Goal: Transaction & Acquisition: Purchase product/service

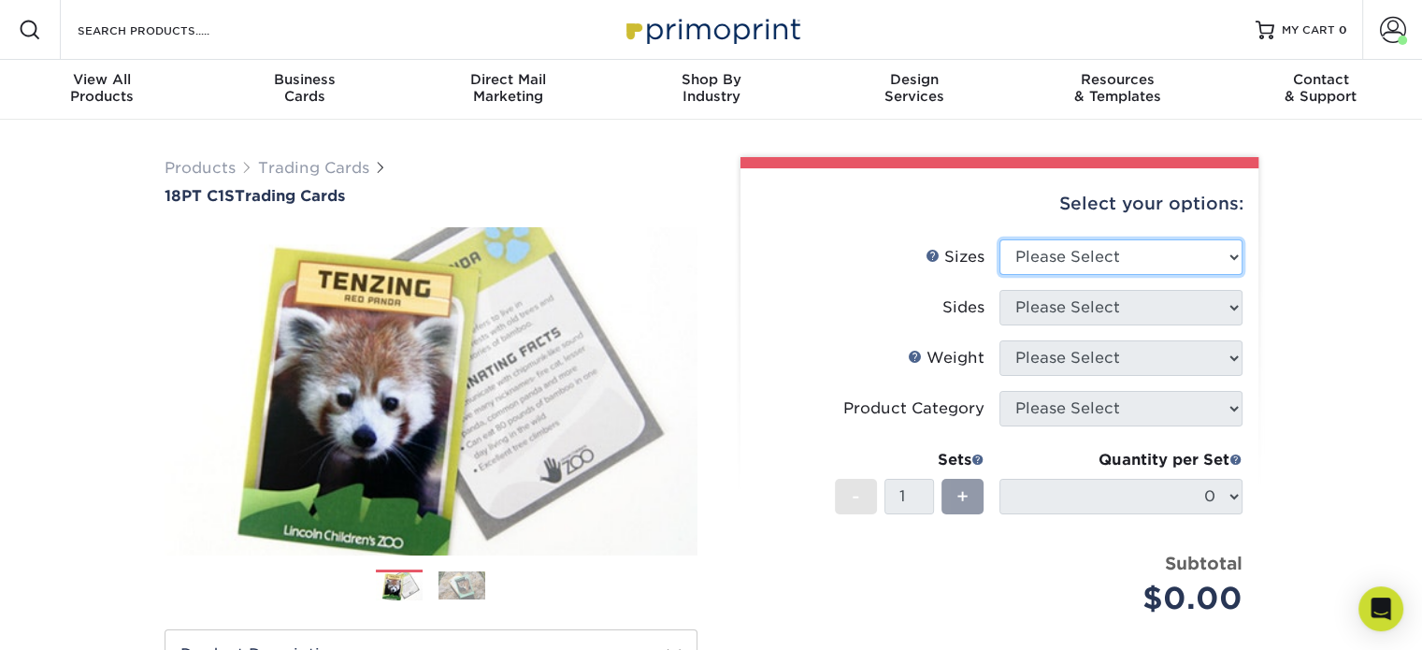
click at [1188, 262] on select "Please Select 2.5" x 3.5"" at bounding box center [1121, 257] width 243 height 36
click at [1390, 19] on span at bounding box center [1393, 30] width 26 height 26
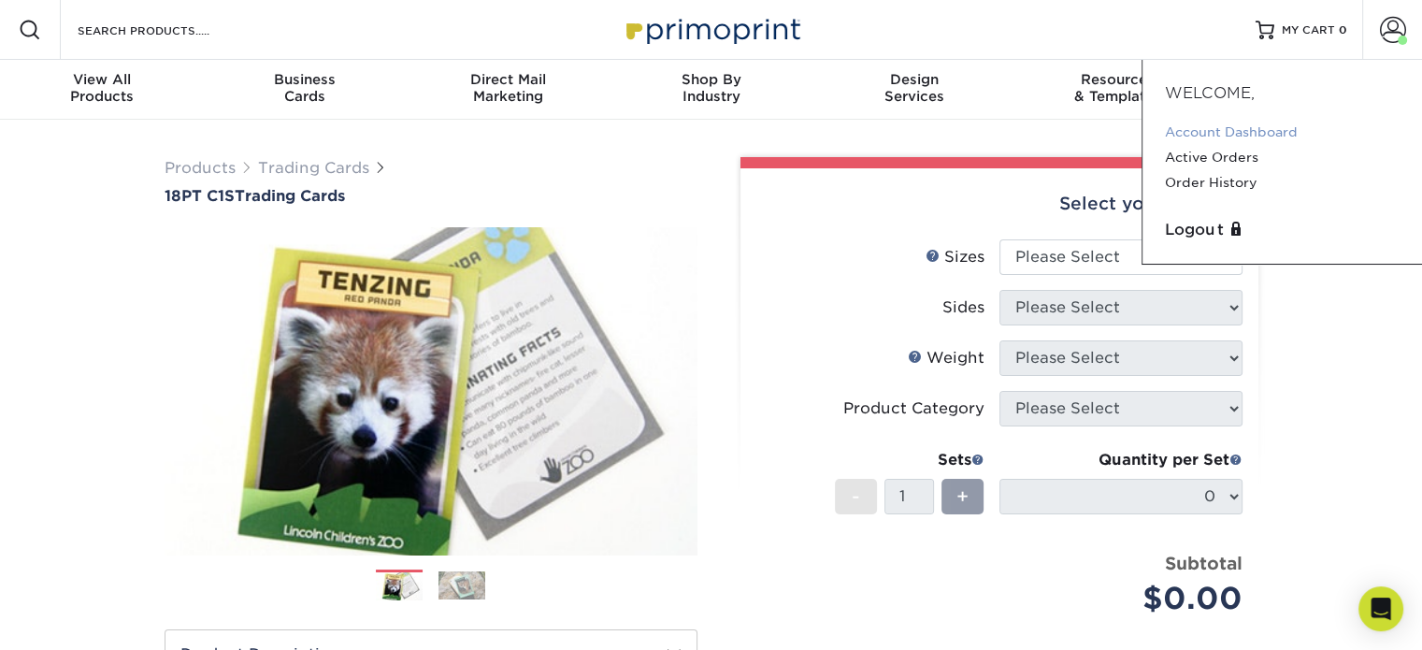
click at [1241, 137] on link "Account Dashboard" at bounding box center [1282, 132] width 235 height 25
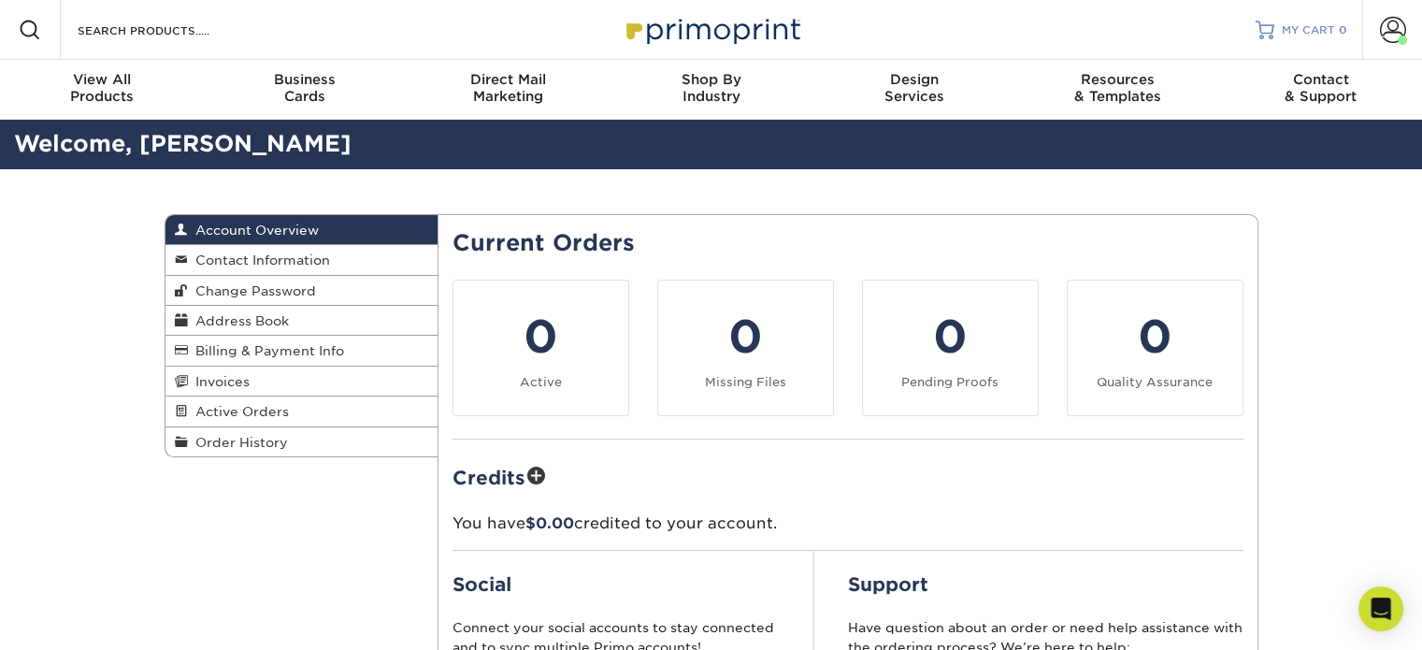
click at [1334, 32] on span "MY CART" at bounding box center [1308, 30] width 53 height 16
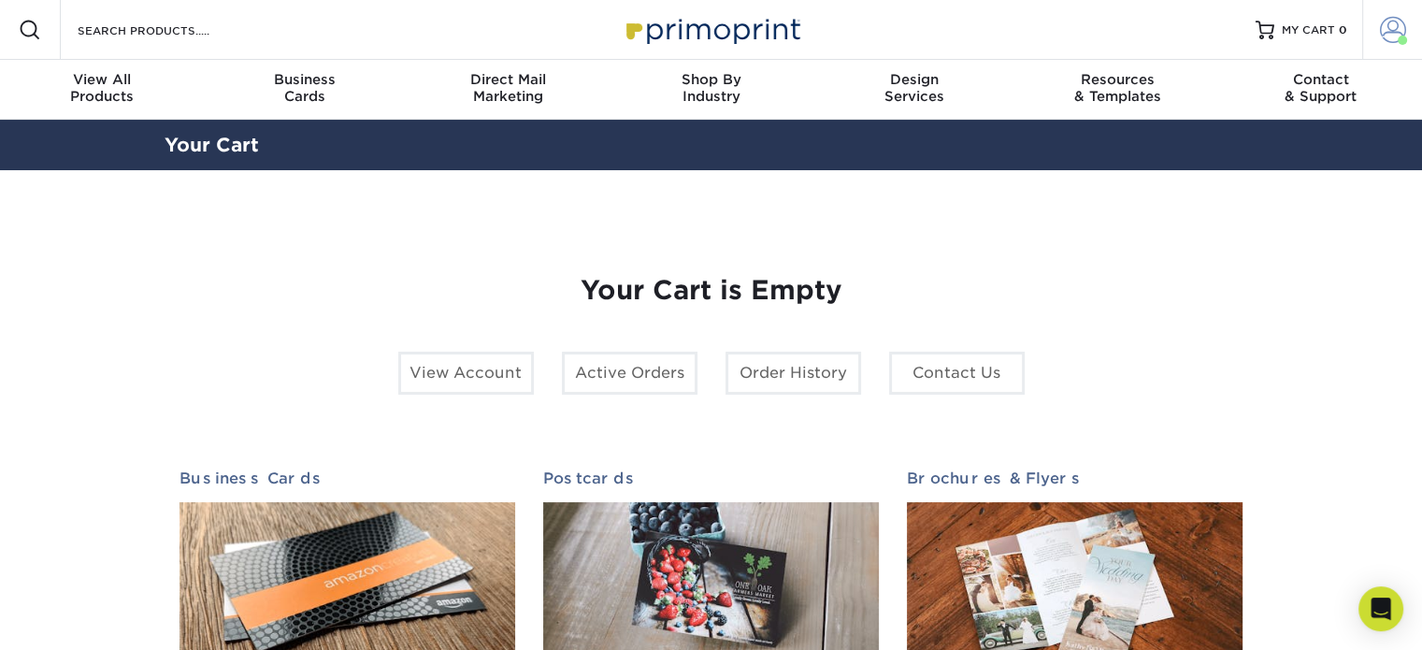
click at [1388, 29] on span at bounding box center [1393, 30] width 26 height 26
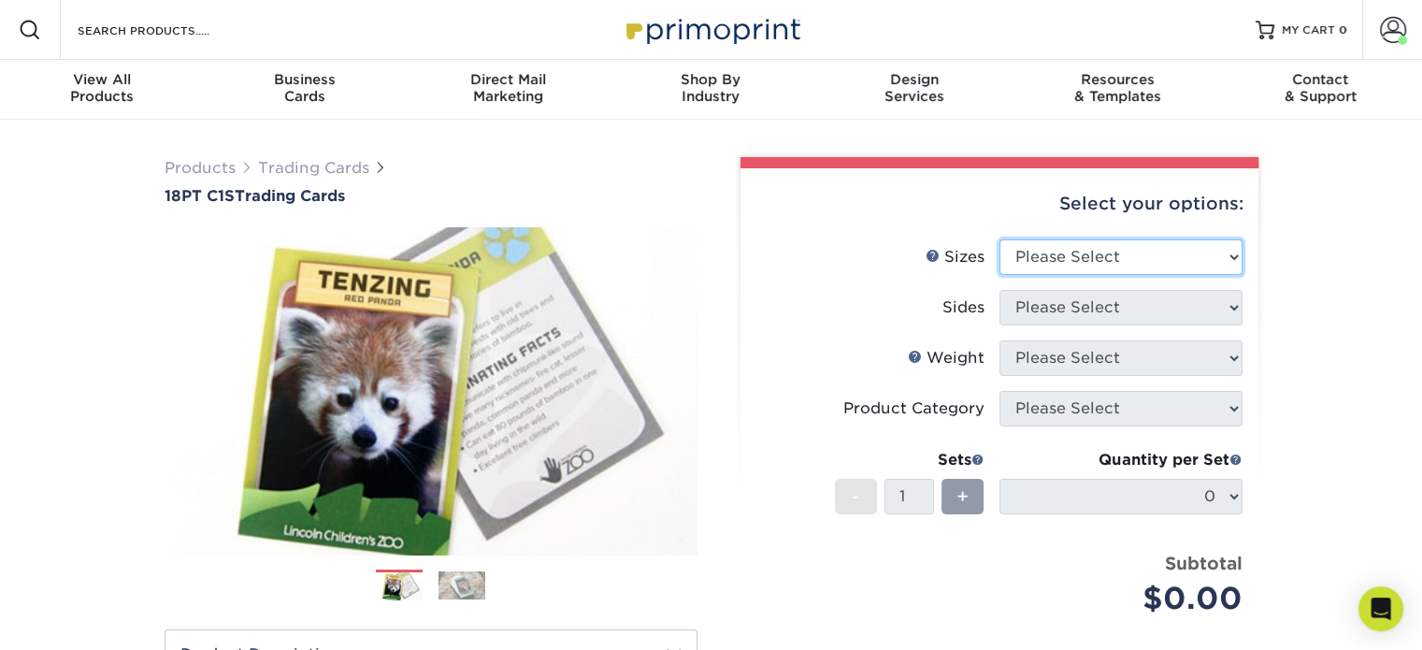
click at [1108, 257] on select "Please Select 2.5" x 3.5"" at bounding box center [1121, 257] width 243 height 36
select select "2.50x3.50"
click at [1000, 239] on select "Please Select 2.5" x 3.5"" at bounding box center [1121, 257] width 243 height 36
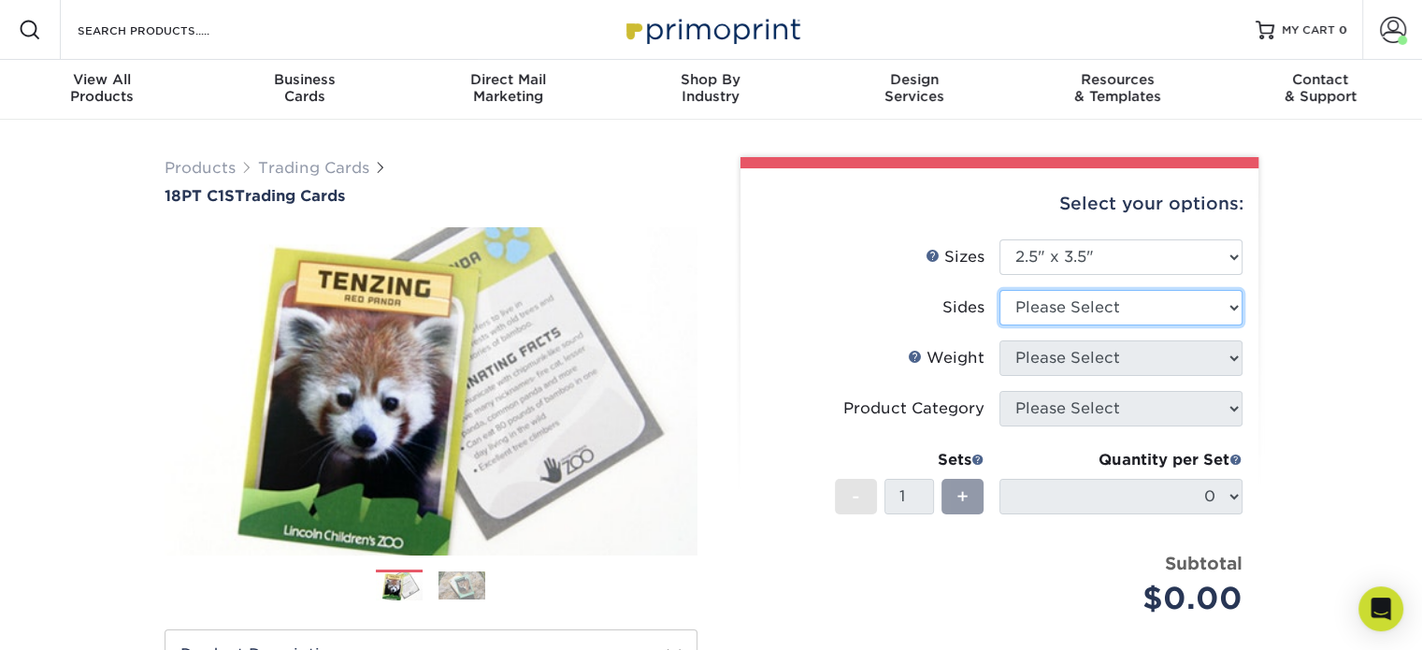
click at [1060, 305] on select "Please Select Print Both Sides Print Front Only" at bounding box center [1121, 308] width 243 height 36
select select "13abbda7-1d64-4f25-8bb2-c179b224825d"
click at [1000, 290] on select "Please Select Print Both Sides Print Front Only" at bounding box center [1121, 308] width 243 height 36
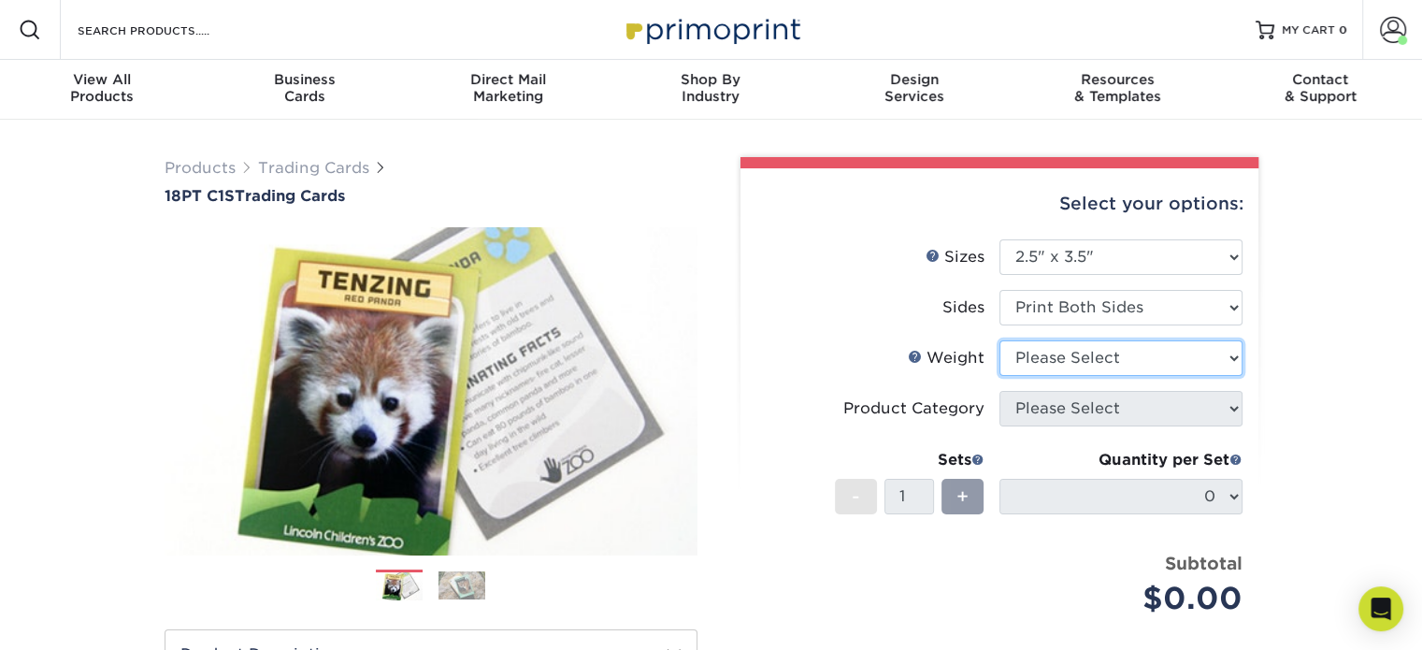
click at [1083, 359] on select "Please Select 18PT C1S" at bounding box center [1121, 358] width 243 height 36
select select "18PTC1S"
click at [1000, 340] on select "Please Select 18PT C1S" at bounding box center [1121, 358] width 243 height 36
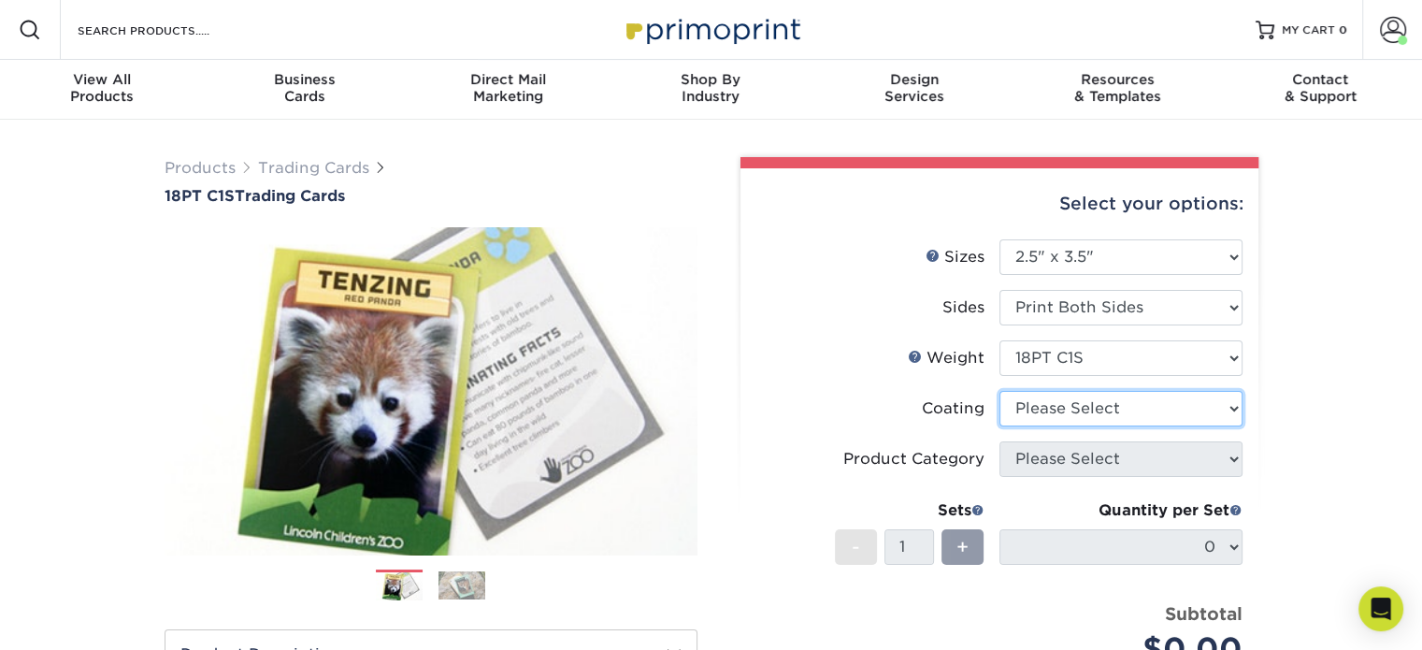
click at [1059, 405] on select at bounding box center [1121, 409] width 243 height 36
click at [1000, 391] on select at bounding box center [1121, 409] width 243 height 36
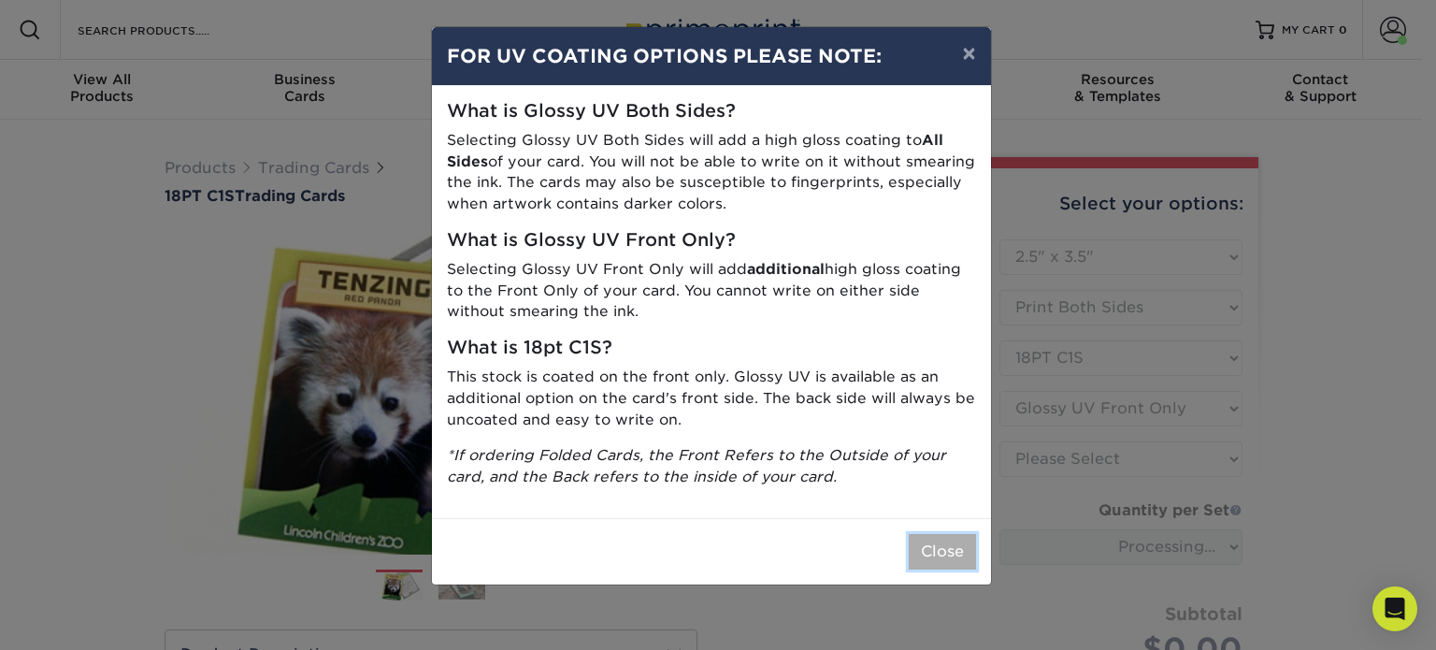
click at [932, 543] on button "Close" at bounding box center [942, 552] width 67 height 36
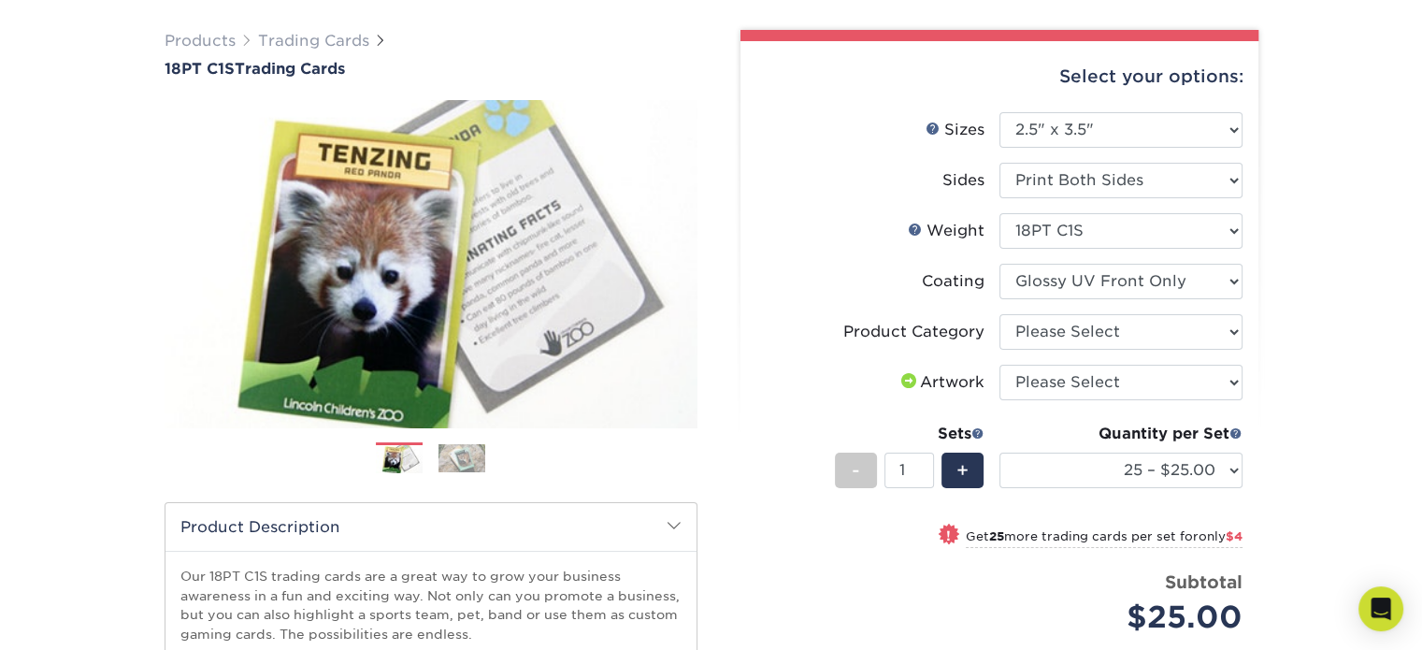
scroll to position [152, 0]
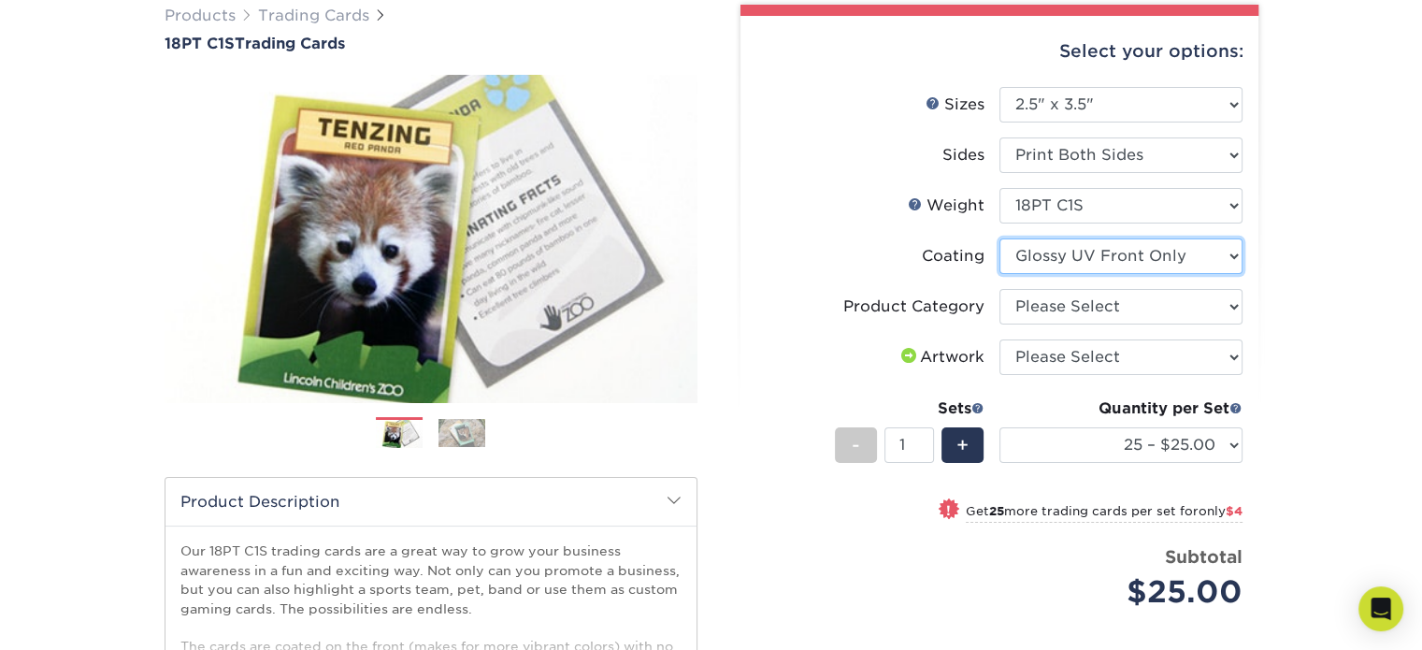
click at [1141, 272] on select at bounding box center [1121, 256] width 243 height 36
select select "-1"
click at [1000, 238] on select at bounding box center [1121, 256] width 243 height 36
select select
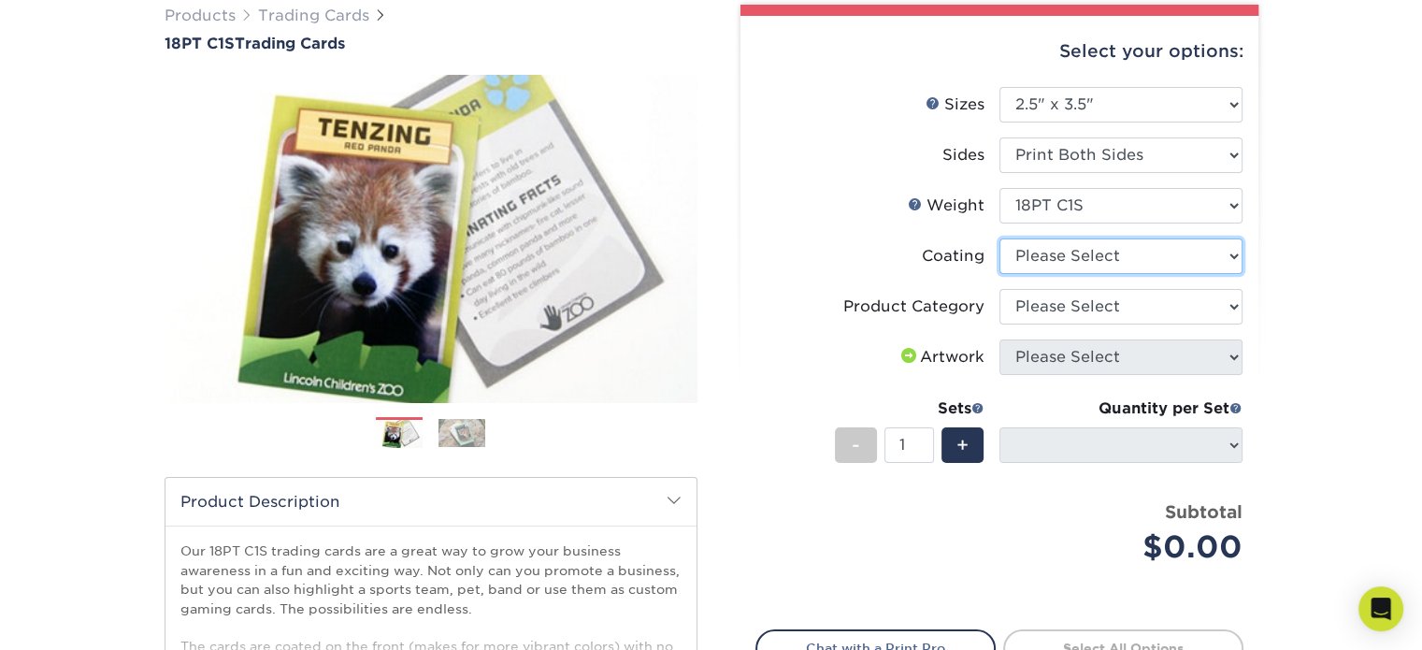
click at [1136, 250] on select at bounding box center [1121, 256] width 243 height 36
select select "3e7618de-abca-4bda-9f97-8b9129e913d8"
click at [1000, 238] on select at bounding box center [1121, 256] width 243 height 36
select select "-1"
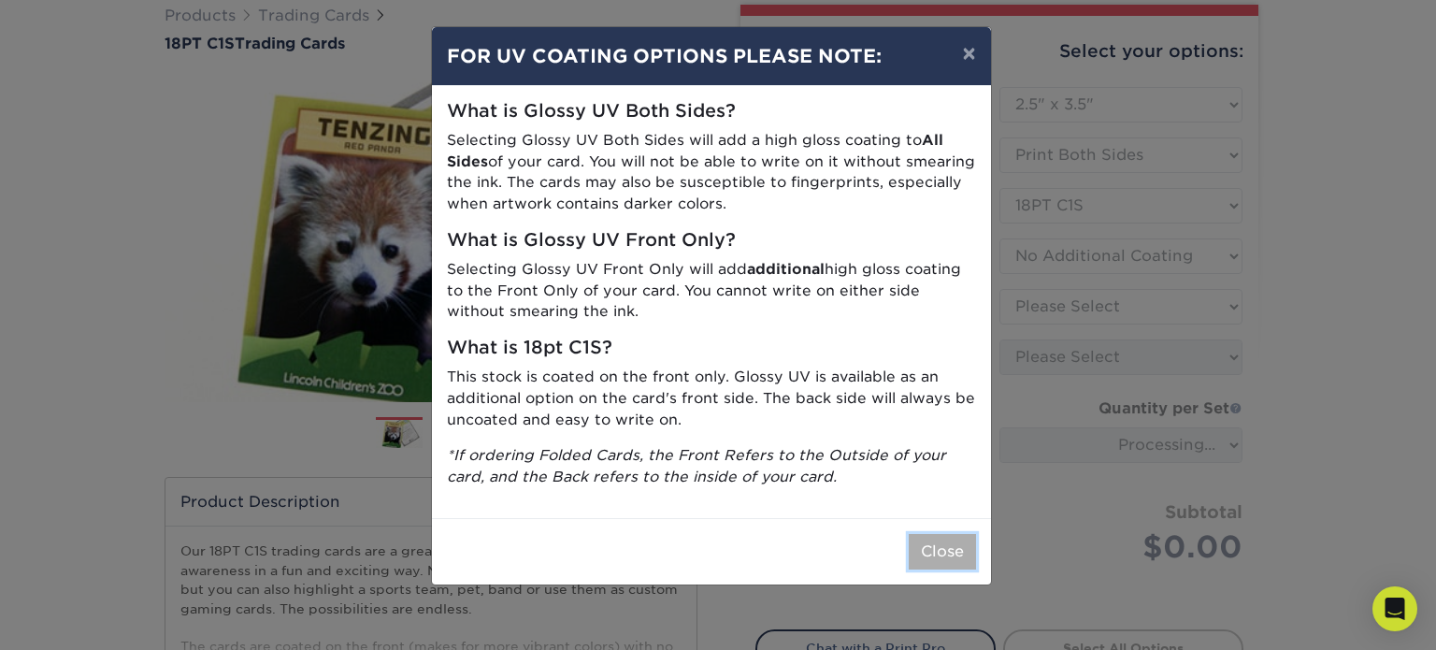
click at [946, 555] on button "Close" at bounding box center [942, 552] width 67 height 36
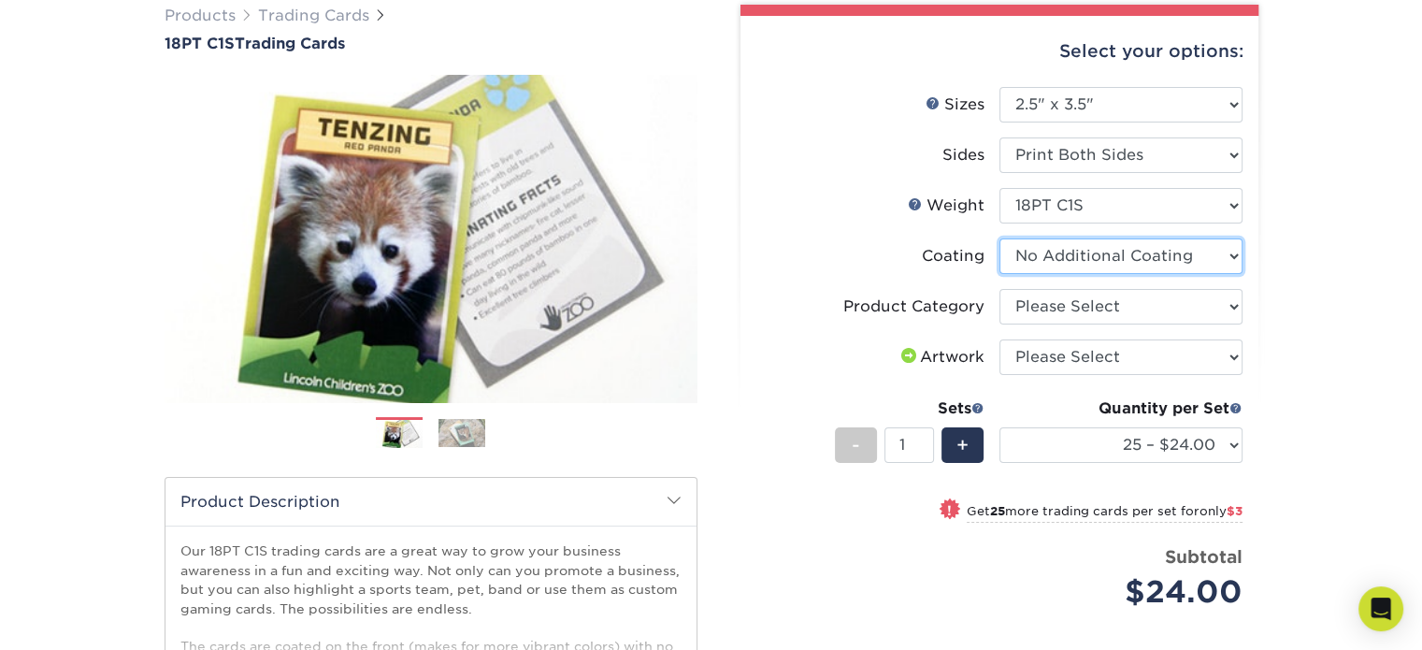
click at [1158, 264] on select at bounding box center [1121, 256] width 243 height 36
select select "1e8116af-acfc-44b1-83dc-8181aa338834"
click at [1000, 238] on select at bounding box center [1121, 256] width 243 height 36
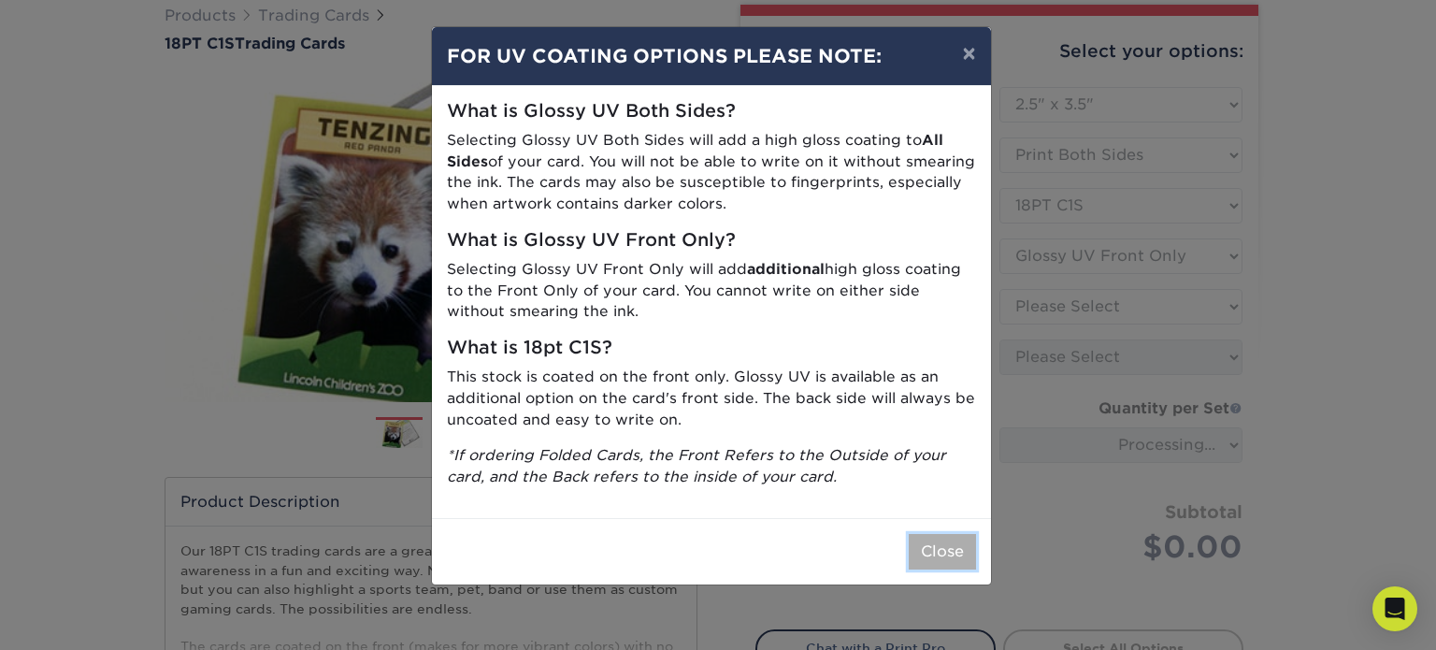
click at [973, 568] on button "Close" at bounding box center [942, 552] width 67 height 36
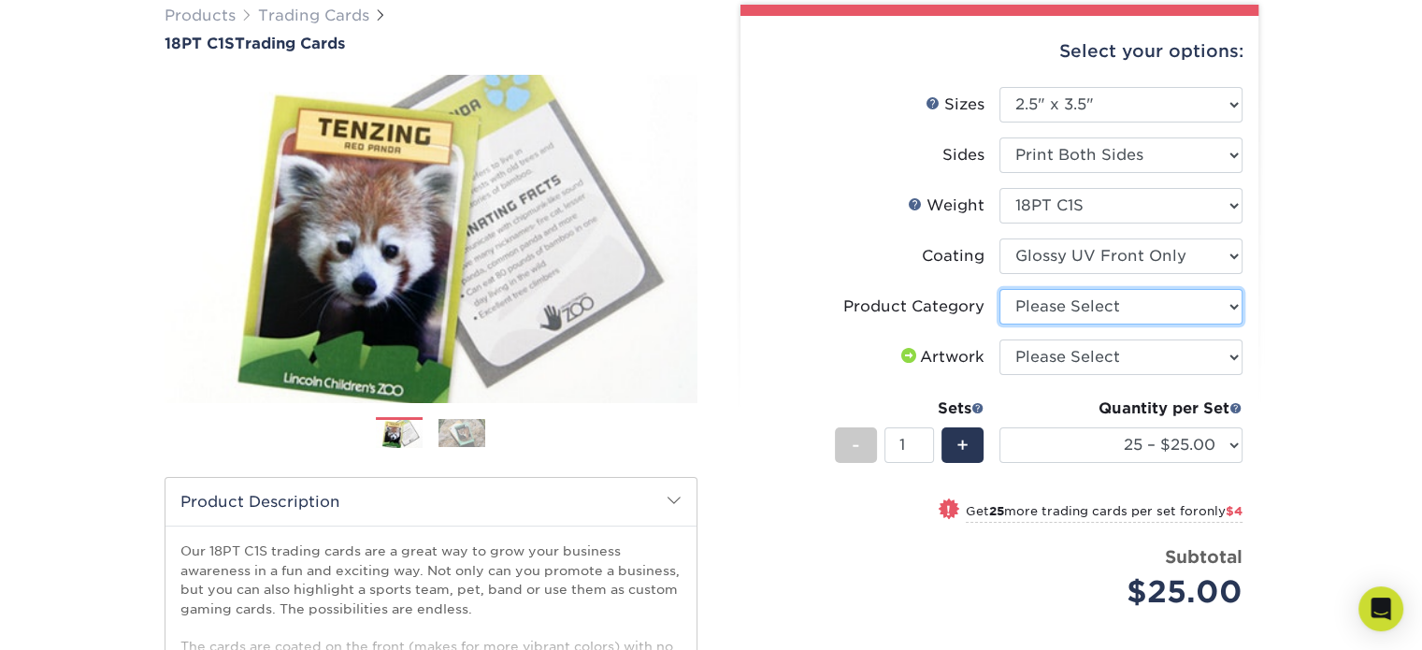
click at [1159, 310] on select "Please Select Trading Cards" at bounding box center [1121, 307] width 243 height 36
select select "c2f9bce9-36c2-409d-b101-c29d9d031e18"
click at [1000, 289] on select "Please Select Trading Cards" at bounding box center [1121, 307] width 243 height 36
click at [1098, 355] on select "Please Select I will upload files I need a design - $100" at bounding box center [1121, 357] width 243 height 36
select select "upload"
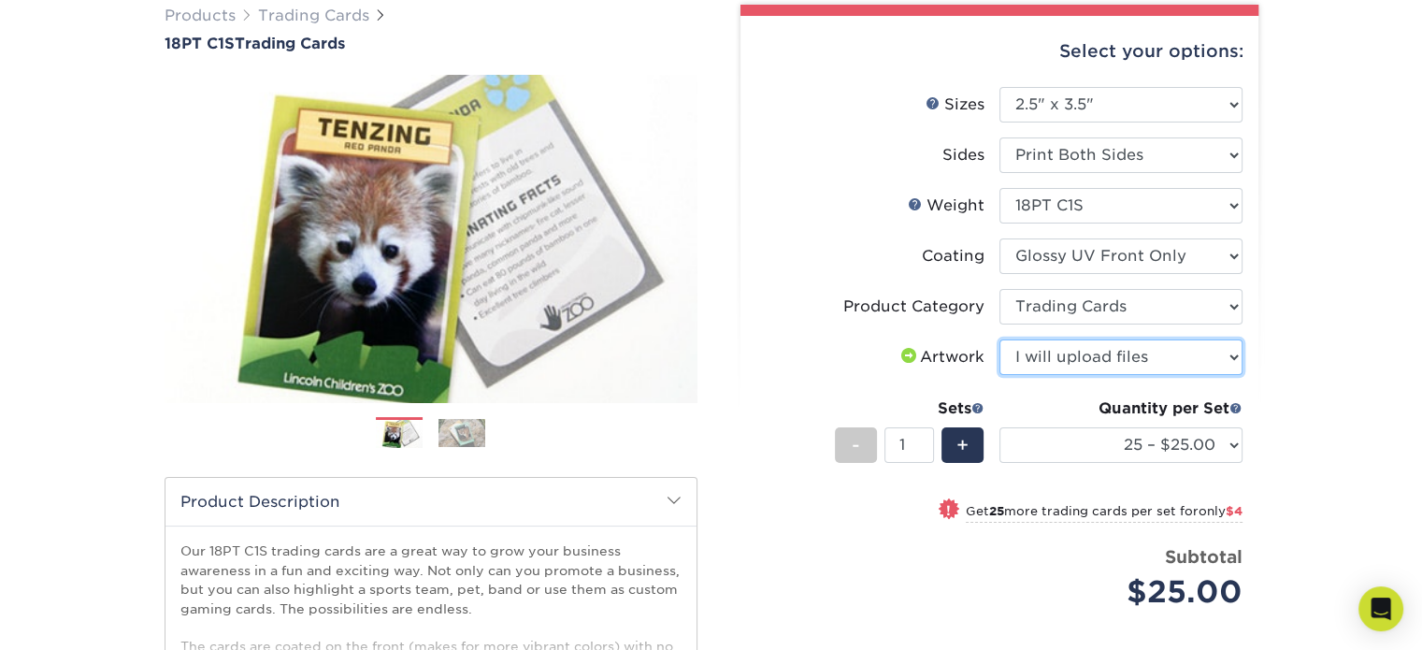
click at [1000, 339] on select "Please Select I will upload files I need a design - $100" at bounding box center [1121, 357] width 243 height 36
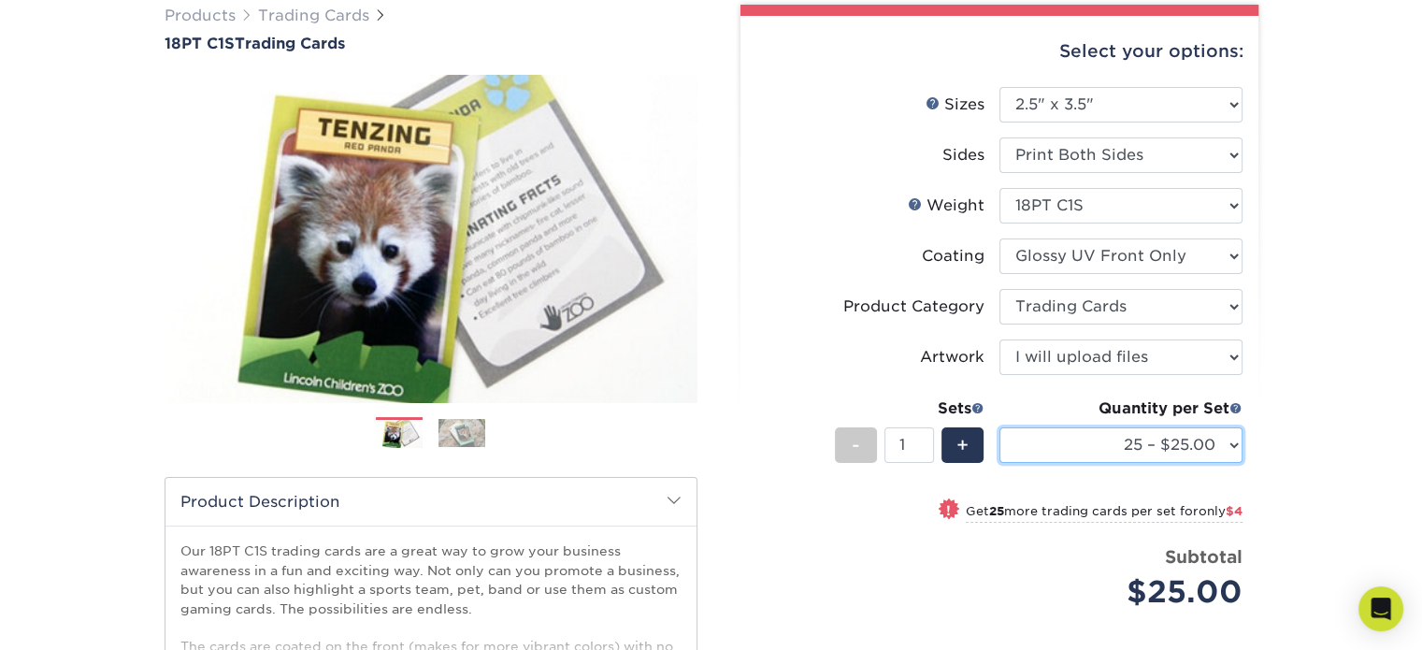
click at [1111, 440] on select "25 – $25.00 50 – $29.00 75 – $37.00 100 – $41.00 250 – $48.00 500 – $58.00 1000…" at bounding box center [1121, 445] width 243 height 36
click at [958, 451] on span "+" at bounding box center [963, 445] width 12 height 28
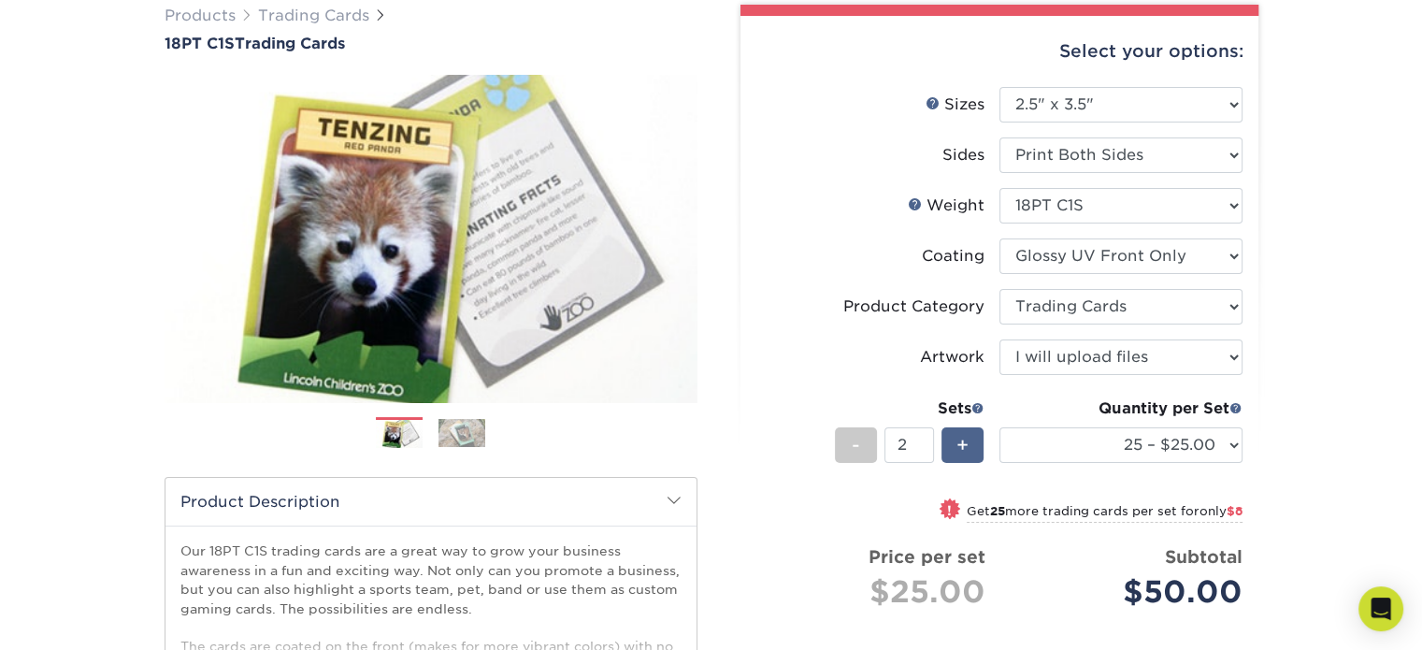
click at [958, 451] on span "+" at bounding box center [963, 445] width 12 height 28
click at [847, 447] on div "-" at bounding box center [856, 445] width 42 height 36
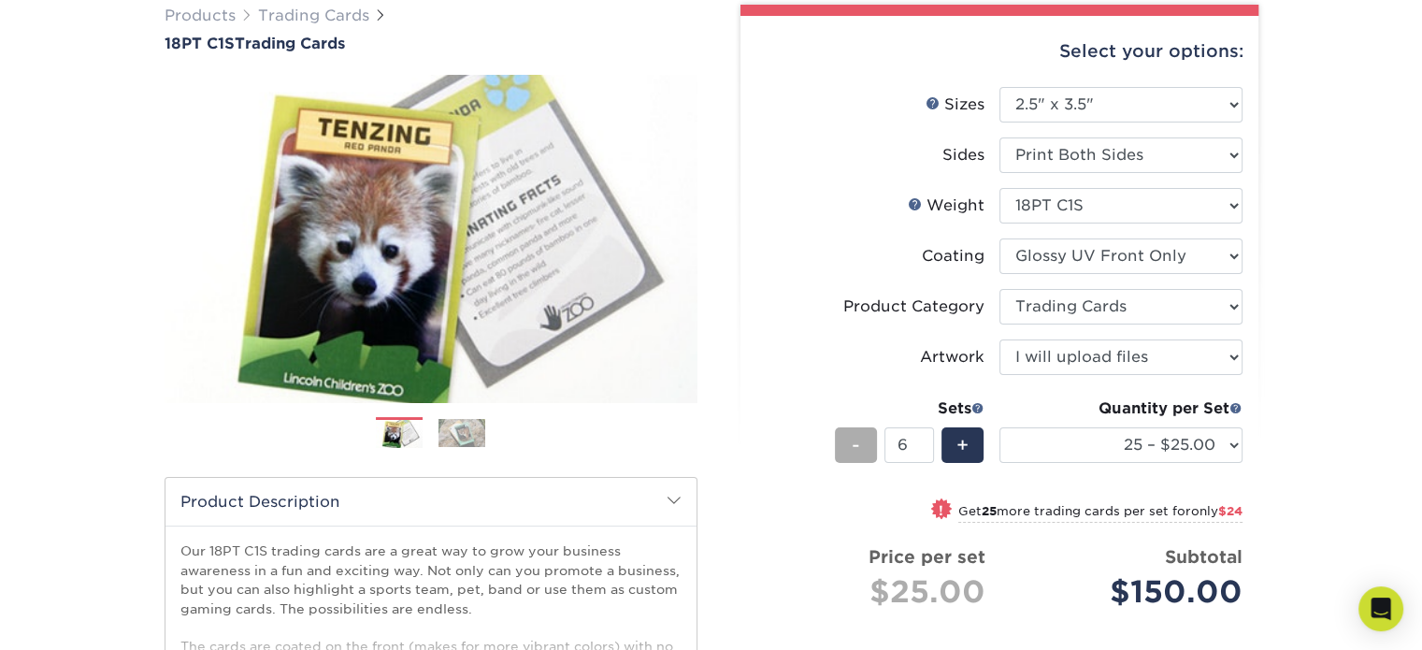
type input "5"
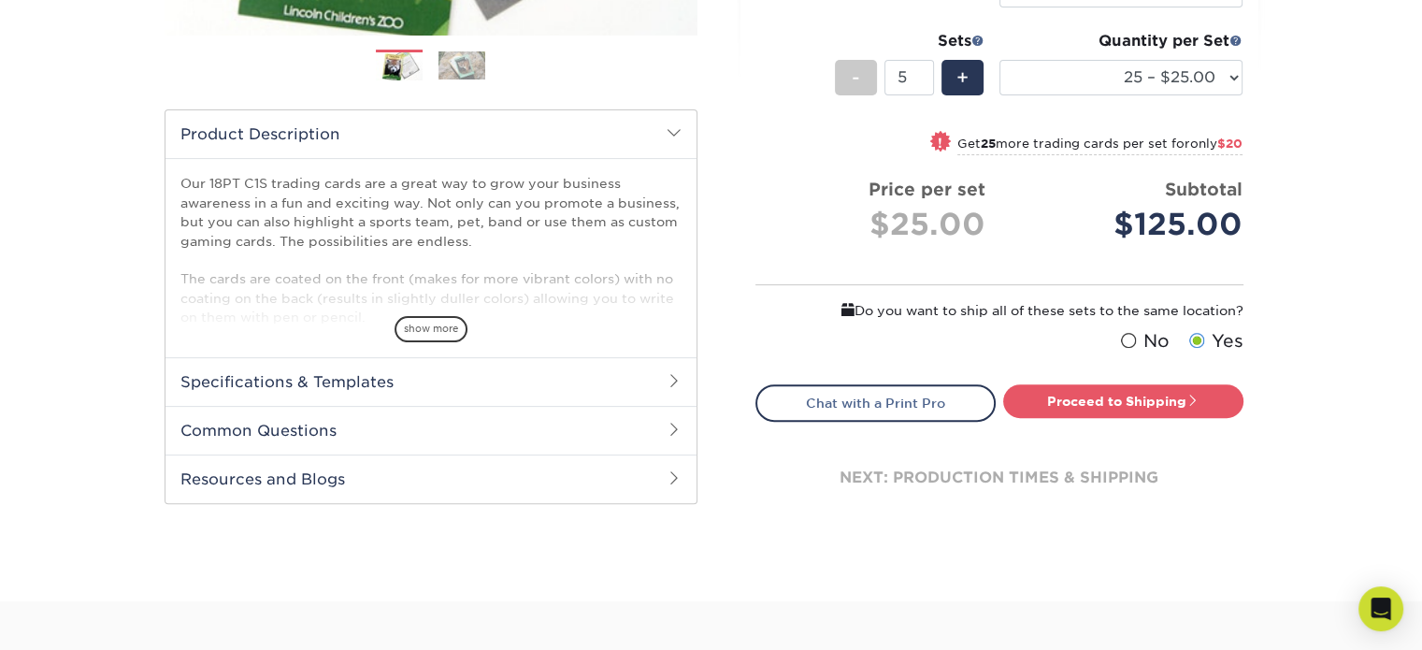
scroll to position [511, 0]
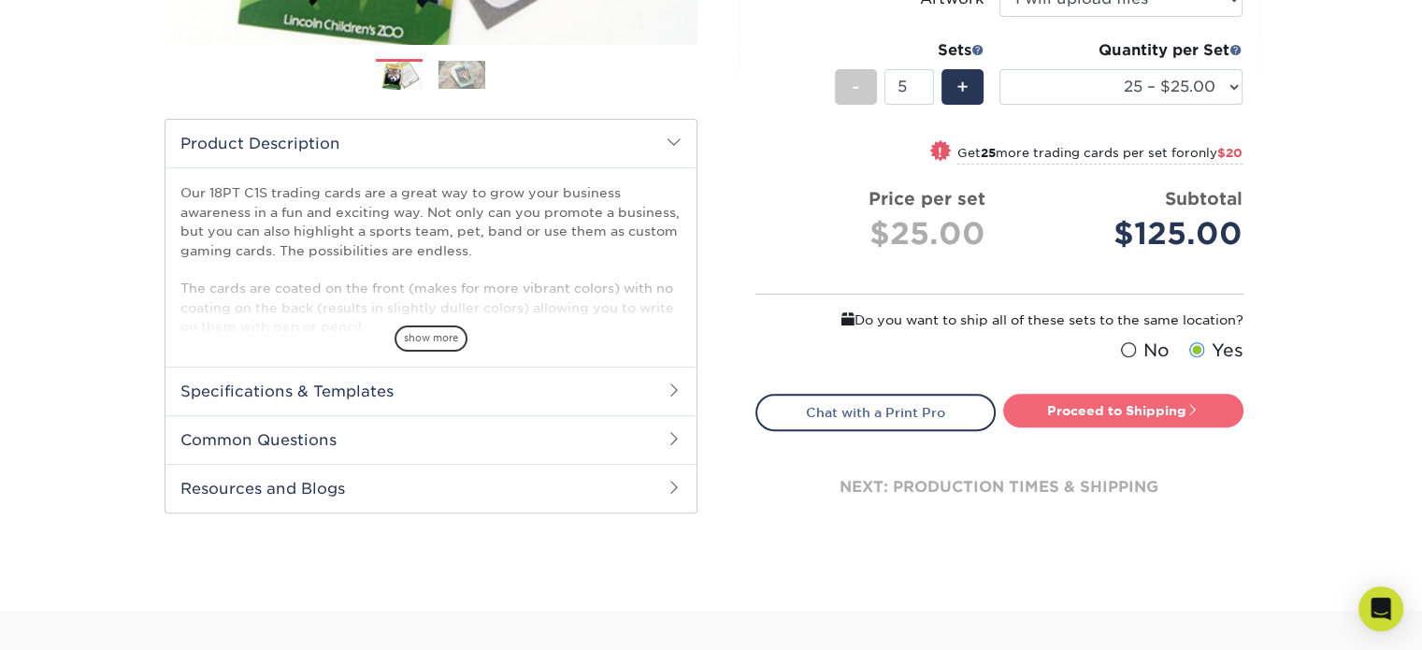
click at [1103, 402] on link "Proceed to Shipping" at bounding box center [1123, 411] width 240 height 34
type input "Set 1"
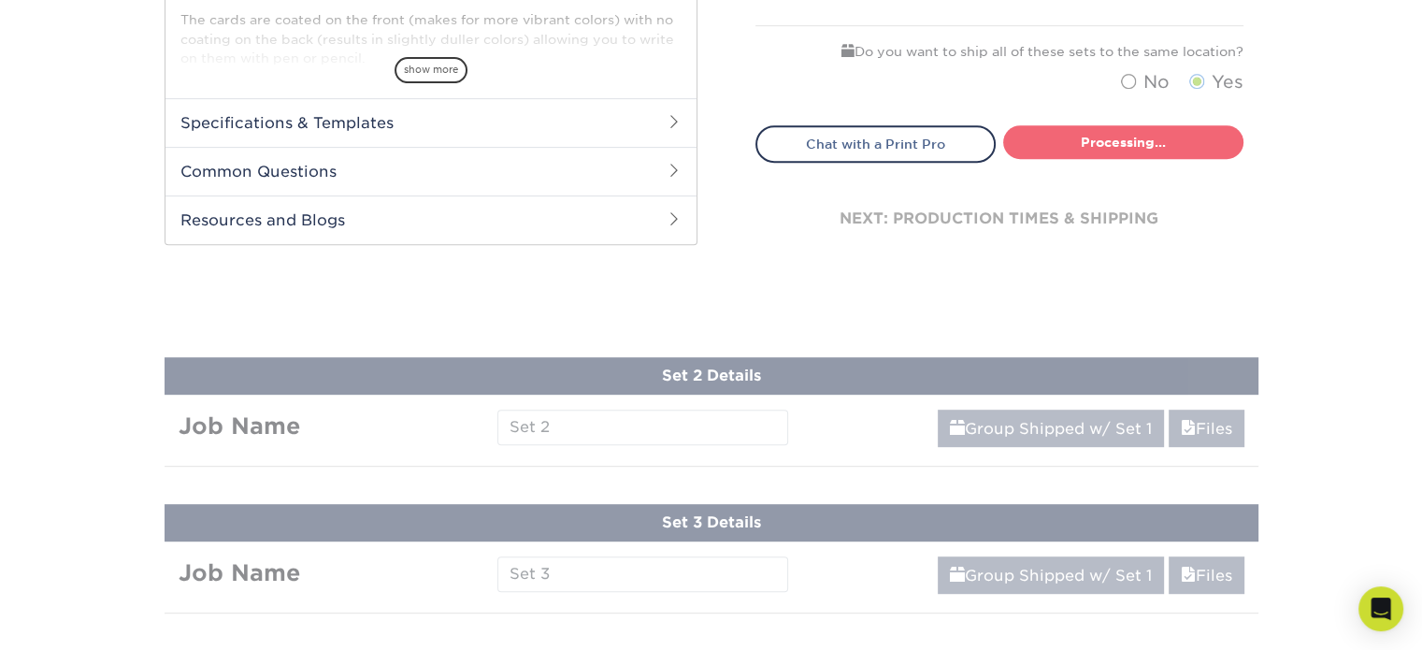
select select "08588386-0599-420e-8c79-4535039915a0"
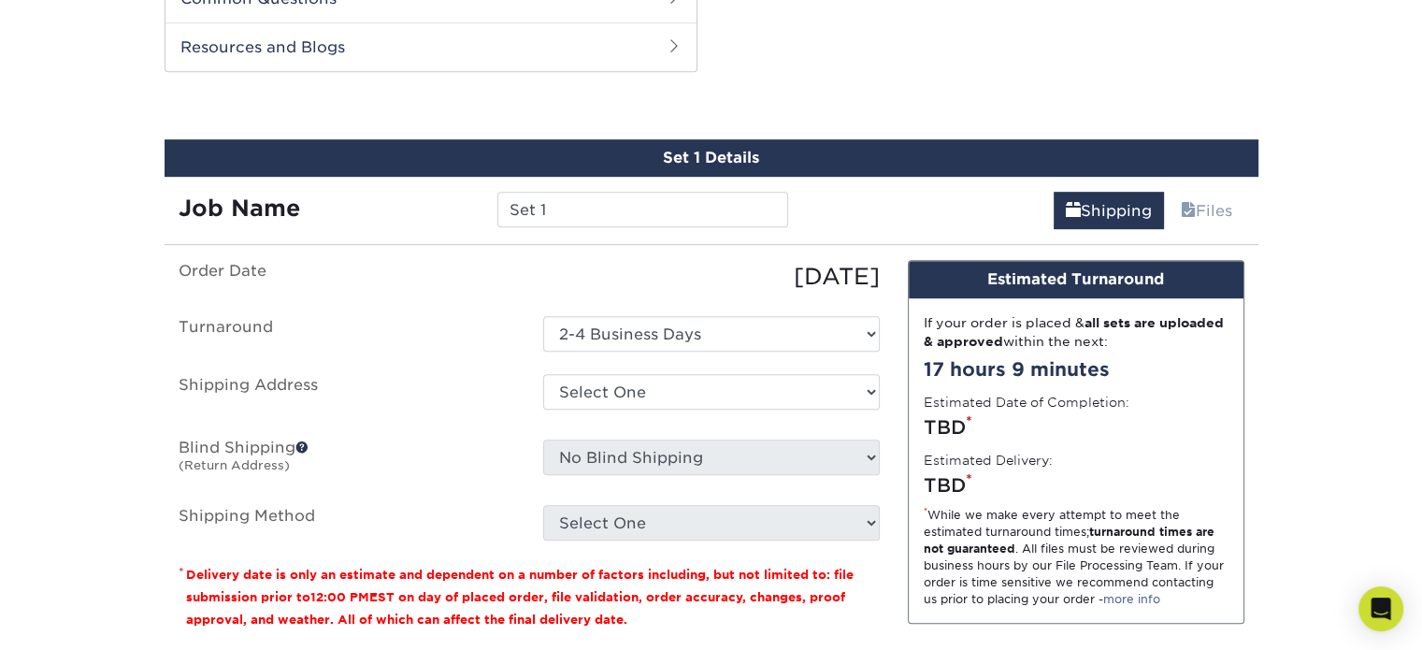
scroll to position [1180, 0]
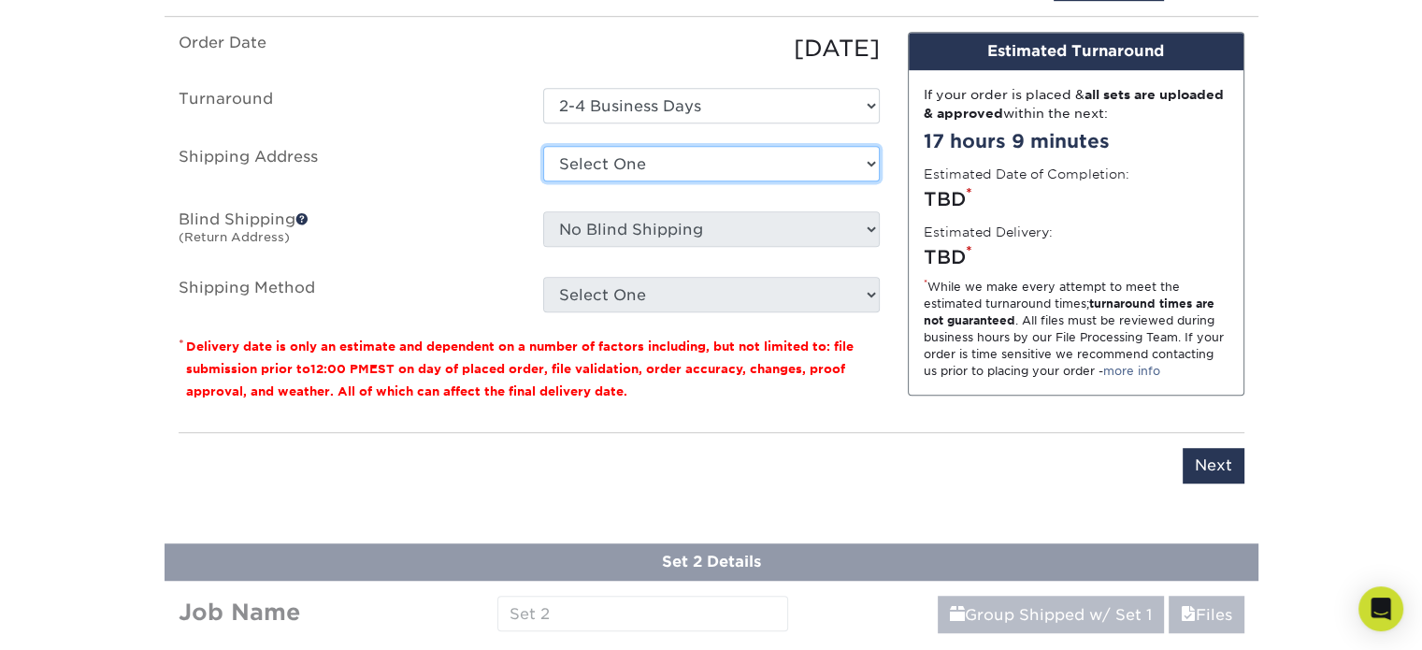
click at [737, 171] on select "Select One 001-INF 001-INF SET 1 + Add New Address" at bounding box center [711, 164] width 337 height 36
select select "285974"
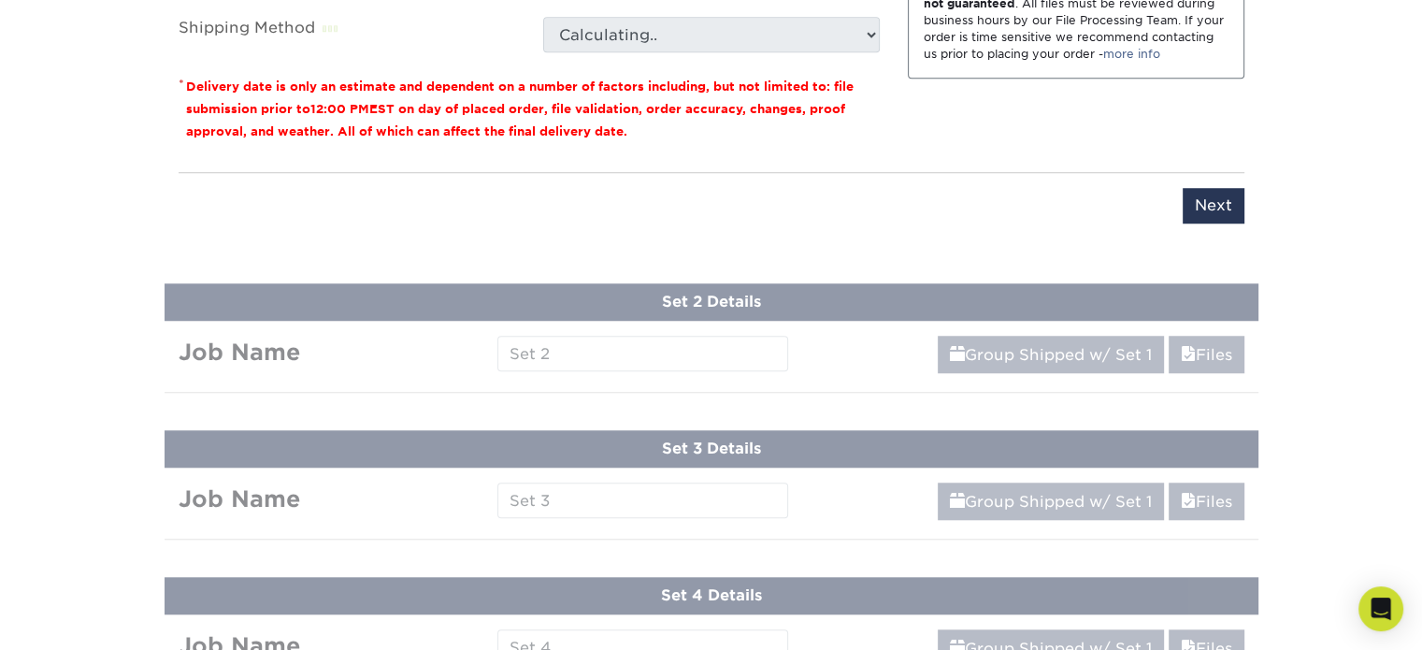
scroll to position [1540, 0]
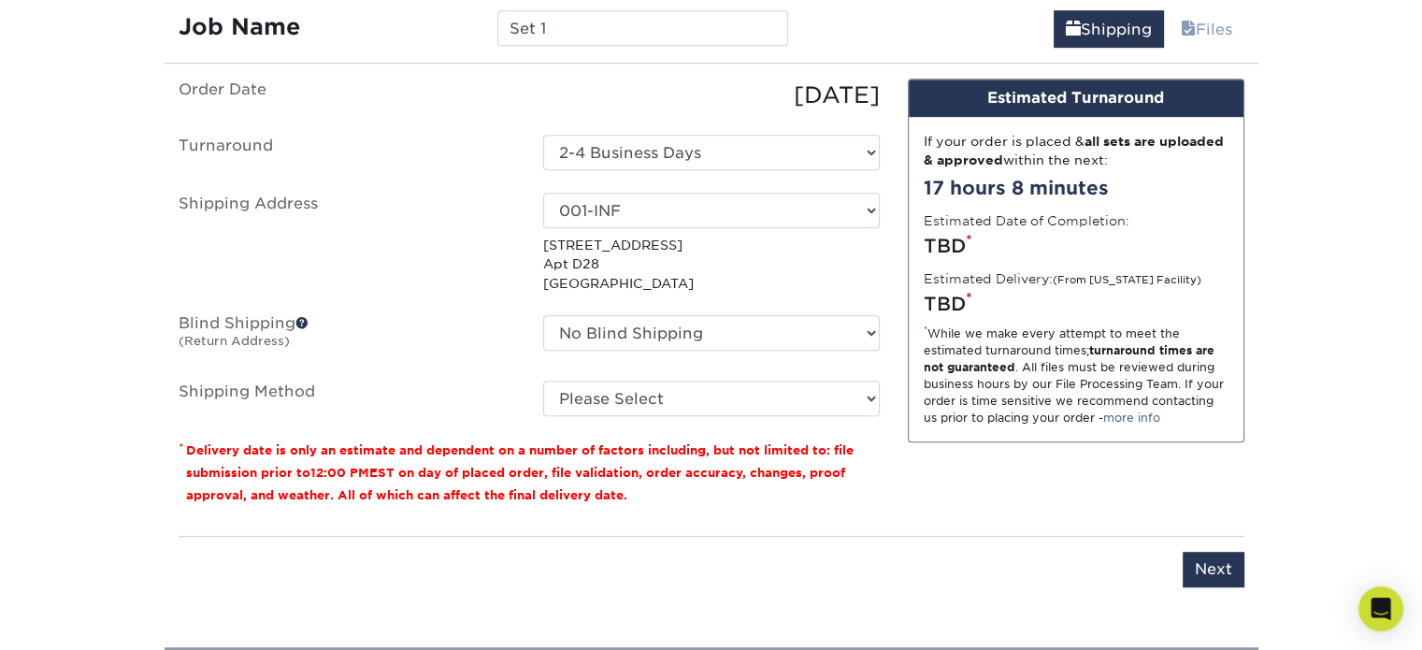
scroll to position [1130, 0]
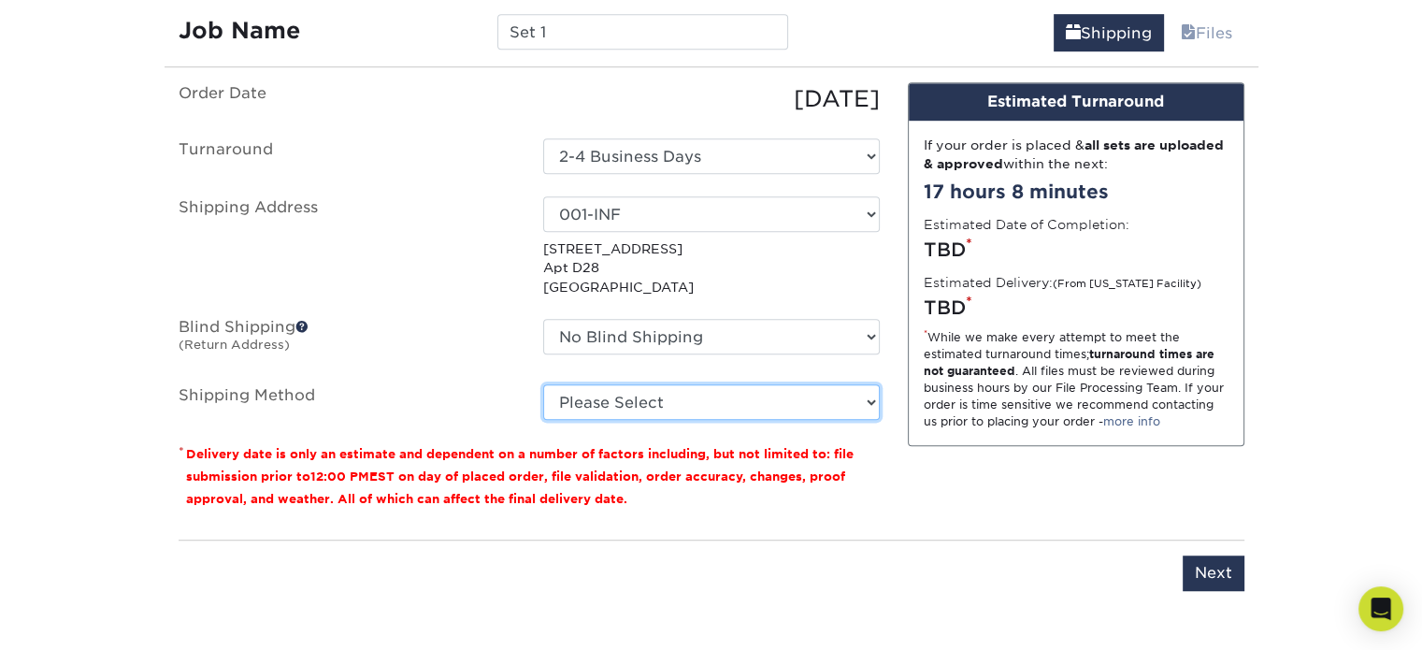
click at [837, 406] on select "Please Select 3 Day Shipping Service (+$16.68) Ground Shipping (+$16.92) 2 Day …" at bounding box center [711, 402] width 337 height 36
select select "12"
click at [543, 384] on select "Please Select 3 Day Shipping Service (+$16.68) Ground Shipping (+$16.92) 2 Day …" at bounding box center [711, 402] width 337 height 36
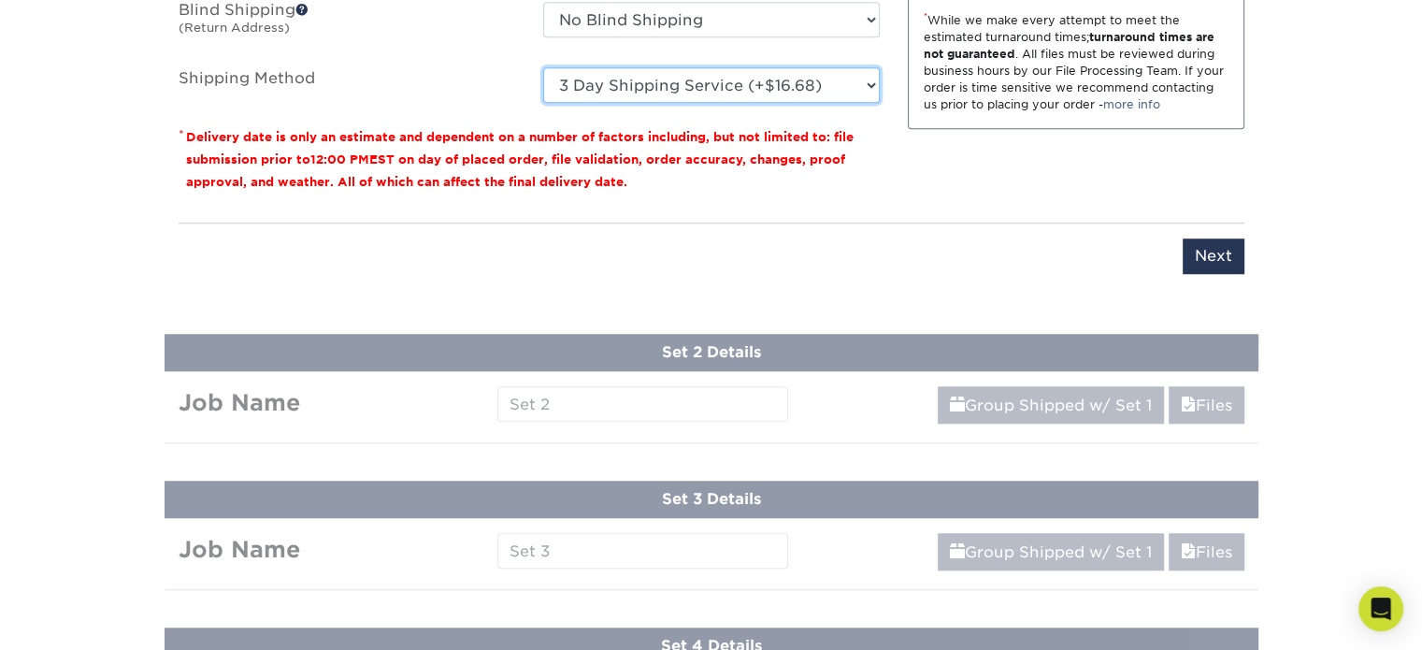
scroll to position [1450, 0]
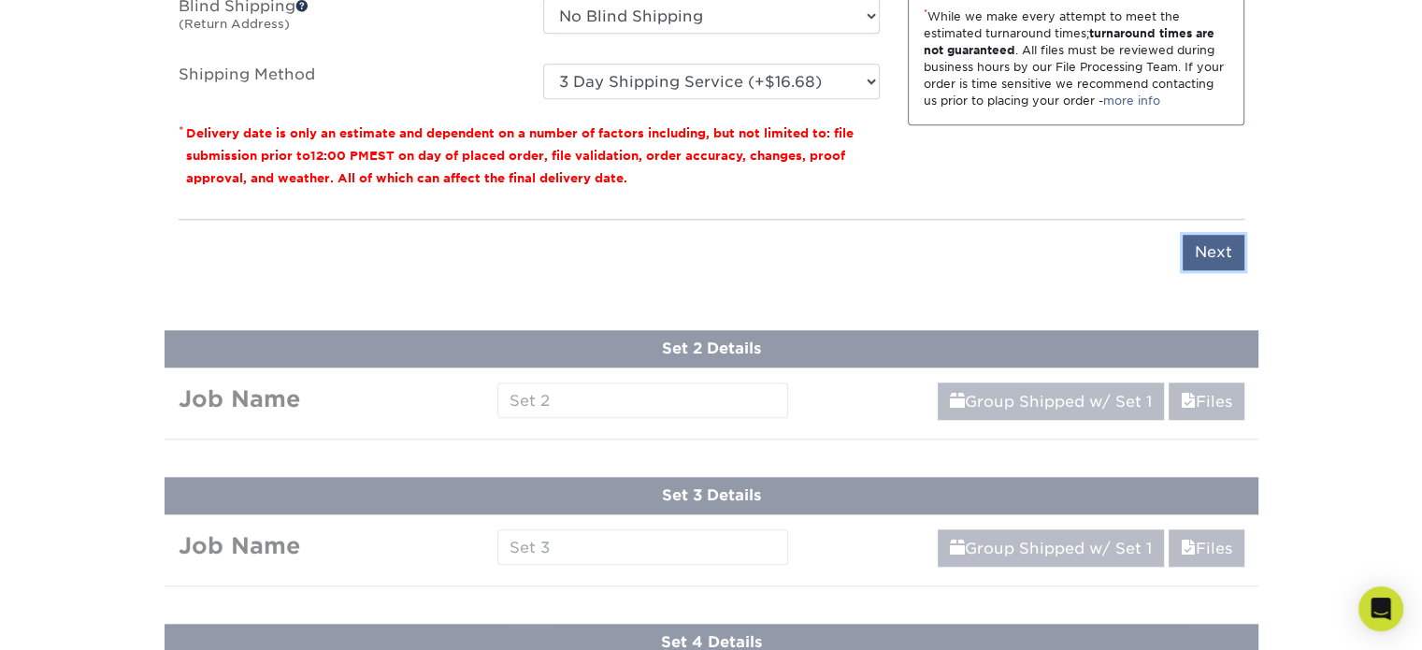
click at [1202, 250] on input "Next" at bounding box center [1214, 253] width 62 height 36
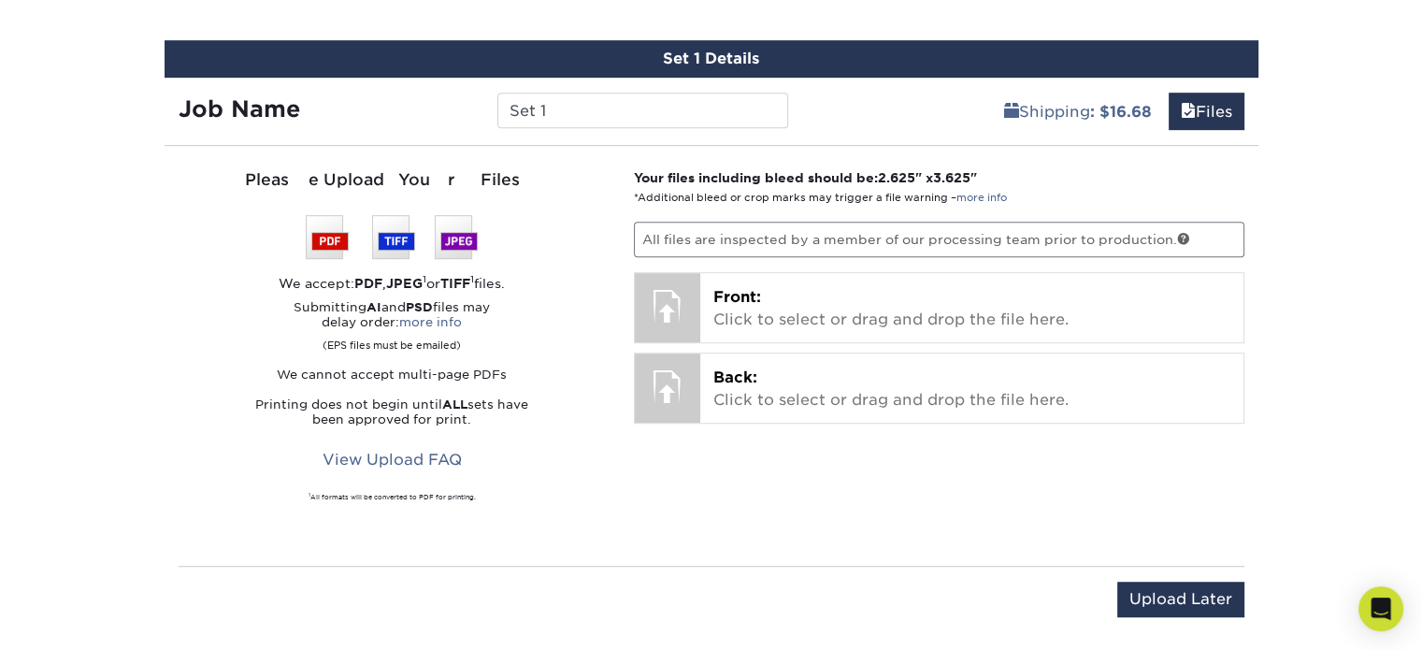
scroll to position [1023, 0]
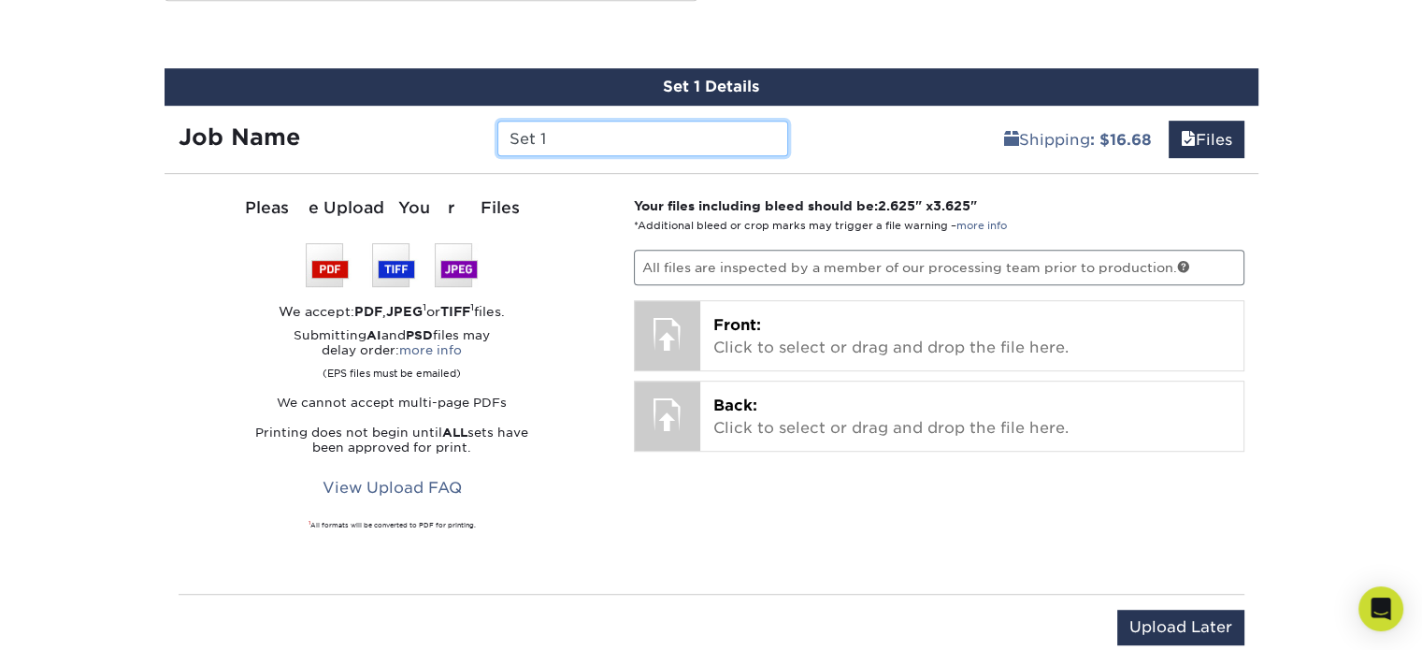
click at [673, 137] on input "Set 1" at bounding box center [642, 139] width 291 height 36
drag, startPoint x: 673, startPoint y: 137, endPoint x: 444, endPoint y: 123, distance: 229.5
click at [444, 123] on div "Job Name Set 1" at bounding box center [484, 139] width 639 height 36
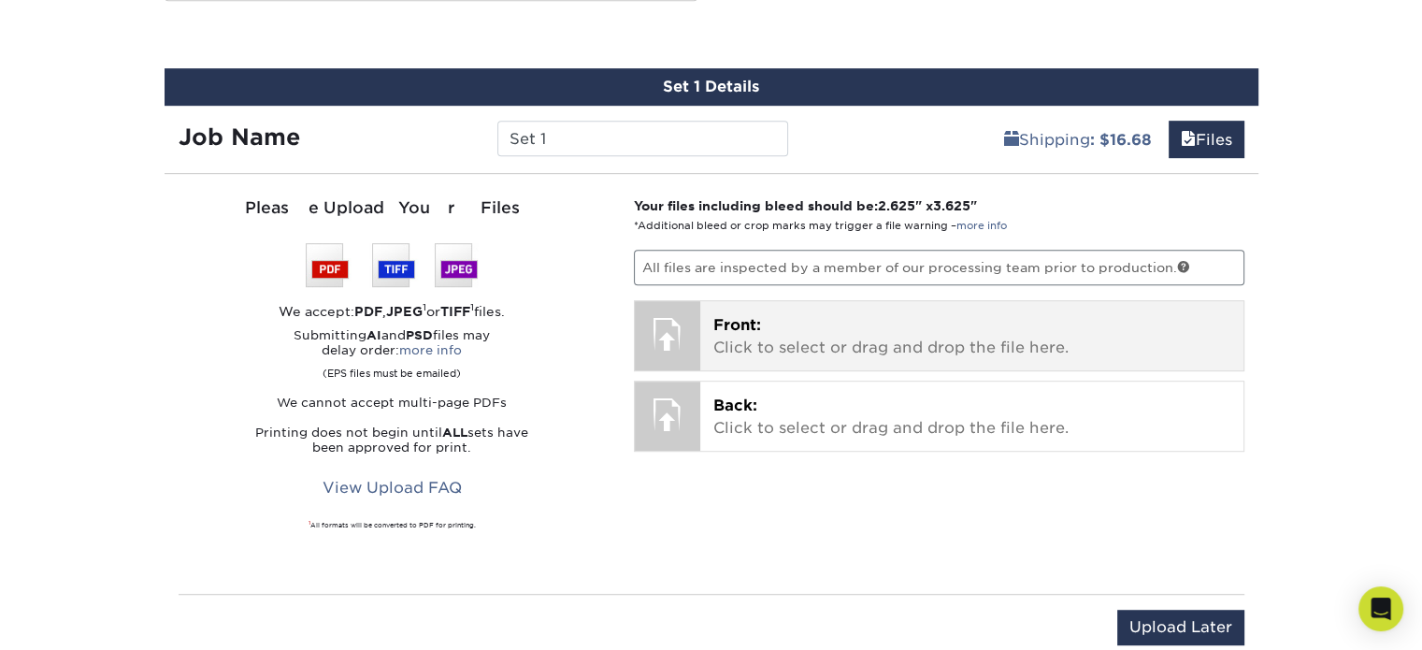
click at [786, 318] on p "Front: Click to select or drag and drop the file here." at bounding box center [972, 336] width 517 height 45
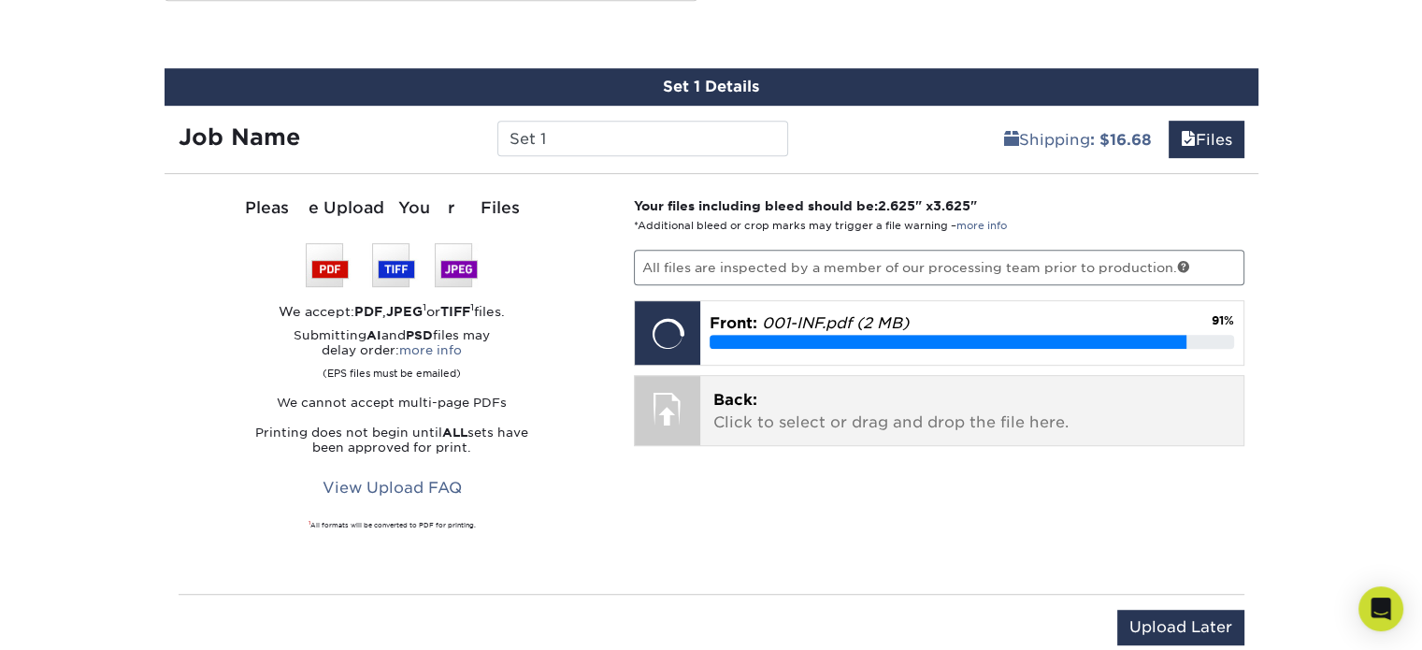
click at [824, 418] on p "Back: Click to select or drag and drop the file here." at bounding box center [972, 411] width 517 height 45
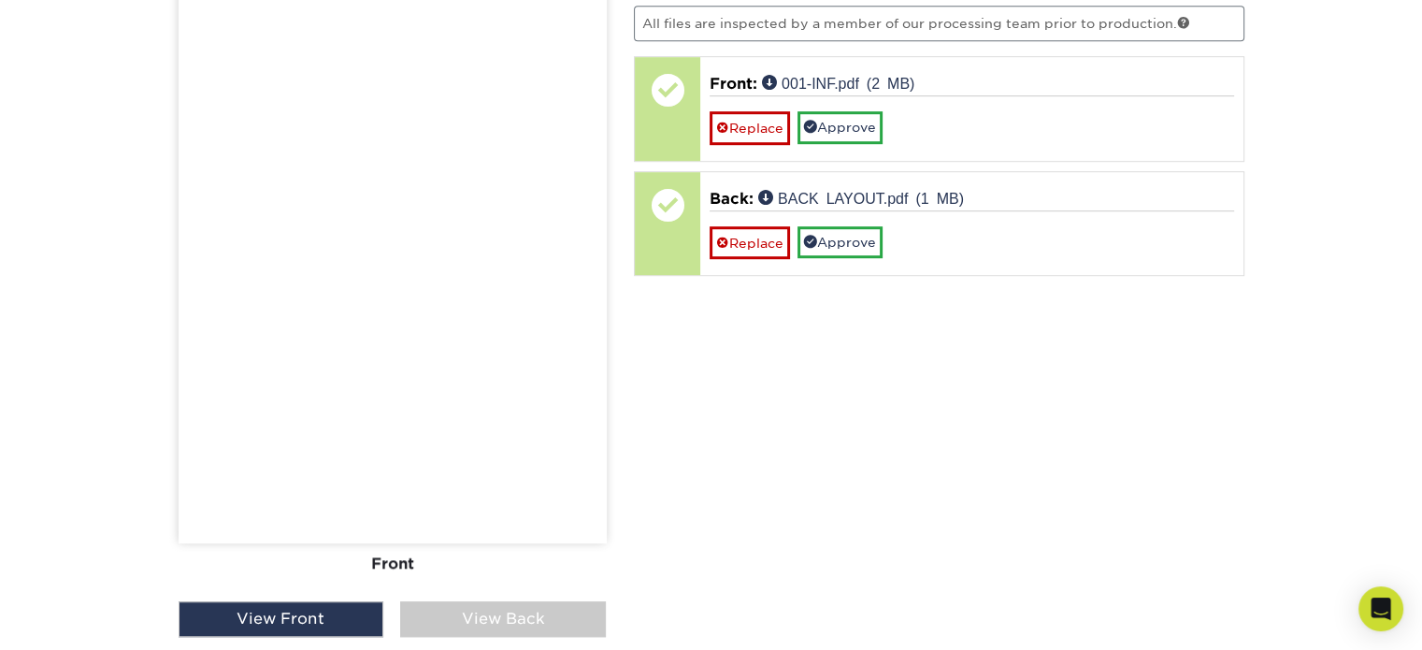
scroll to position [1287, 0]
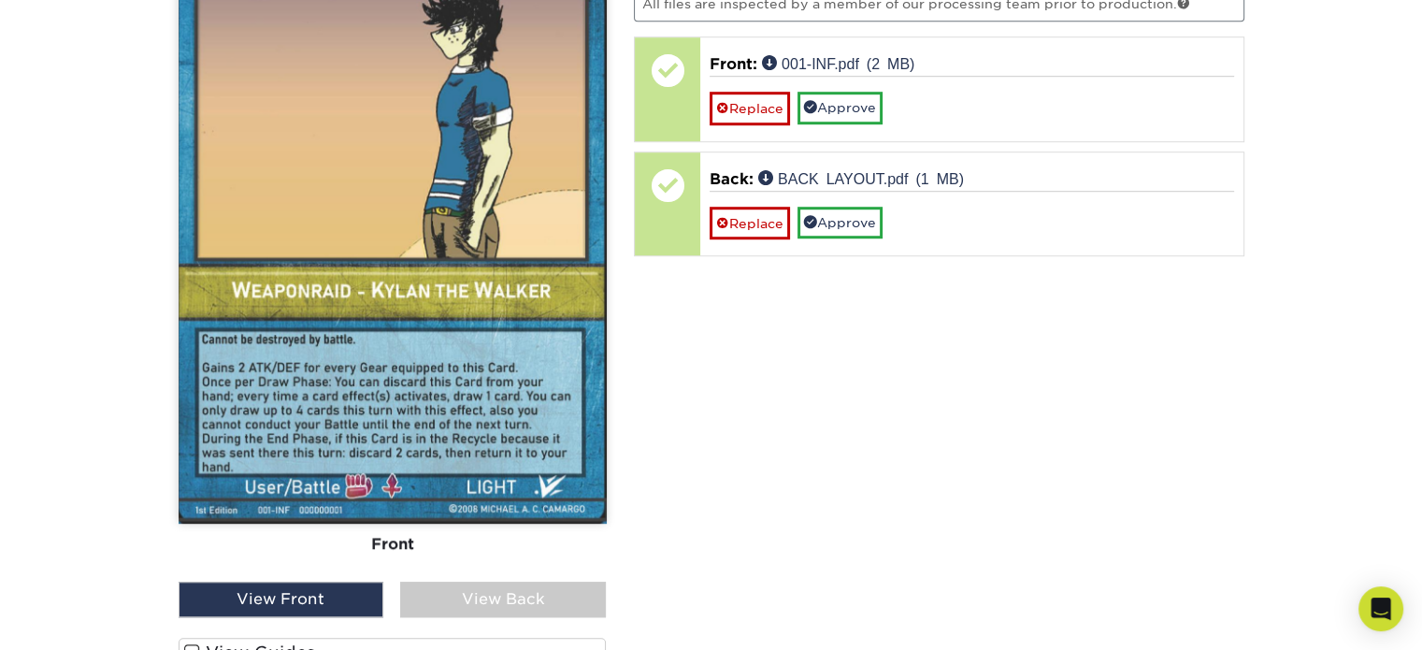
click at [496, 612] on div "View Back" at bounding box center [503, 600] width 206 height 36
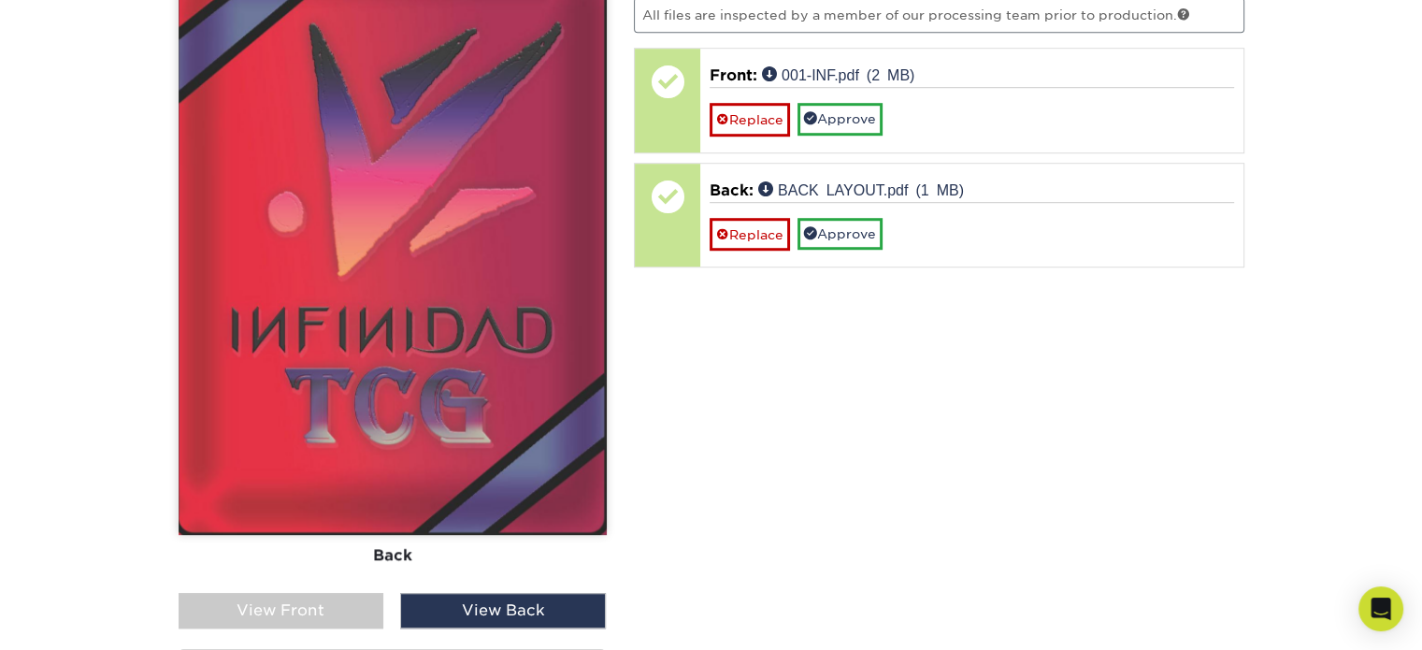
scroll to position [1288, 0]
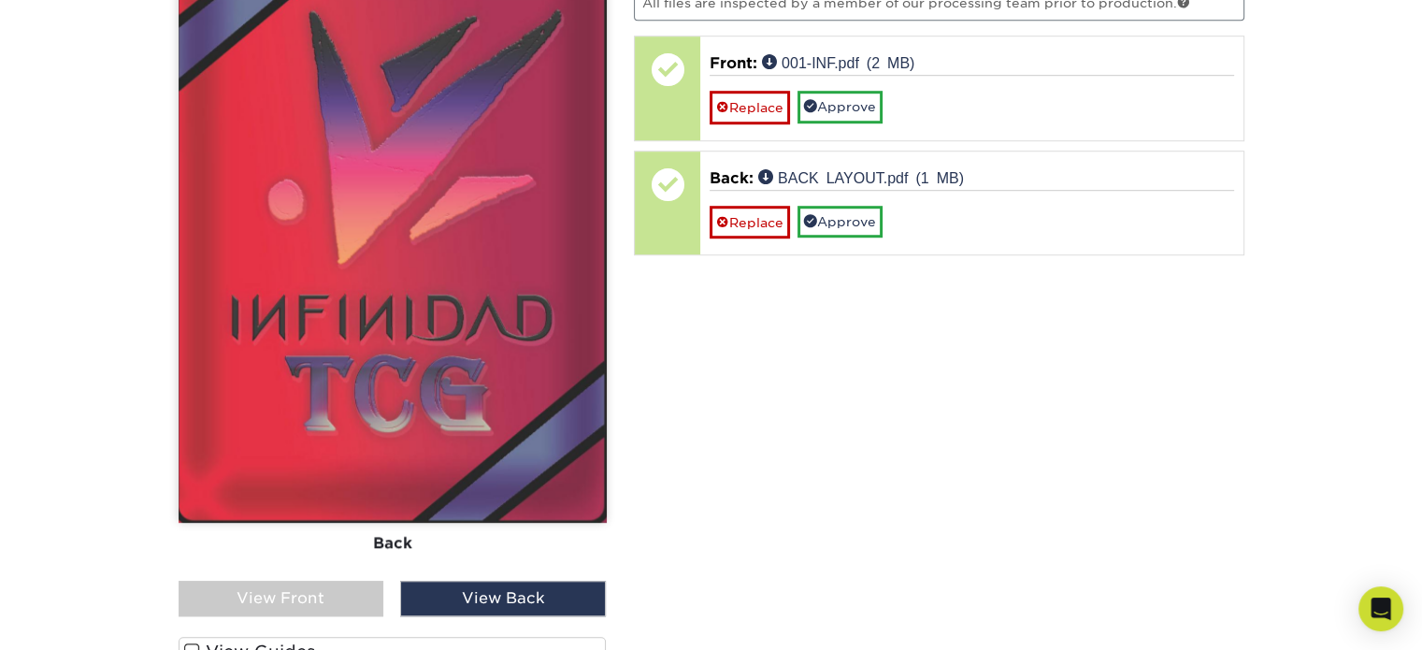
click at [318, 590] on div "View Front" at bounding box center [282, 599] width 206 height 36
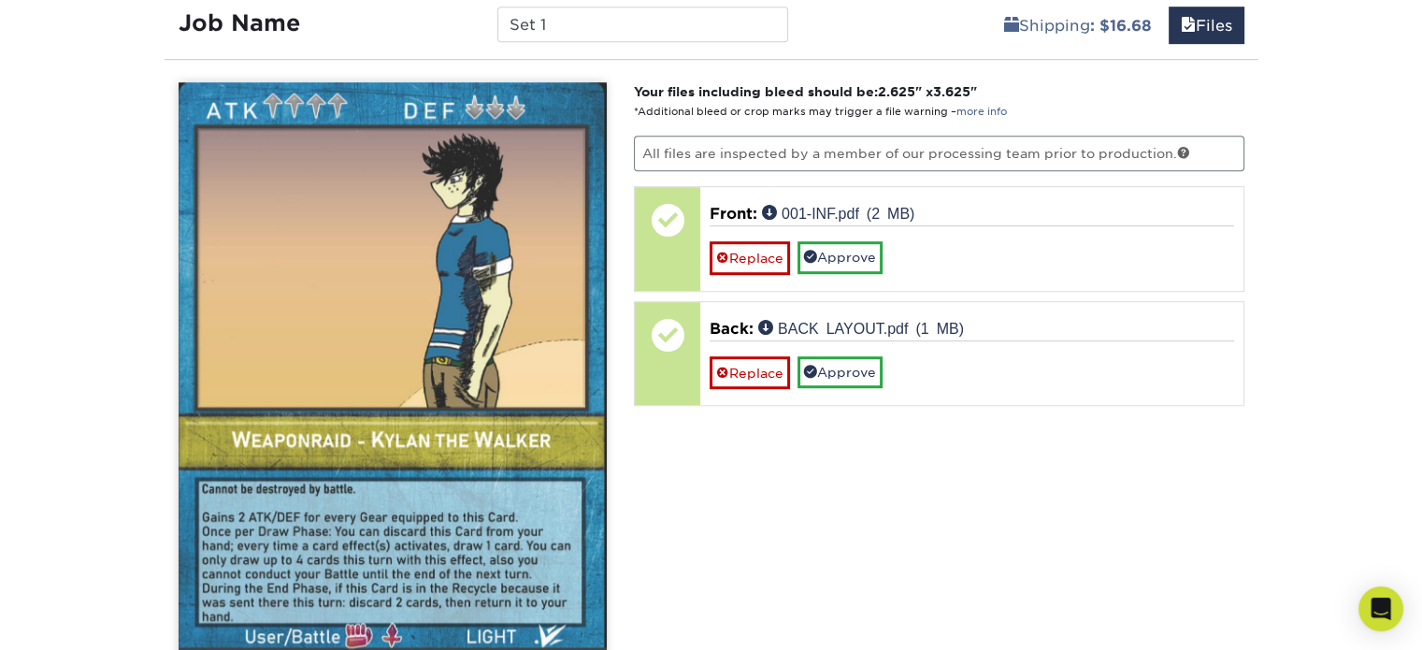
scroll to position [1126, 0]
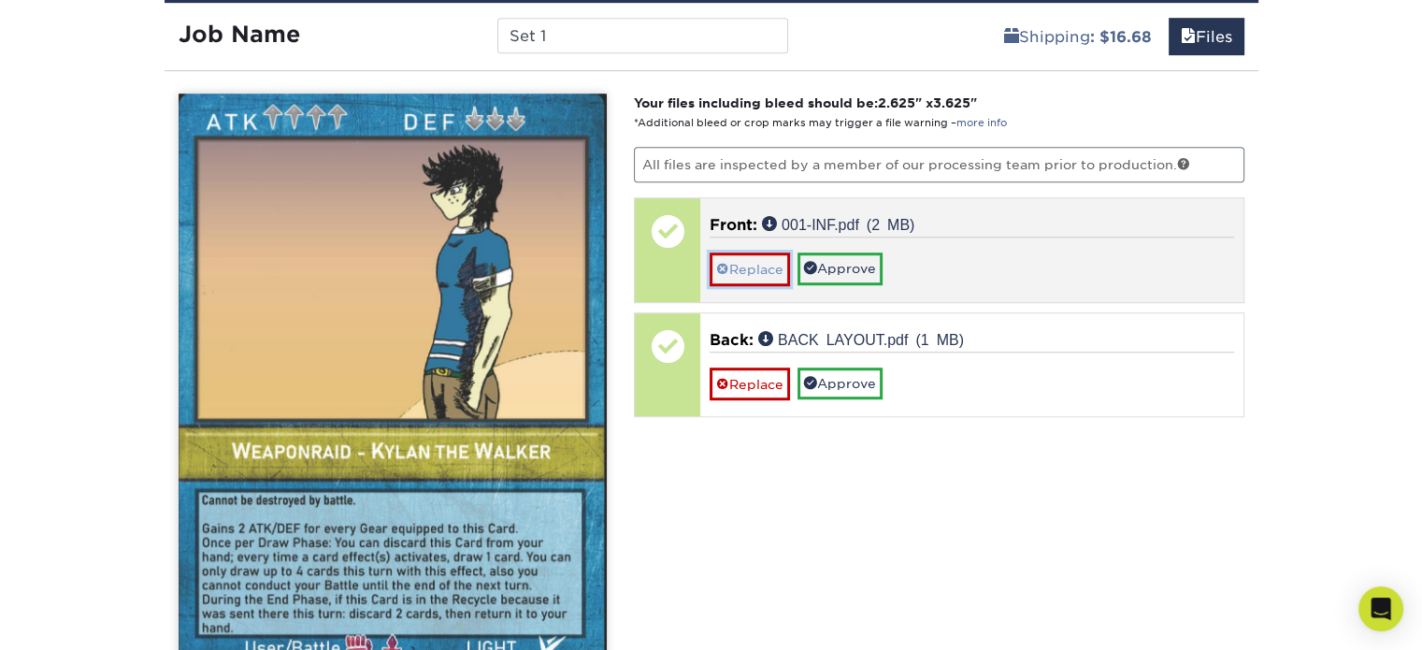
click at [741, 272] on link "Replace" at bounding box center [750, 268] width 80 height 33
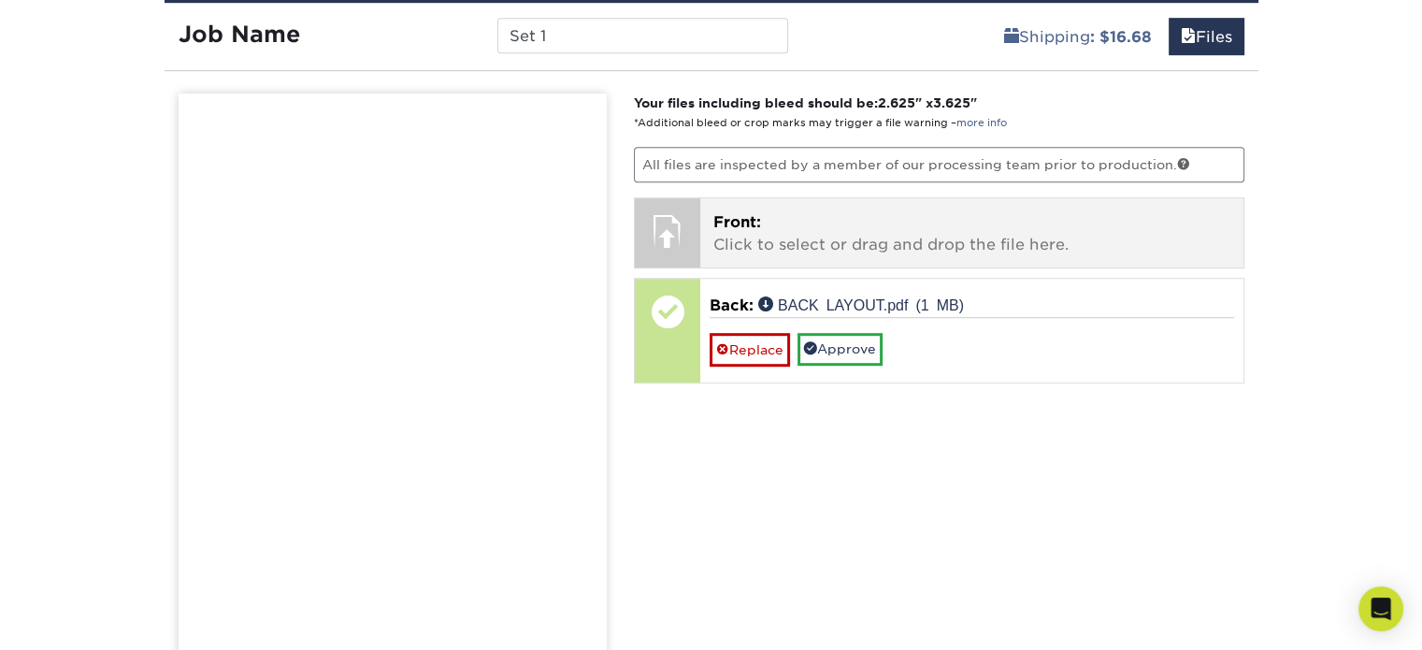
click at [853, 224] on p "Front: Click to select or drag and drop the file here." at bounding box center [972, 233] width 517 height 45
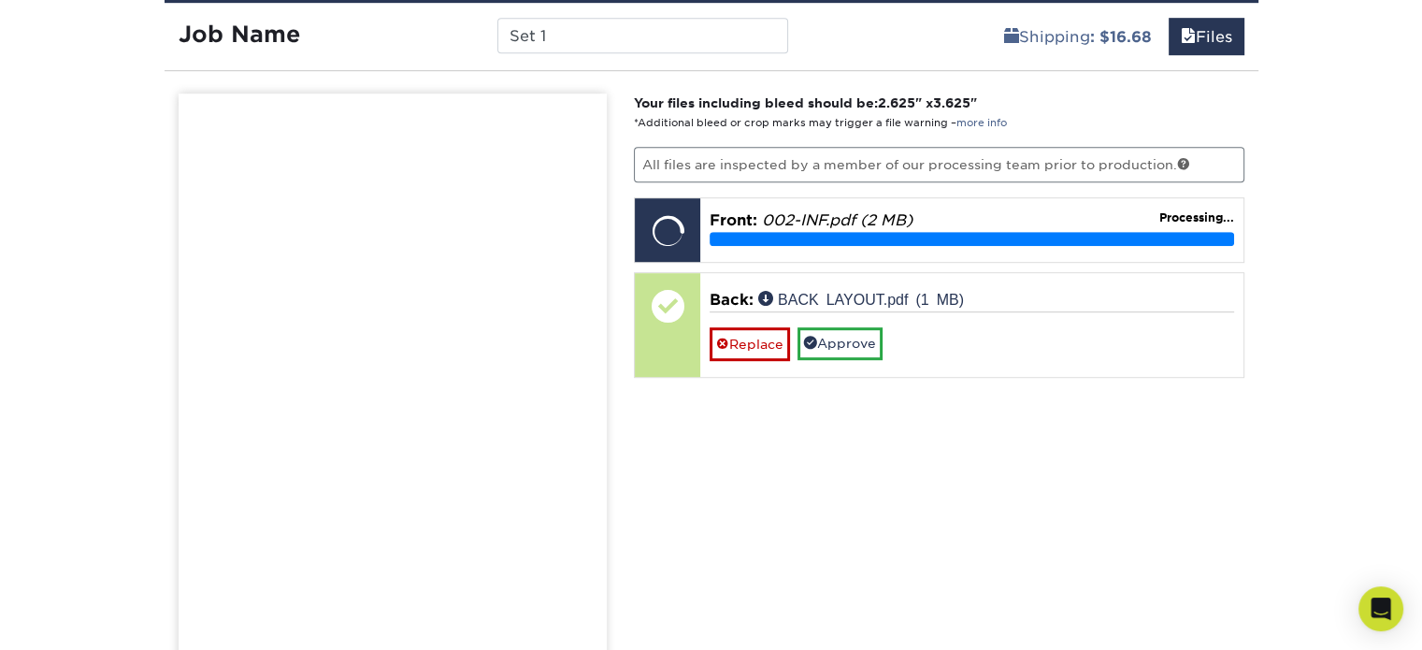
click at [1348, 226] on div "Products Trading Cards 18PT C1S Trading Cards Previous Next show more" at bounding box center [711, 298] width 1422 height 2609
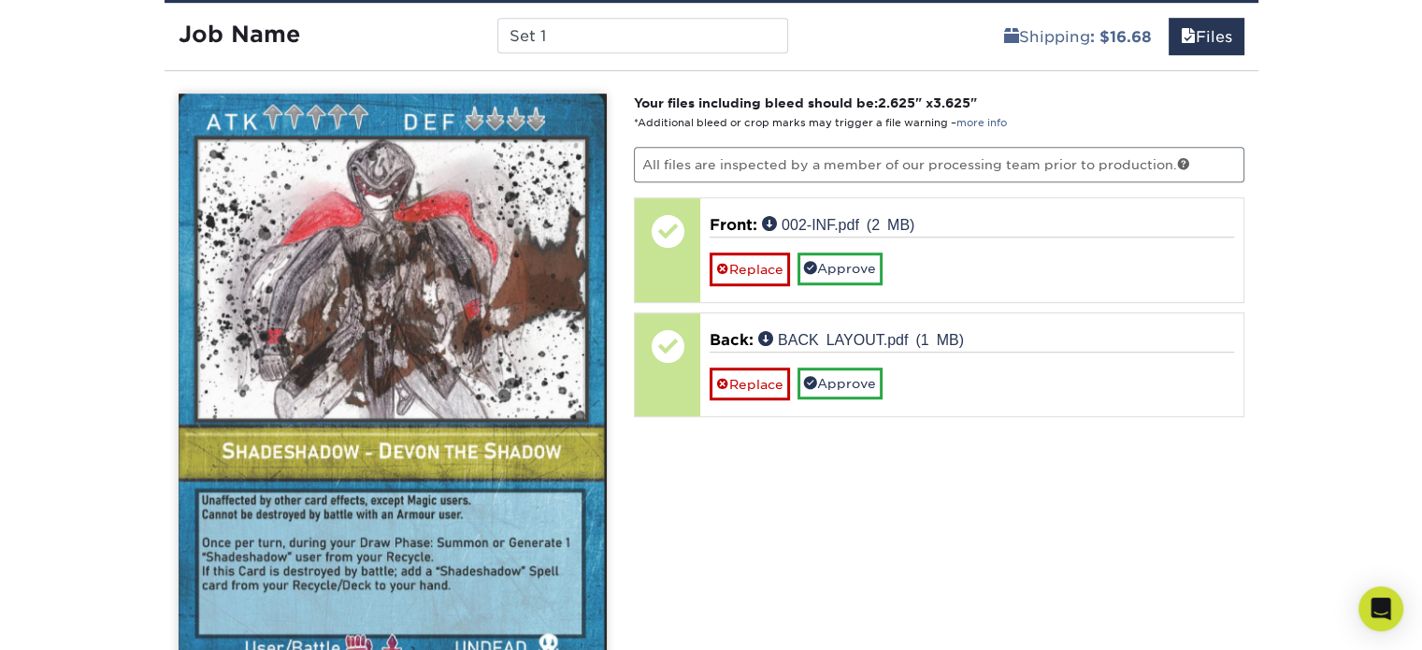
click at [1402, 166] on div "Products Trading Cards 18PT C1S Trading Cards Previous Next show more" at bounding box center [711, 298] width 1422 height 2609
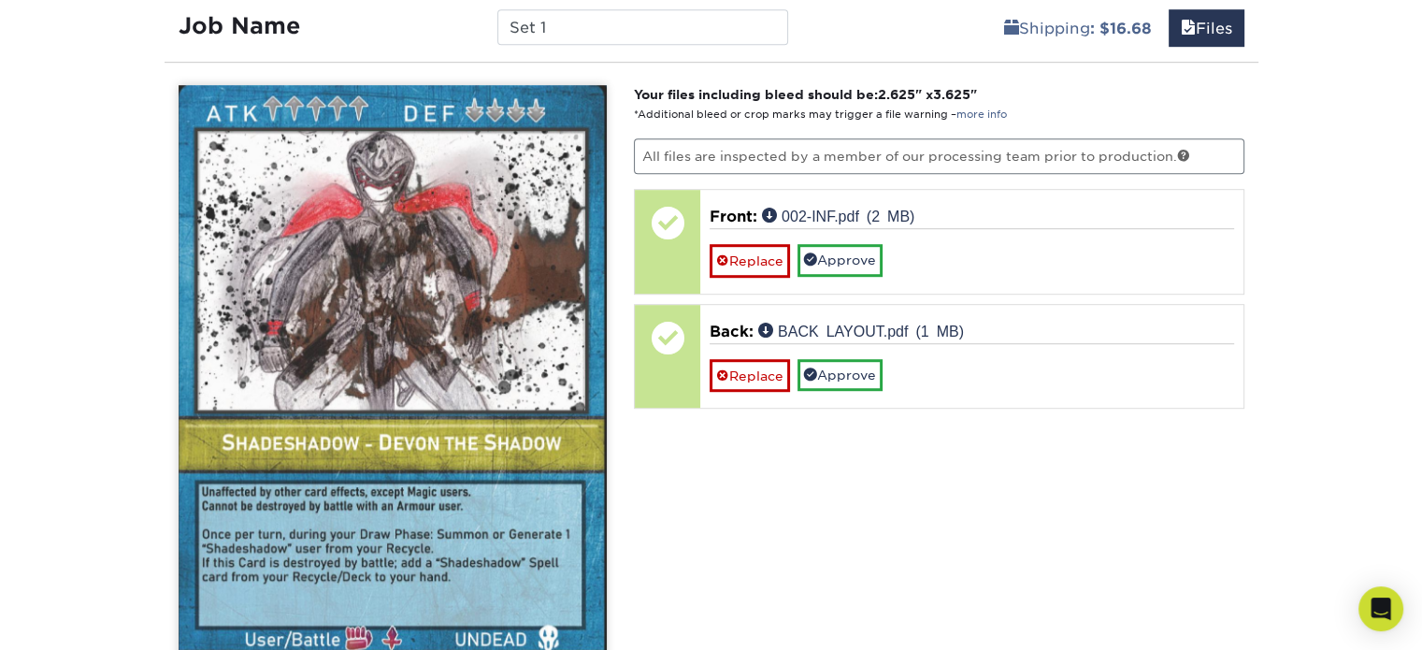
scroll to position [1139, 0]
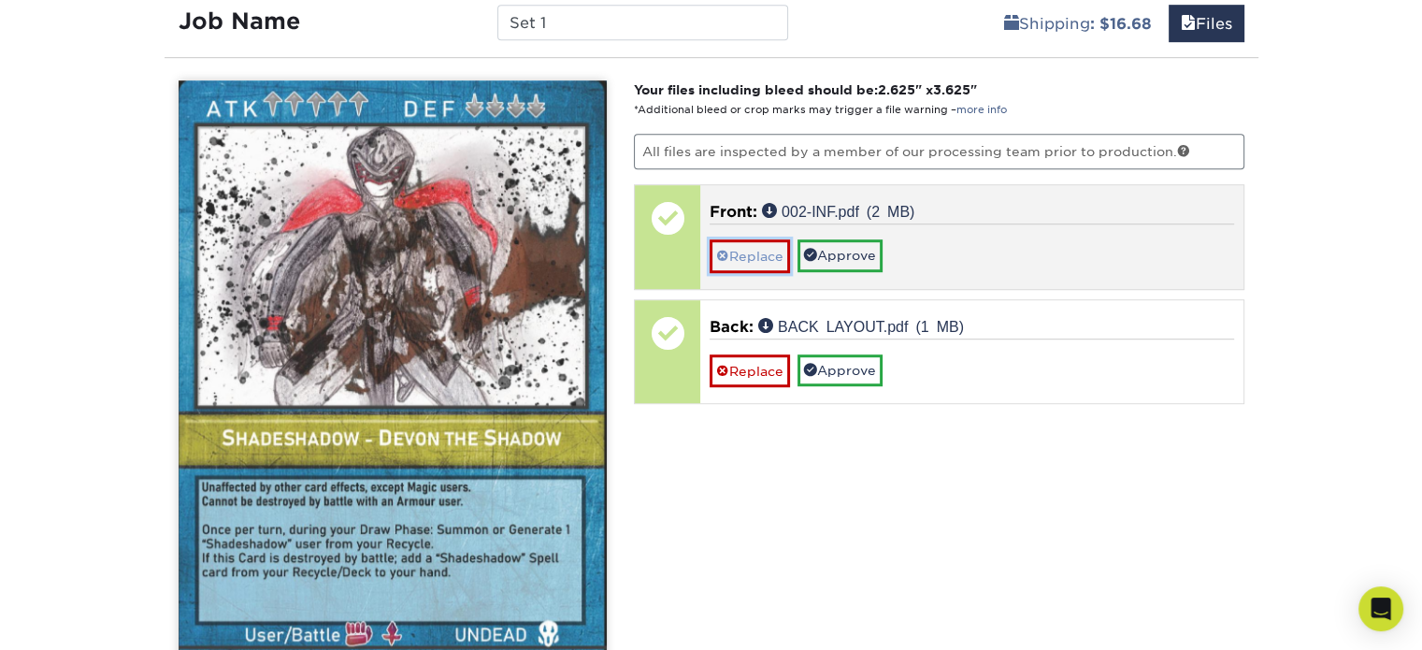
click at [770, 245] on link "Replace" at bounding box center [750, 255] width 80 height 33
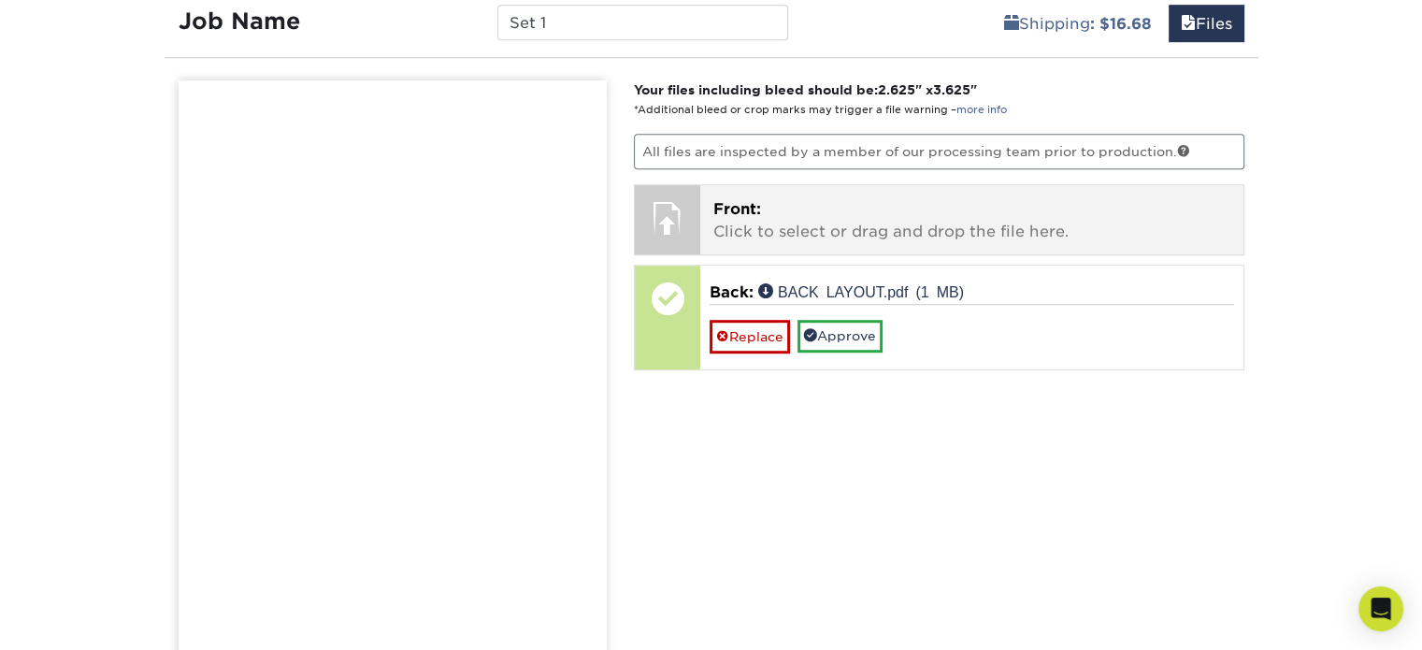
click at [857, 225] on p "Front: Click to select or drag and drop the file here." at bounding box center [972, 220] width 517 height 45
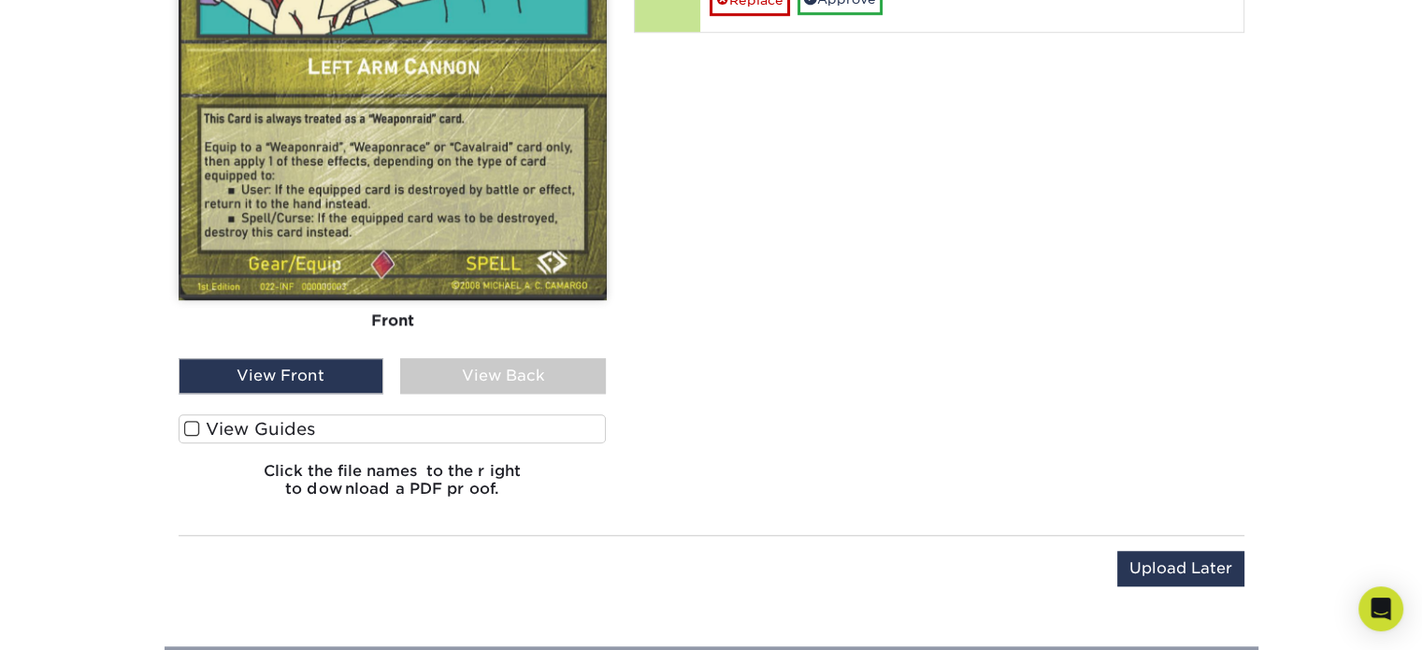
scroll to position [1466, 0]
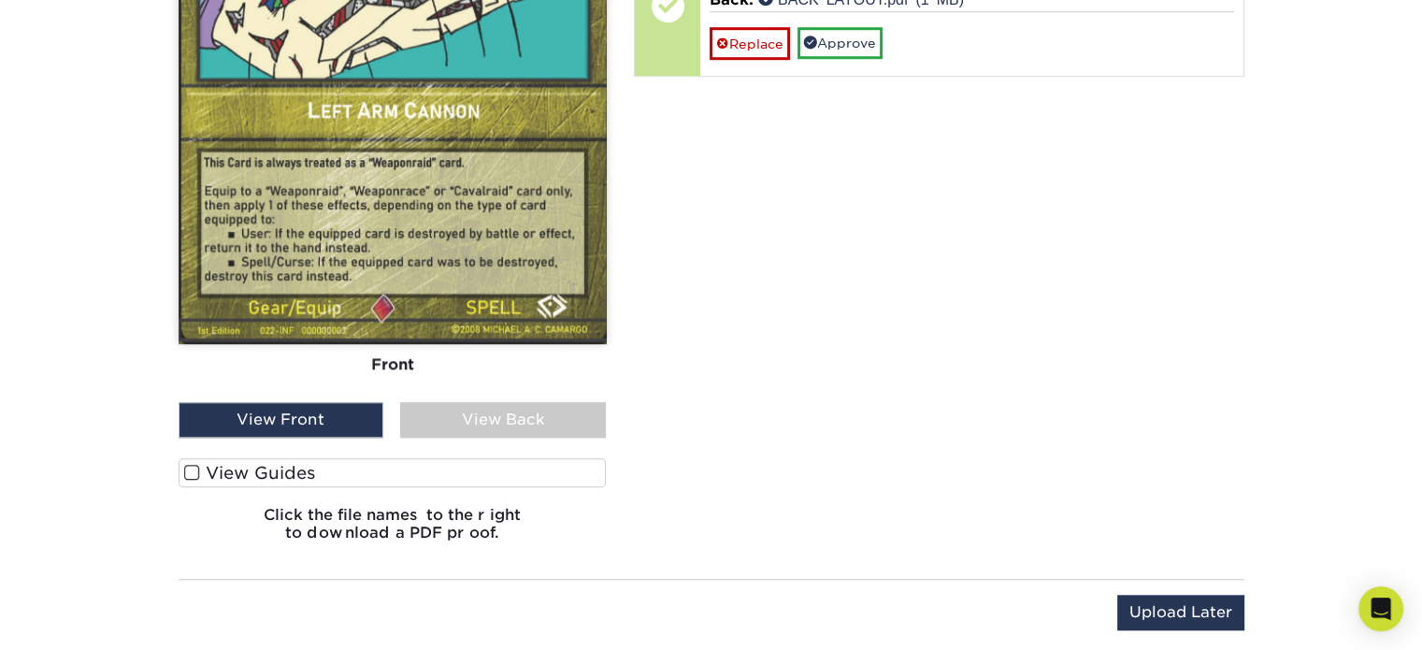
click at [520, 403] on div "View Back" at bounding box center [503, 420] width 206 height 36
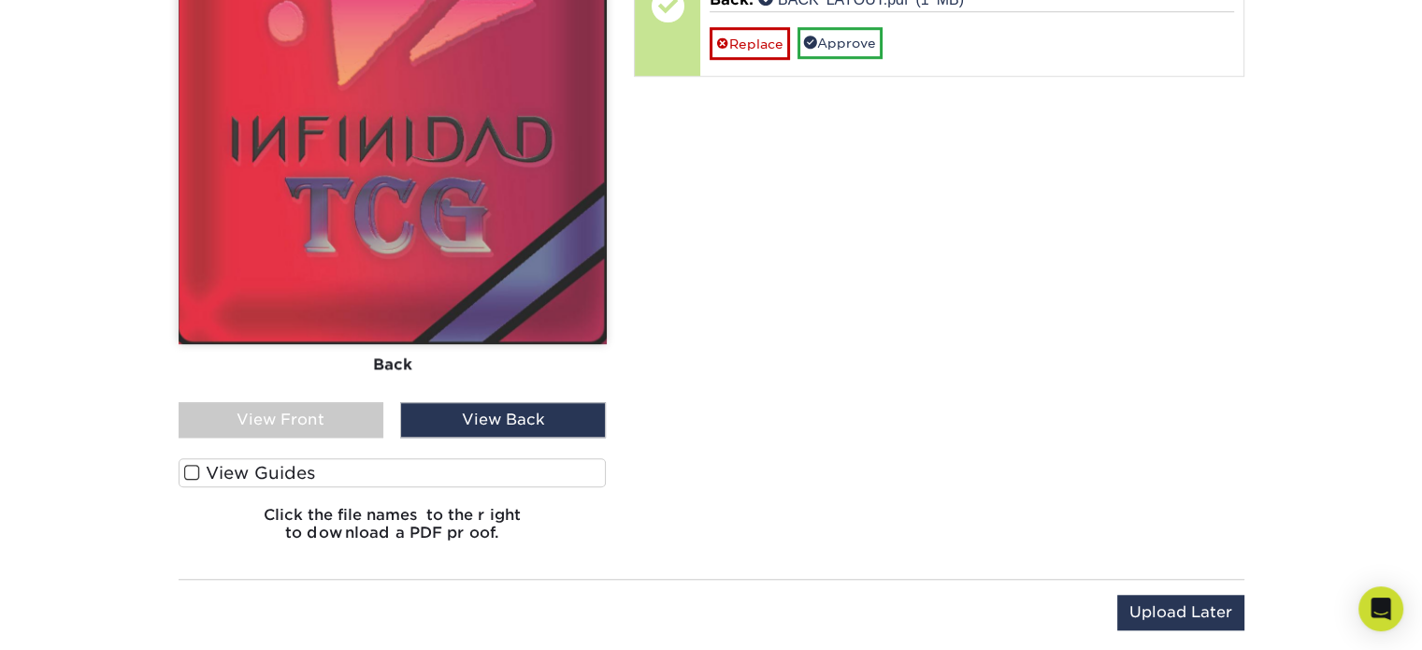
click at [333, 408] on div "View Front" at bounding box center [282, 420] width 206 height 36
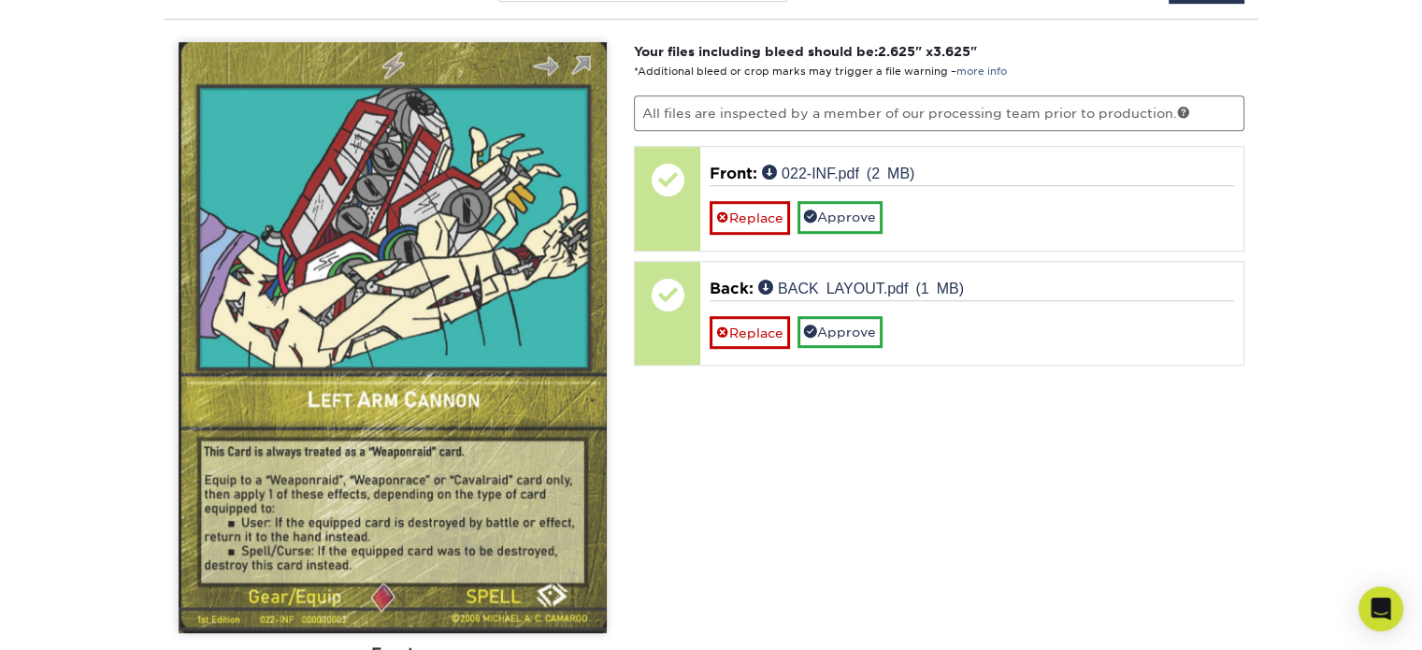
scroll to position [1182, 0]
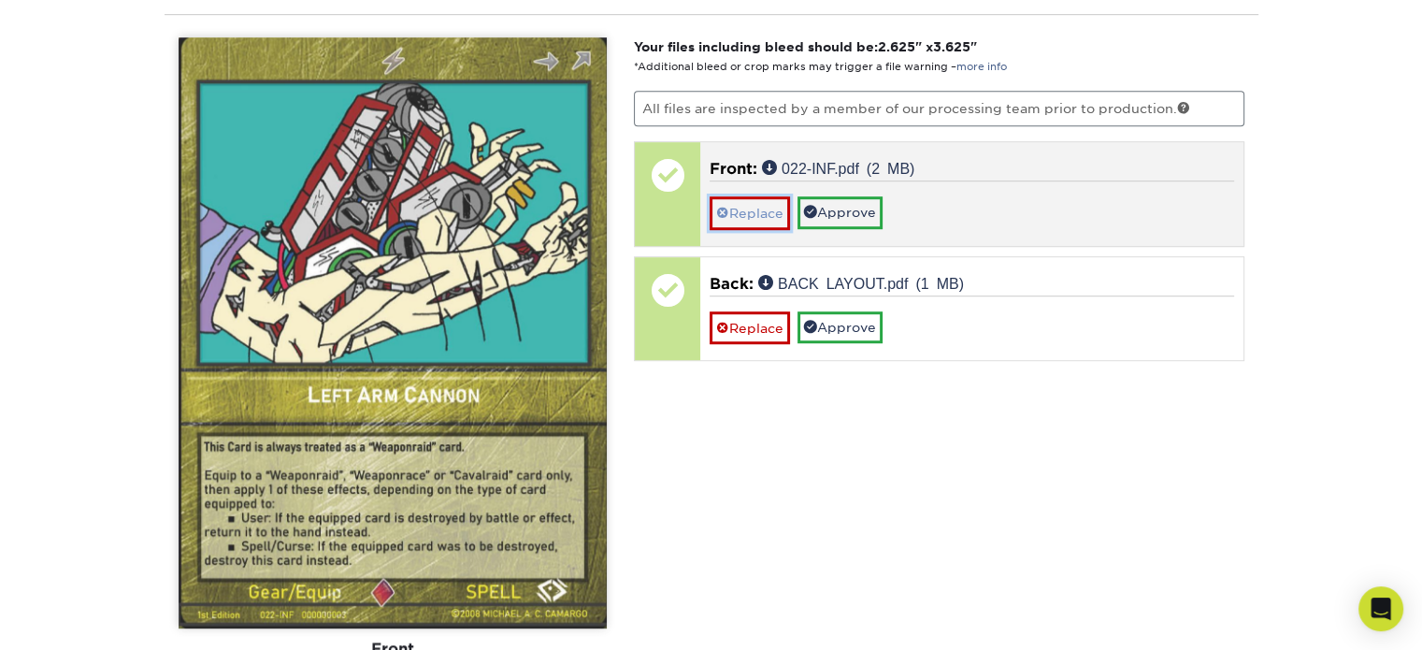
click at [752, 211] on link "Replace" at bounding box center [750, 212] width 80 height 33
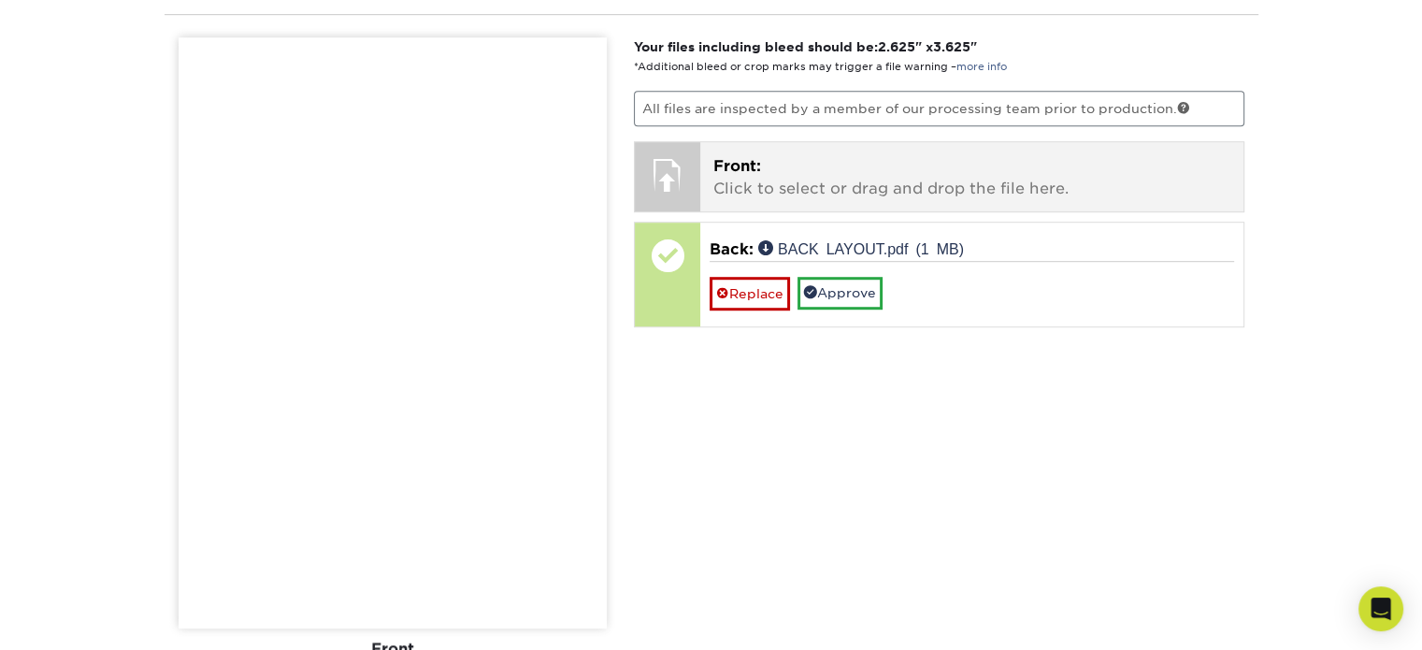
click at [827, 175] on p "Front: Click to select or drag and drop the file here." at bounding box center [972, 177] width 517 height 45
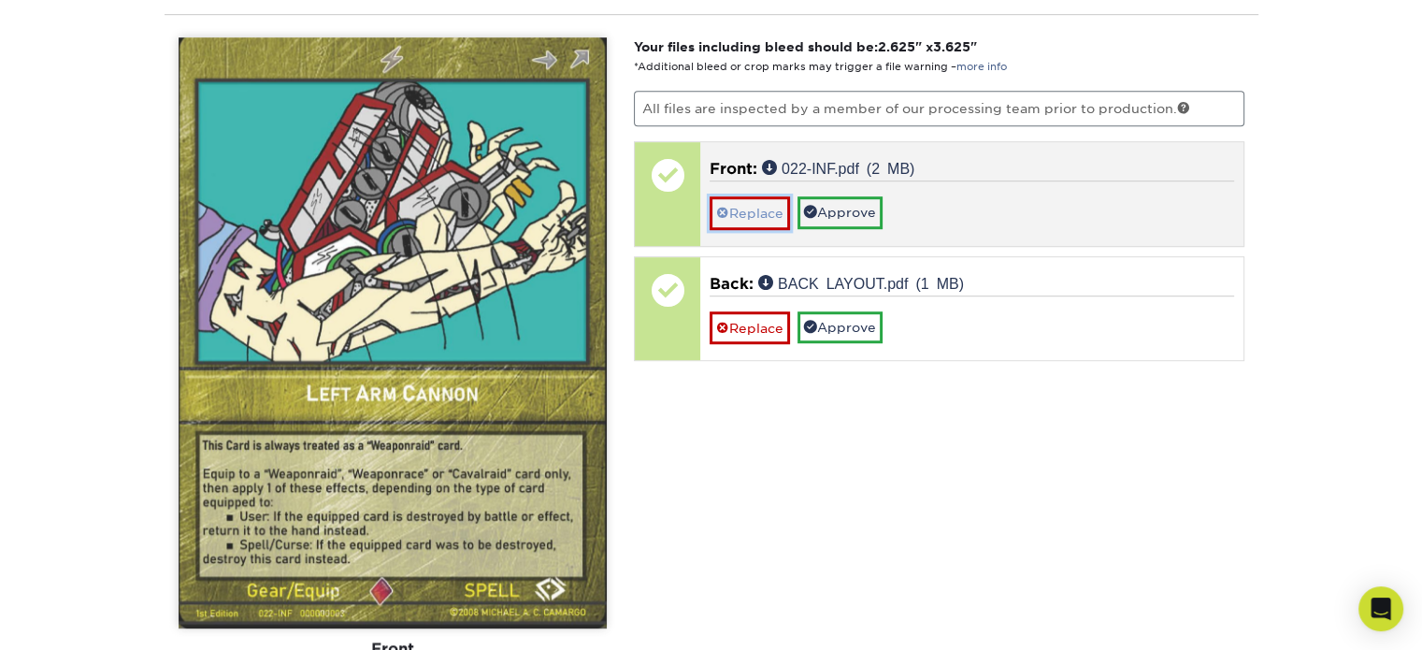
click at [756, 219] on link "Replace" at bounding box center [750, 212] width 80 height 33
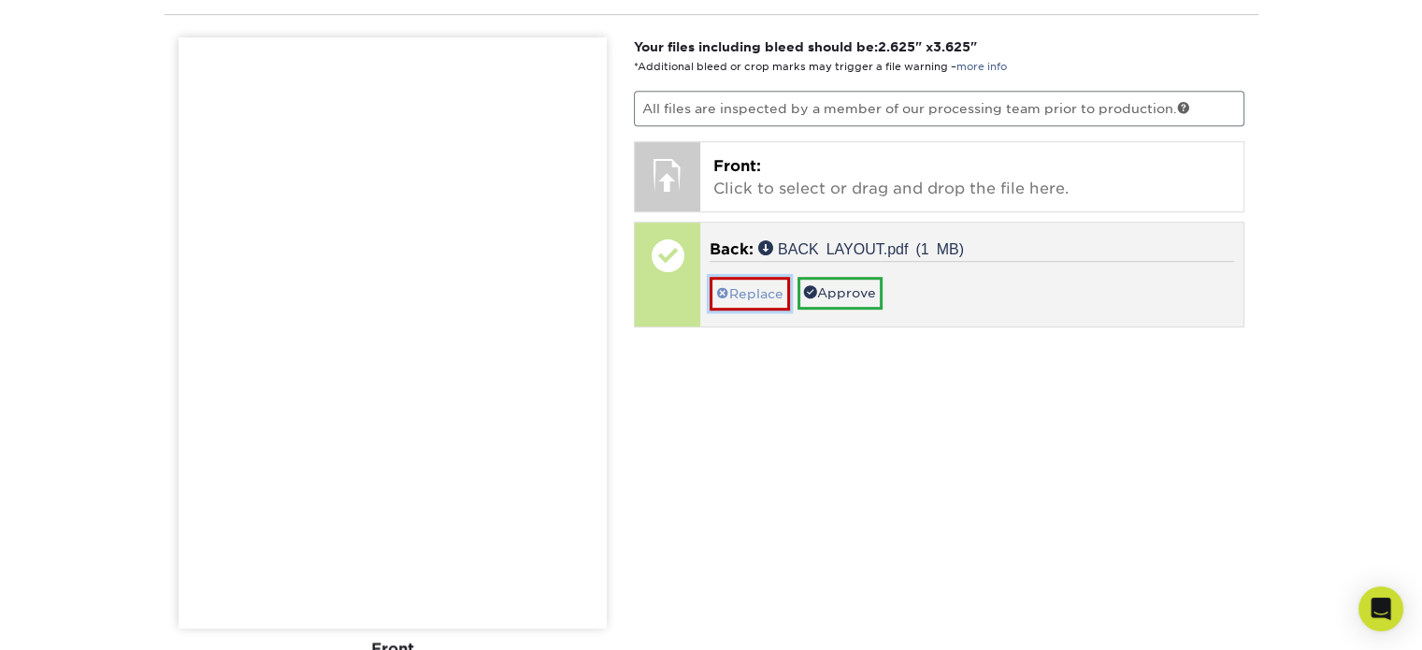
click at [757, 278] on link "Replace" at bounding box center [750, 293] width 80 height 33
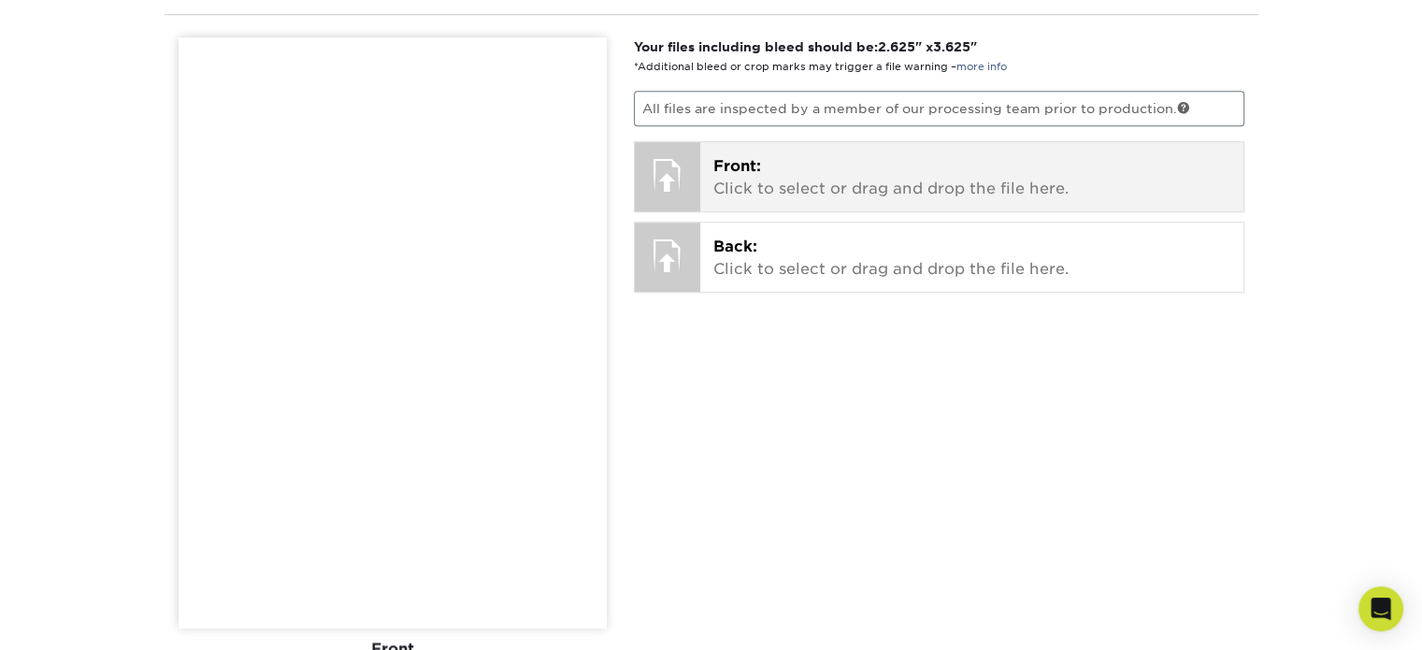
click at [841, 177] on p "Front: Click to select or drag and drop the file here." at bounding box center [972, 177] width 517 height 45
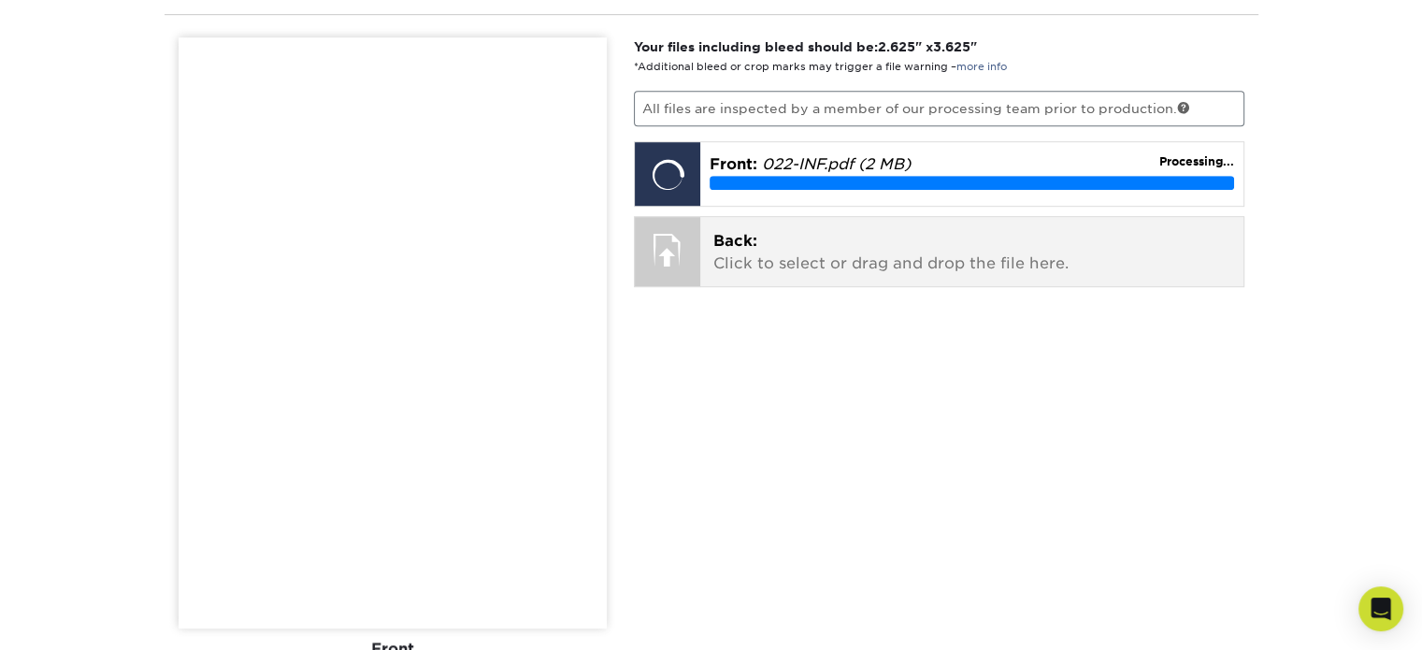
click at [834, 224] on div "Back: Click to select or drag and drop the file here. Choose file BACK LAYOUT.p…" at bounding box center [971, 251] width 543 height 69
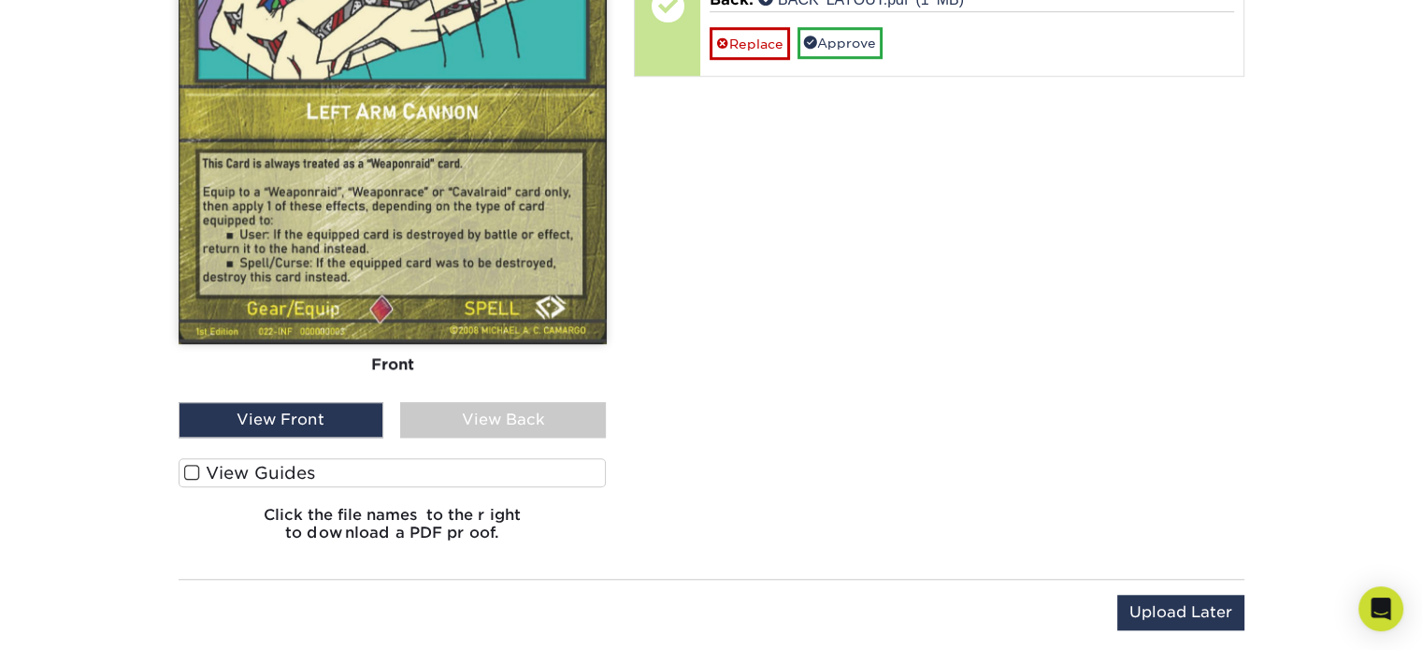
scroll to position [1434, 0]
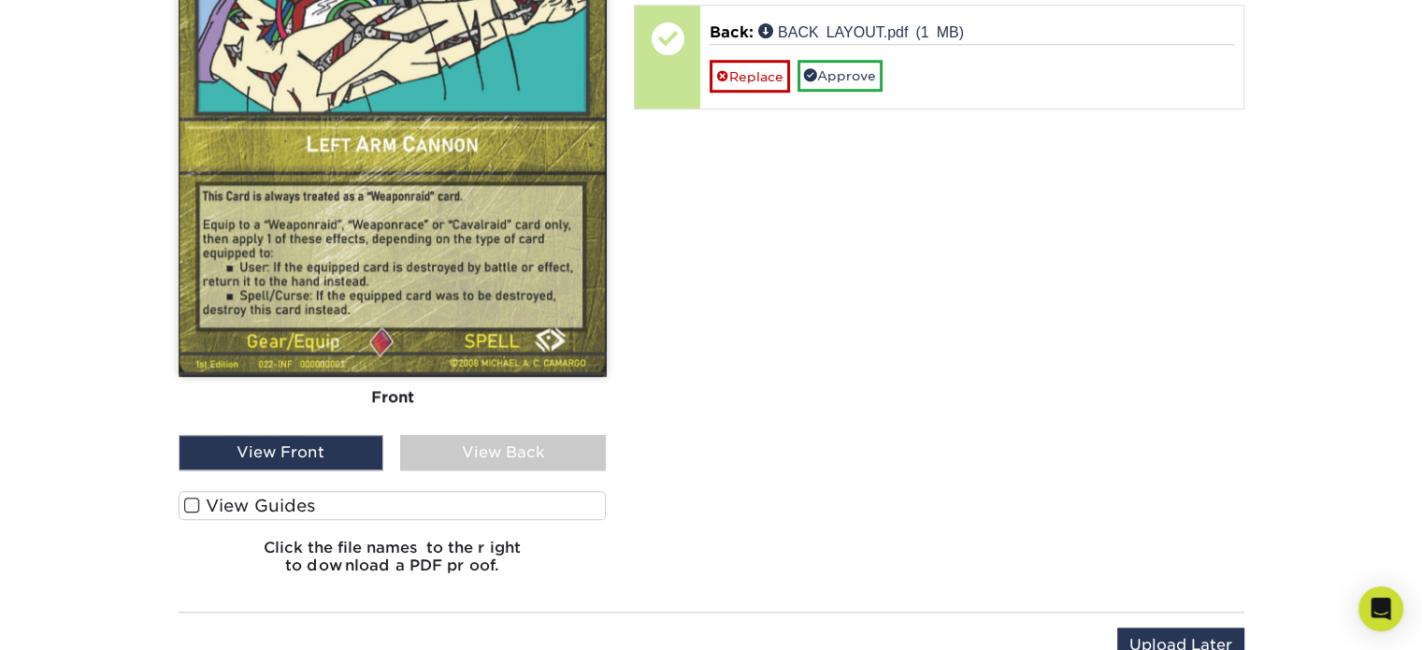
click at [485, 440] on div "View Back" at bounding box center [503, 453] width 206 height 36
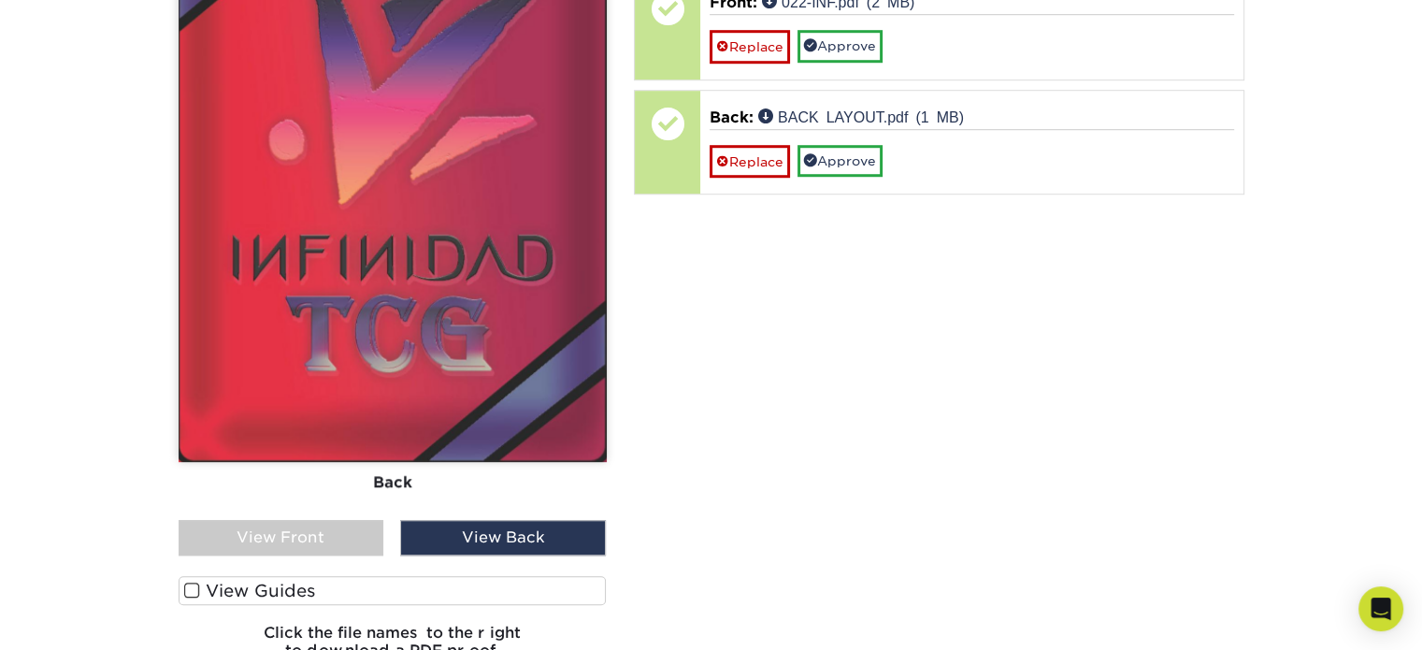
scroll to position [1472, 0]
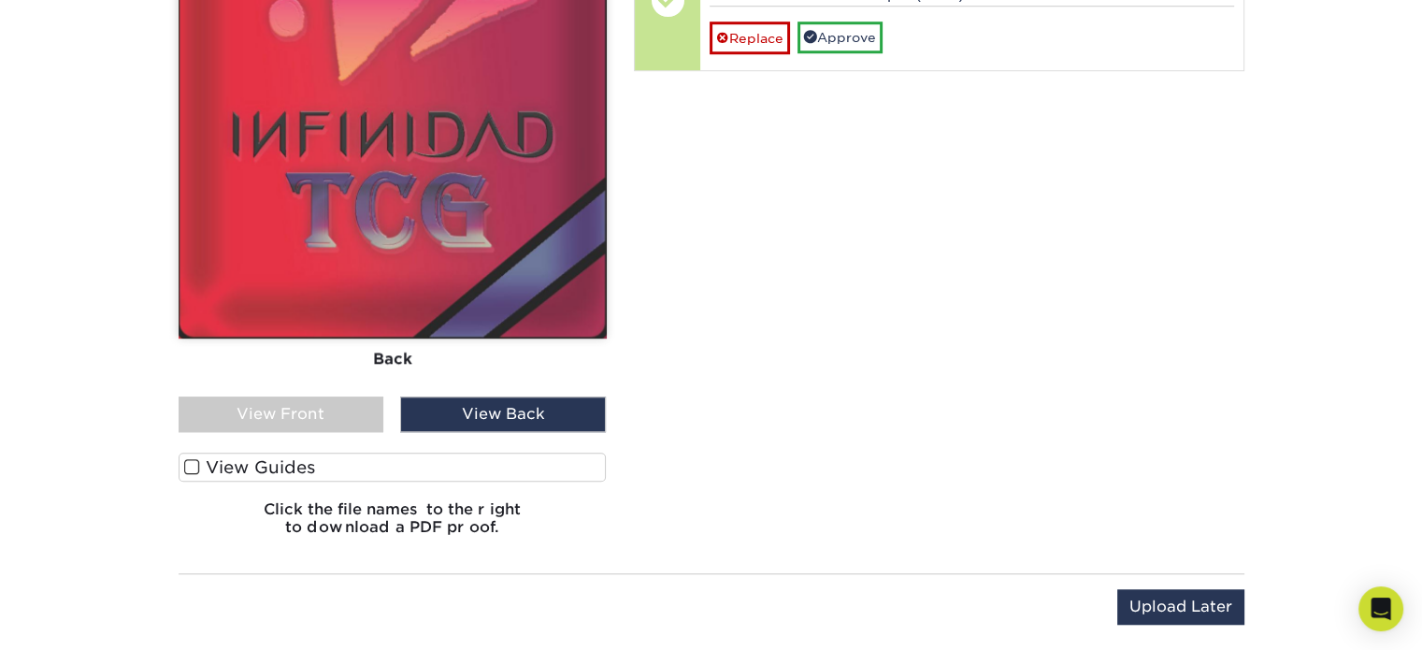
click at [305, 422] on div "View Front" at bounding box center [282, 415] width 206 height 36
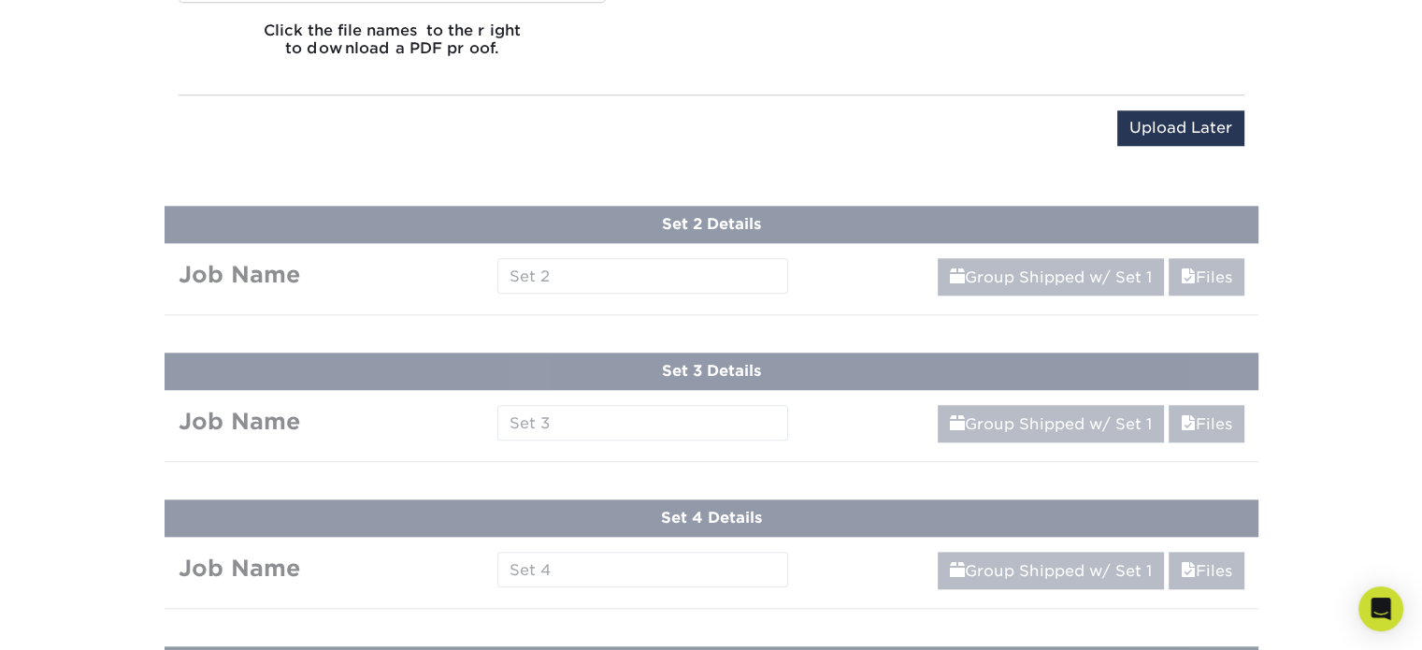
scroll to position [1967, 0]
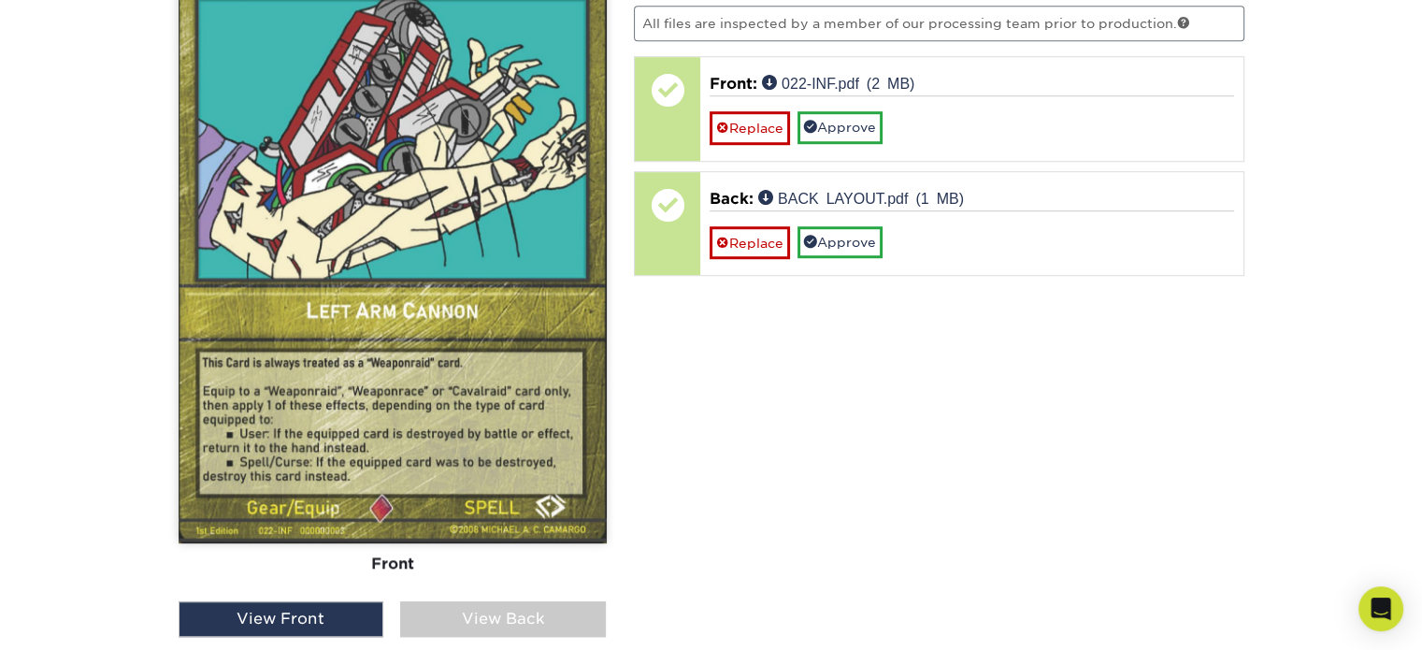
scroll to position [1276, 0]
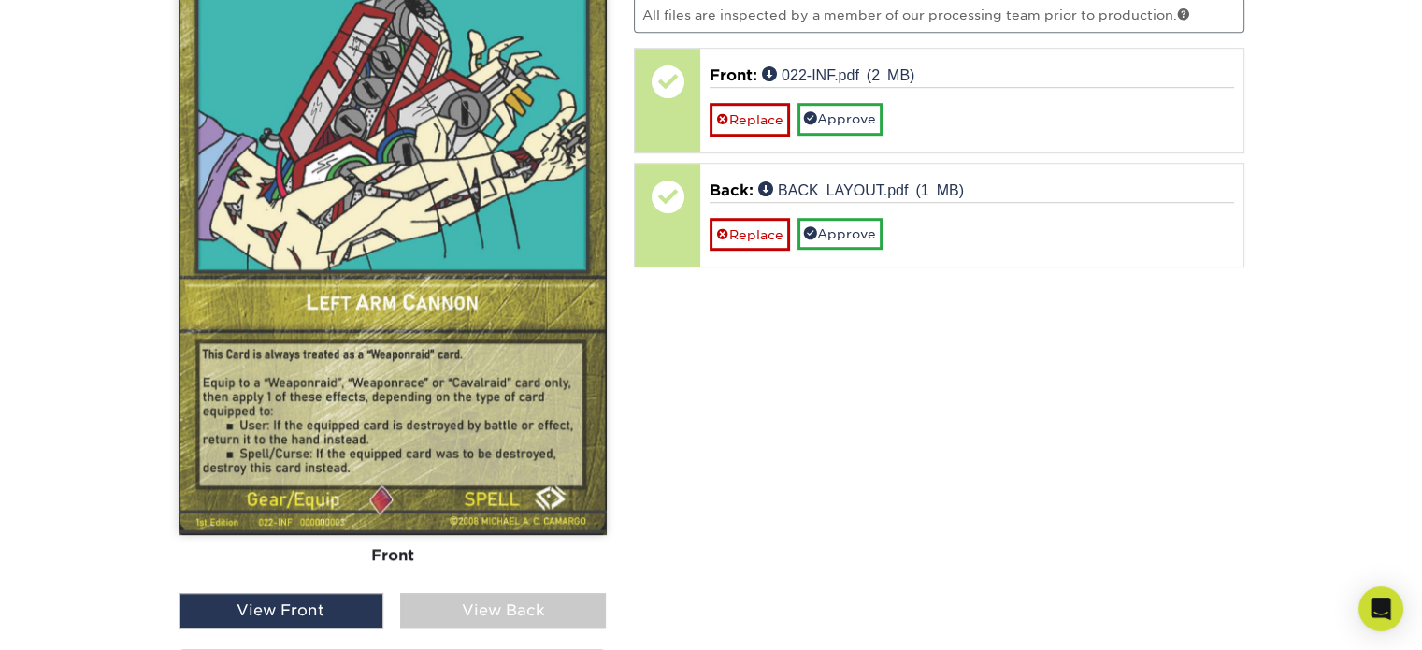
click at [460, 599] on div "View Back" at bounding box center [503, 611] width 206 height 36
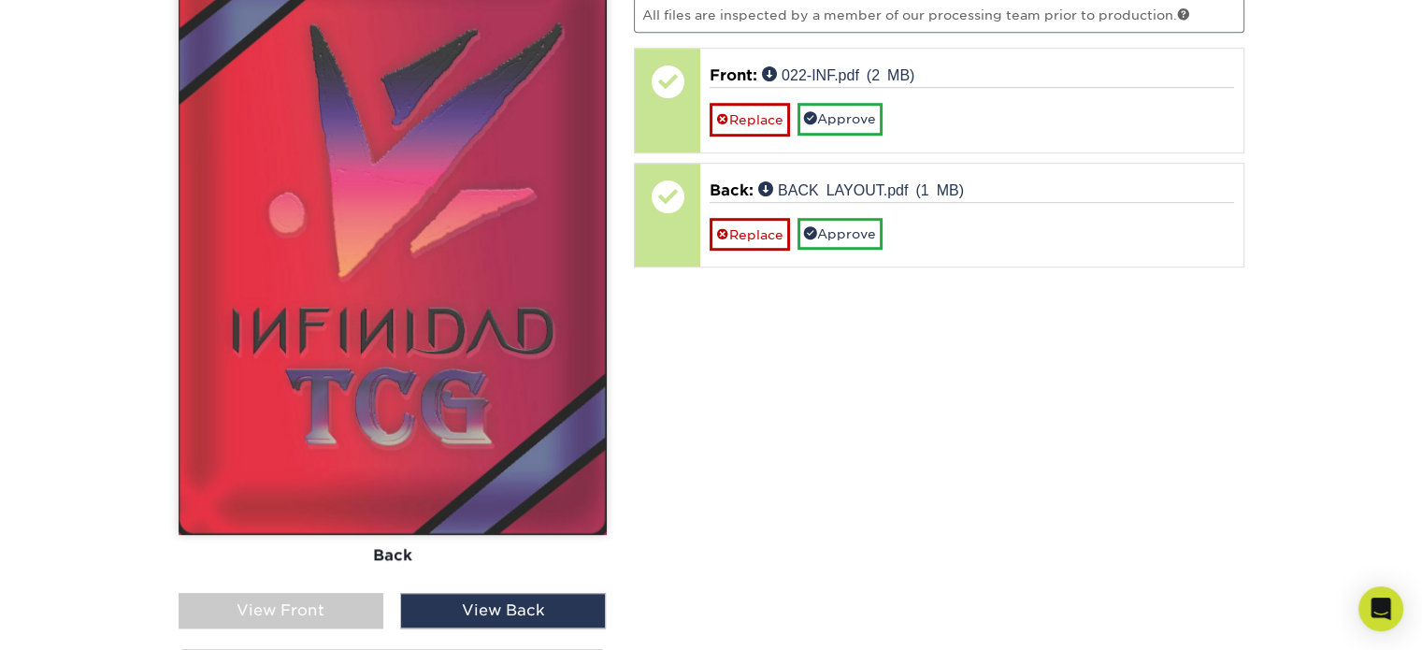
click at [325, 602] on div "View Front" at bounding box center [282, 611] width 206 height 36
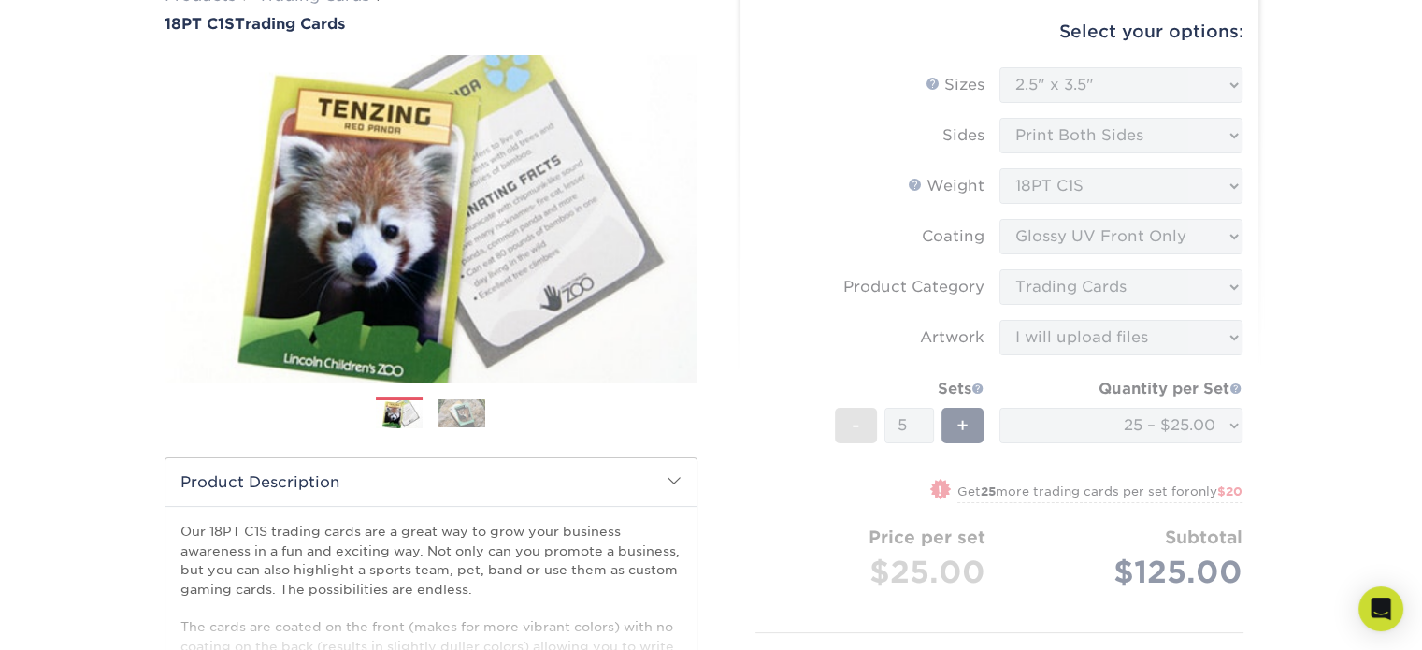
scroll to position [157, 0]
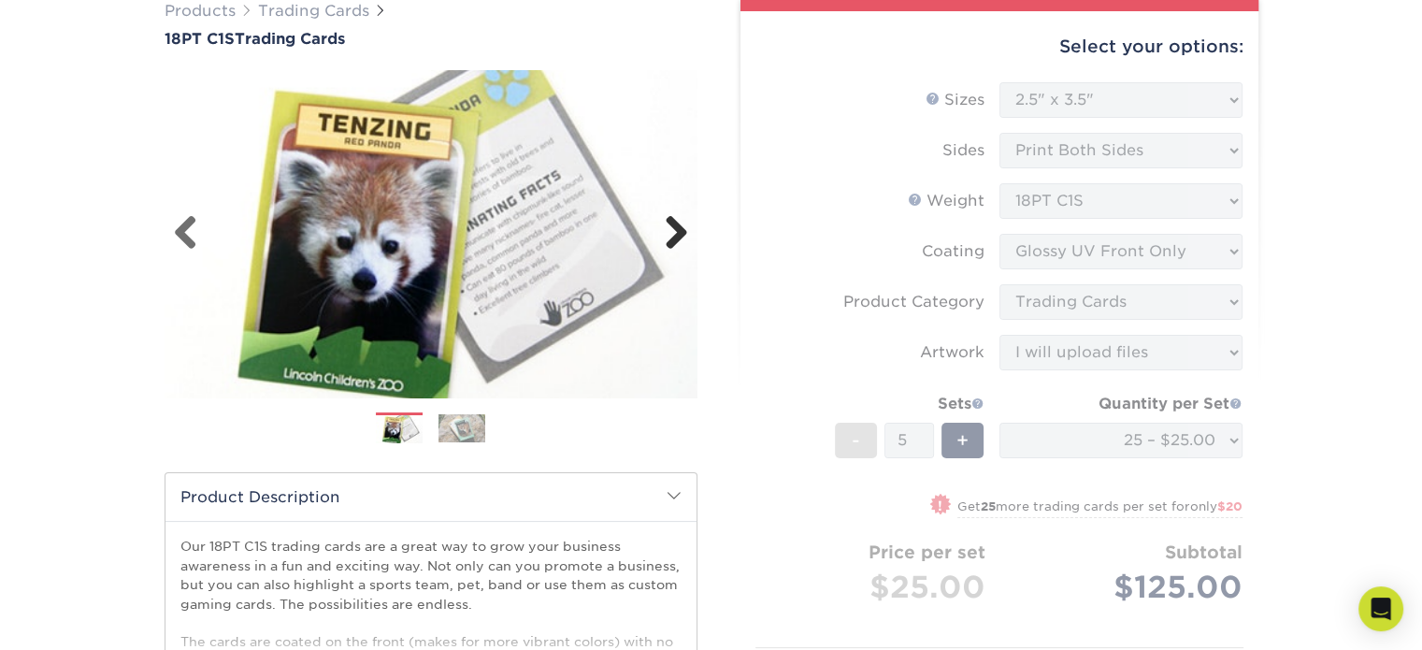
click at [682, 232] on link "Next" at bounding box center [669, 233] width 37 height 37
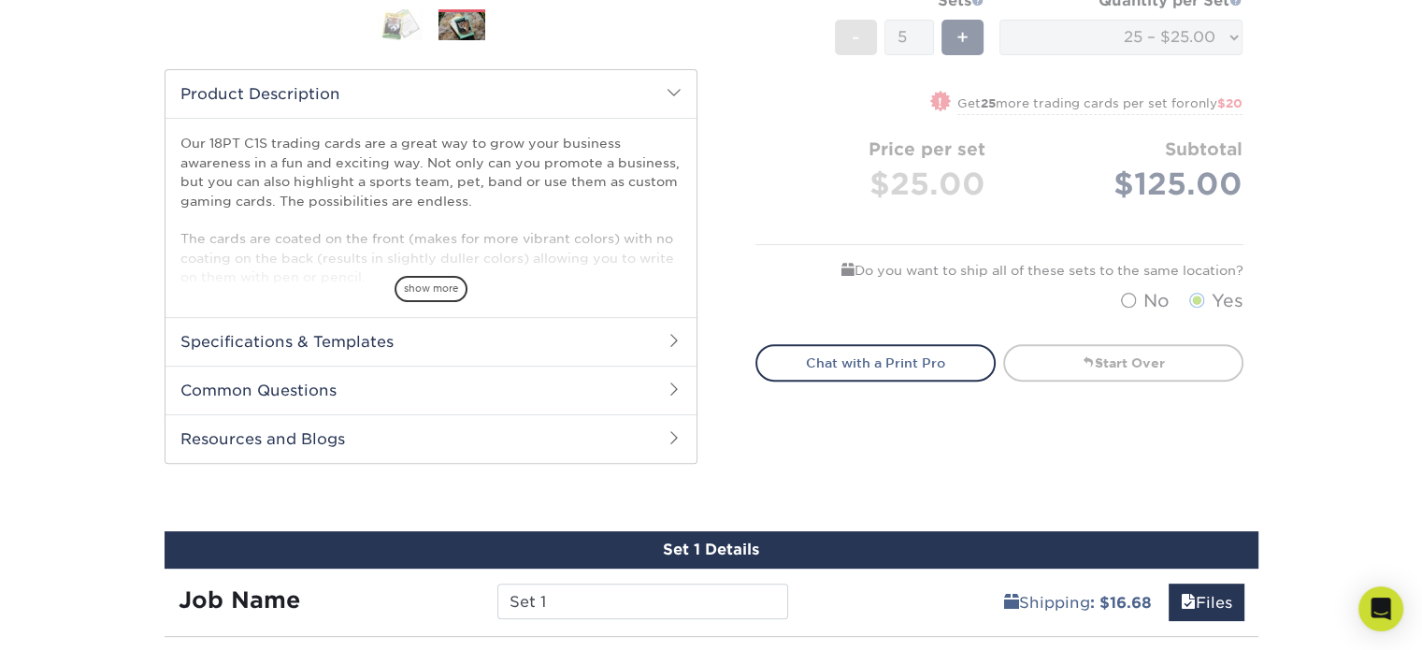
scroll to position [564, 0]
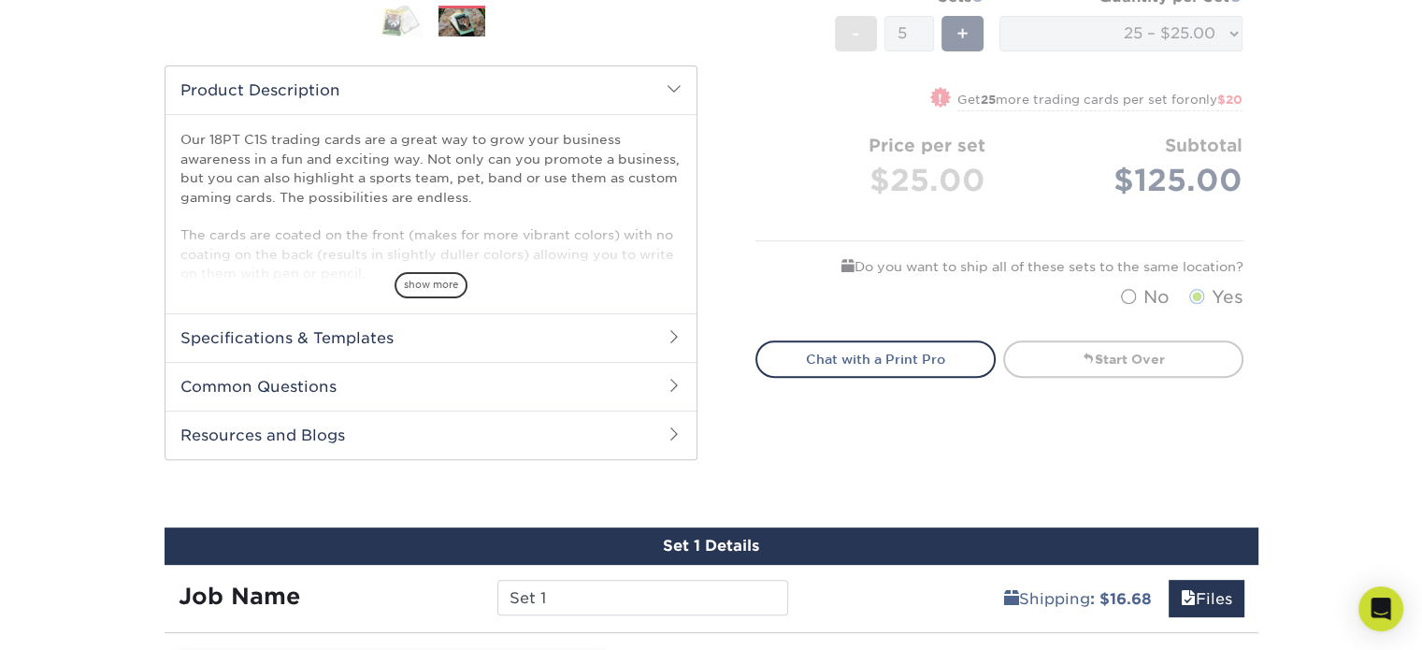
click at [591, 321] on h2 "Specifications & Templates" at bounding box center [431, 337] width 531 height 49
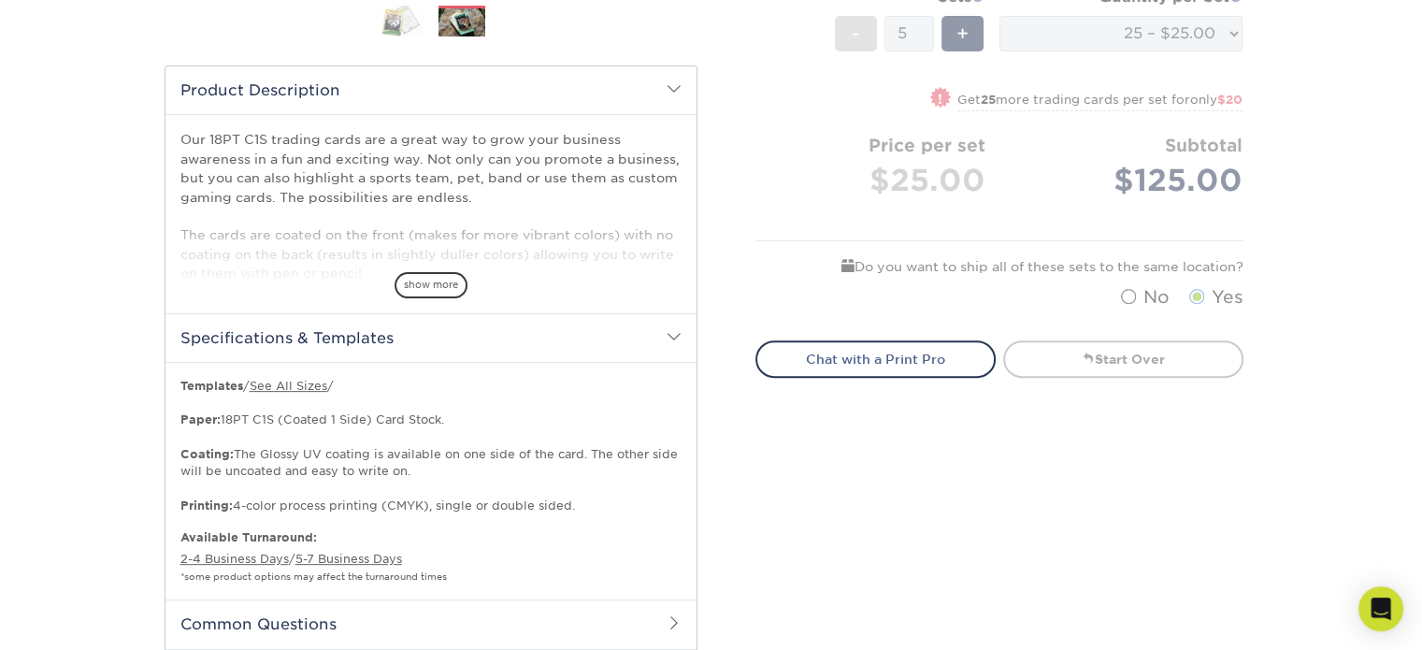
click at [570, 325] on h2 "Specifications & Templates" at bounding box center [431, 337] width 531 height 49
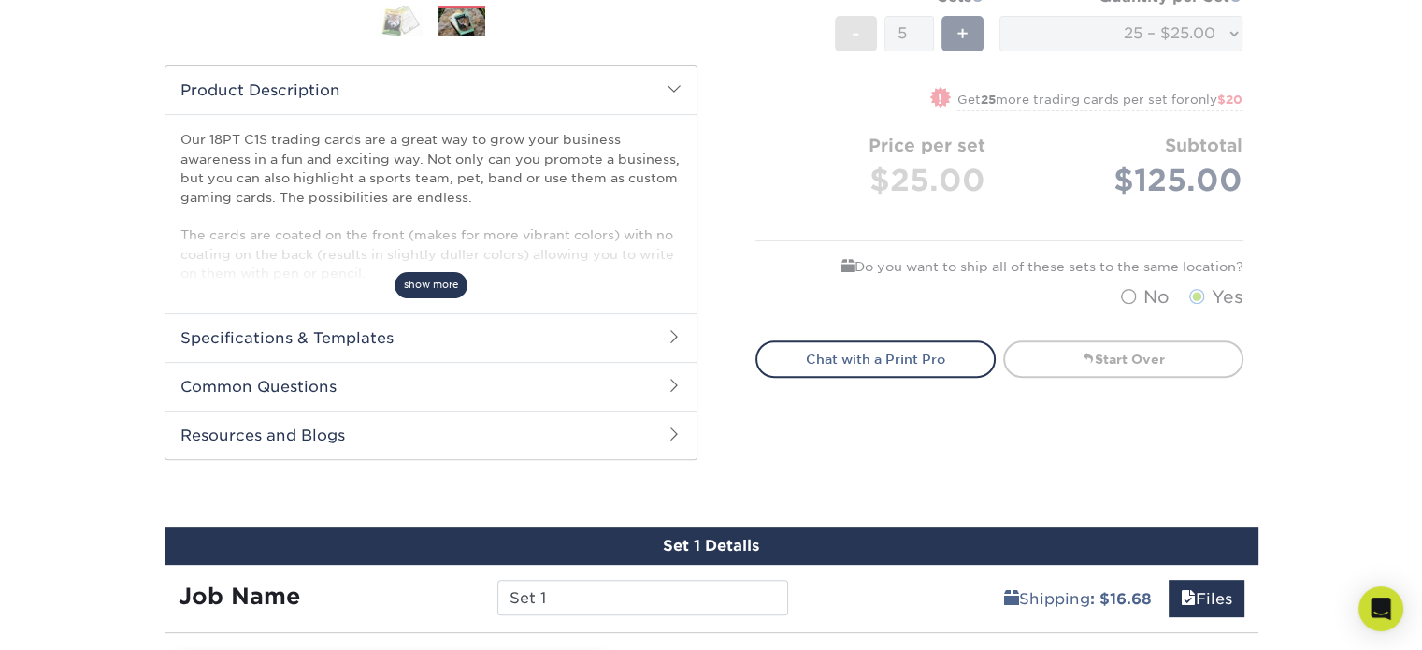
click at [440, 287] on span "show more" at bounding box center [431, 284] width 73 height 25
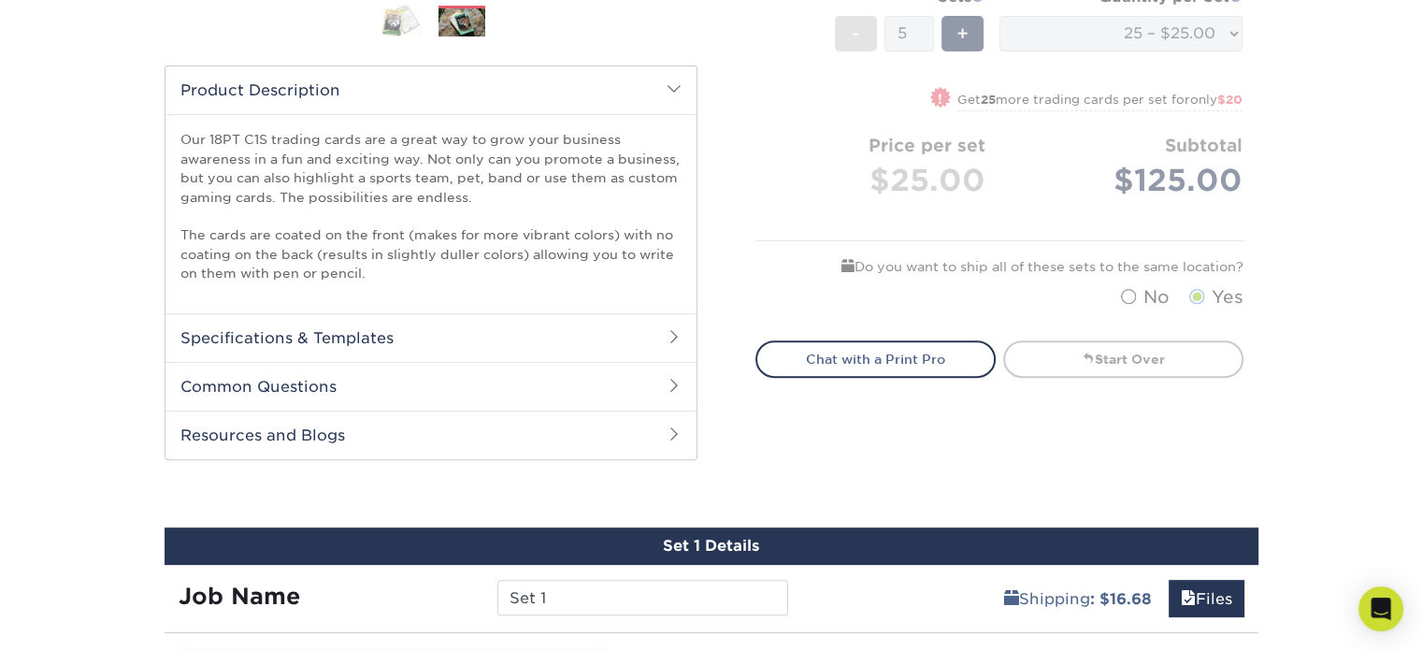
drag, startPoint x: 374, startPoint y: 176, endPoint x: 308, endPoint y: 205, distance: 72.4
click at [308, 205] on p "Our 18PT C1S trading cards are a great way to grow your business awareness in a…" at bounding box center [430, 206] width 501 height 152
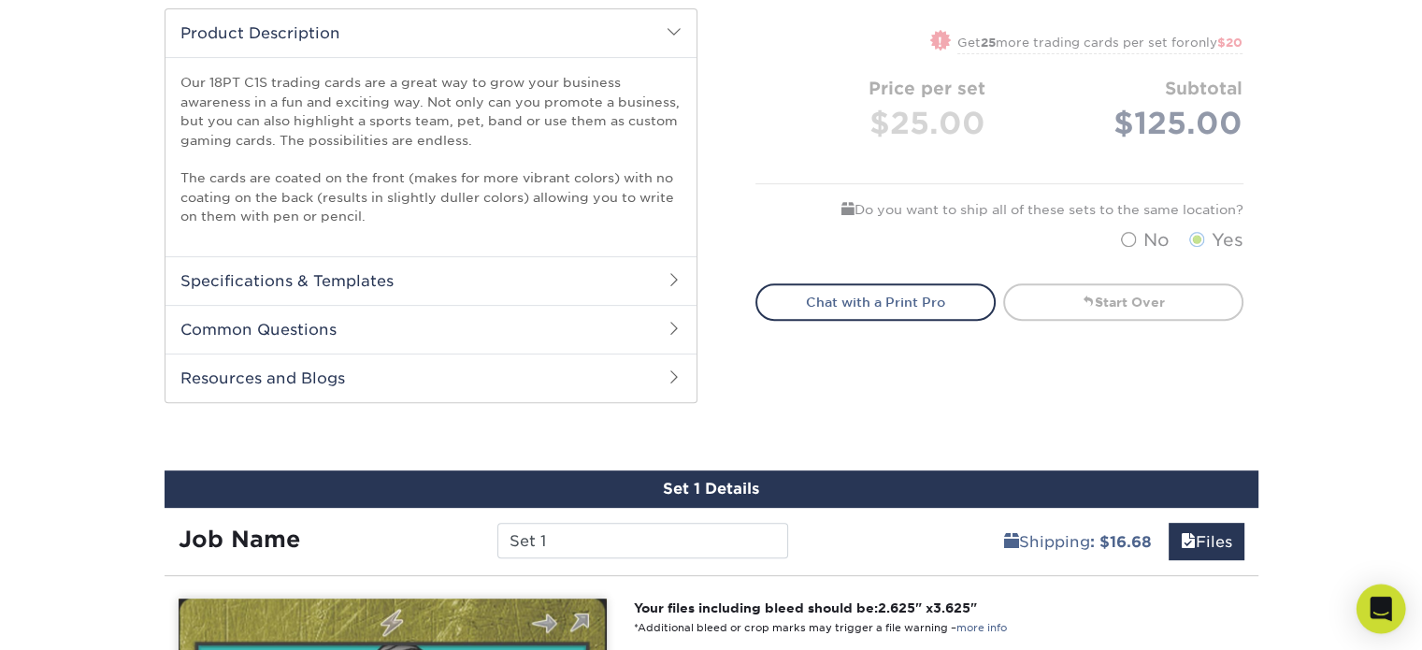
click at [1376, 592] on div "Open Intercom Messenger" at bounding box center [1382, 609] width 50 height 50
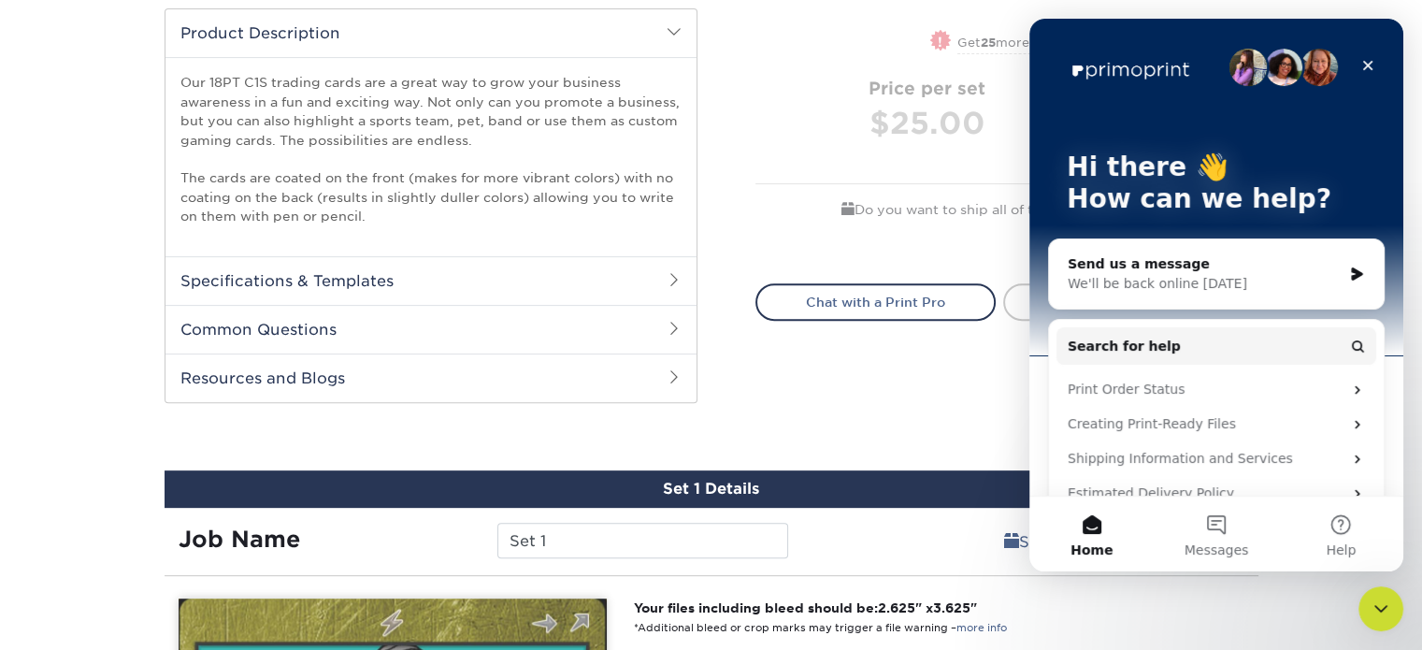
scroll to position [0, 0]
click at [1205, 529] on button "Messages" at bounding box center [1216, 534] width 124 height 75
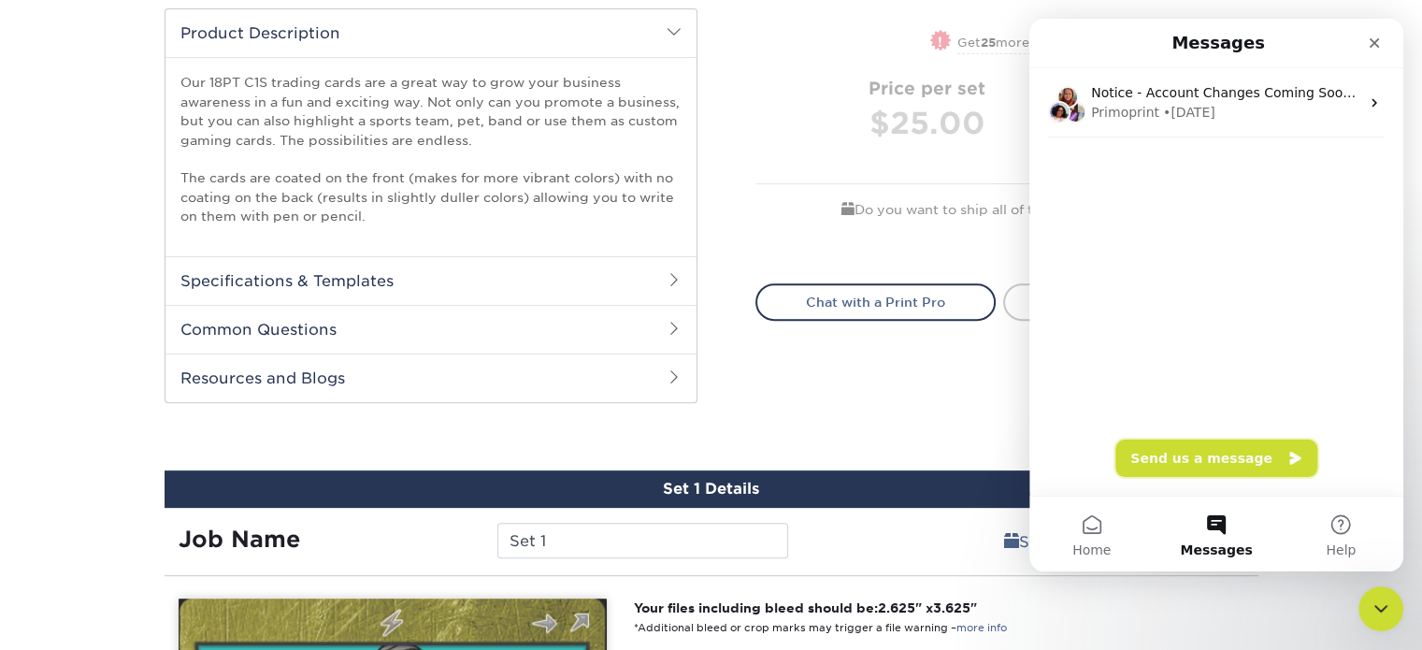
click at [1189, 453] on button "Send us a message" at bounding box center [1217, 458] width 202 height 37
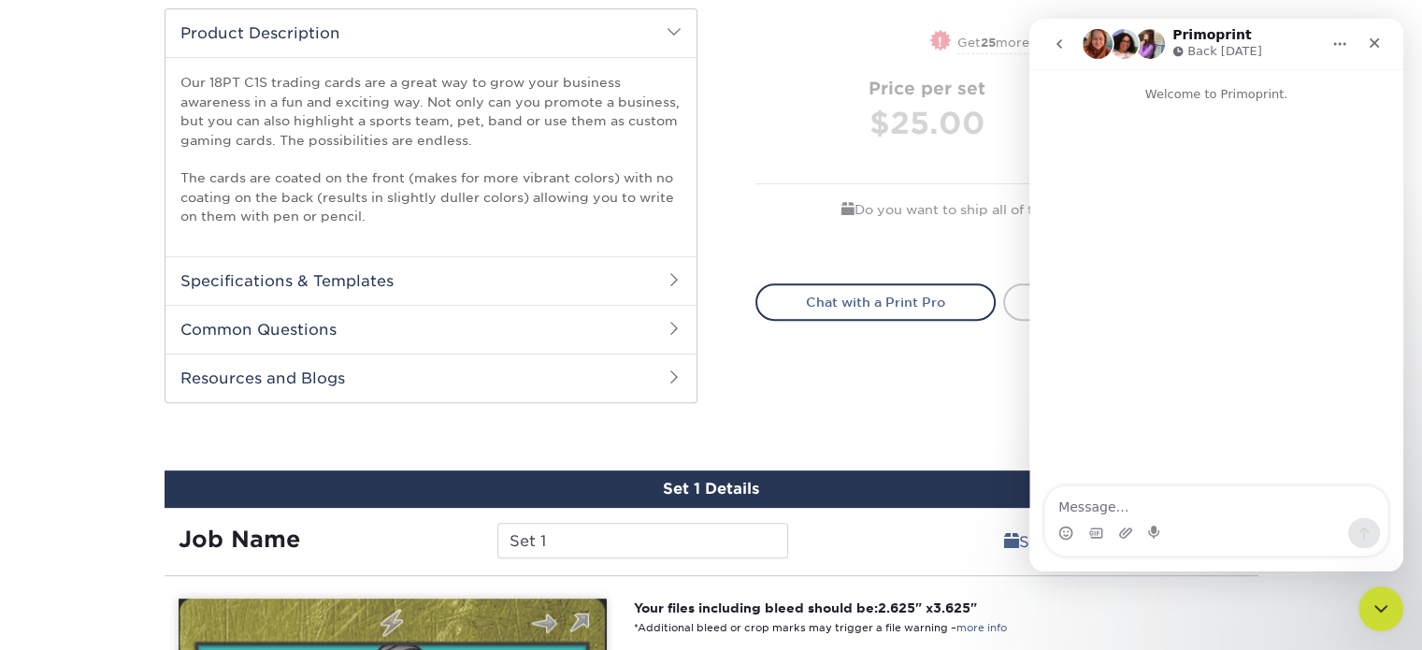
click at [1133, 504] on textarea "Message…" at bounding box center [1216, 502] width 342 height 32
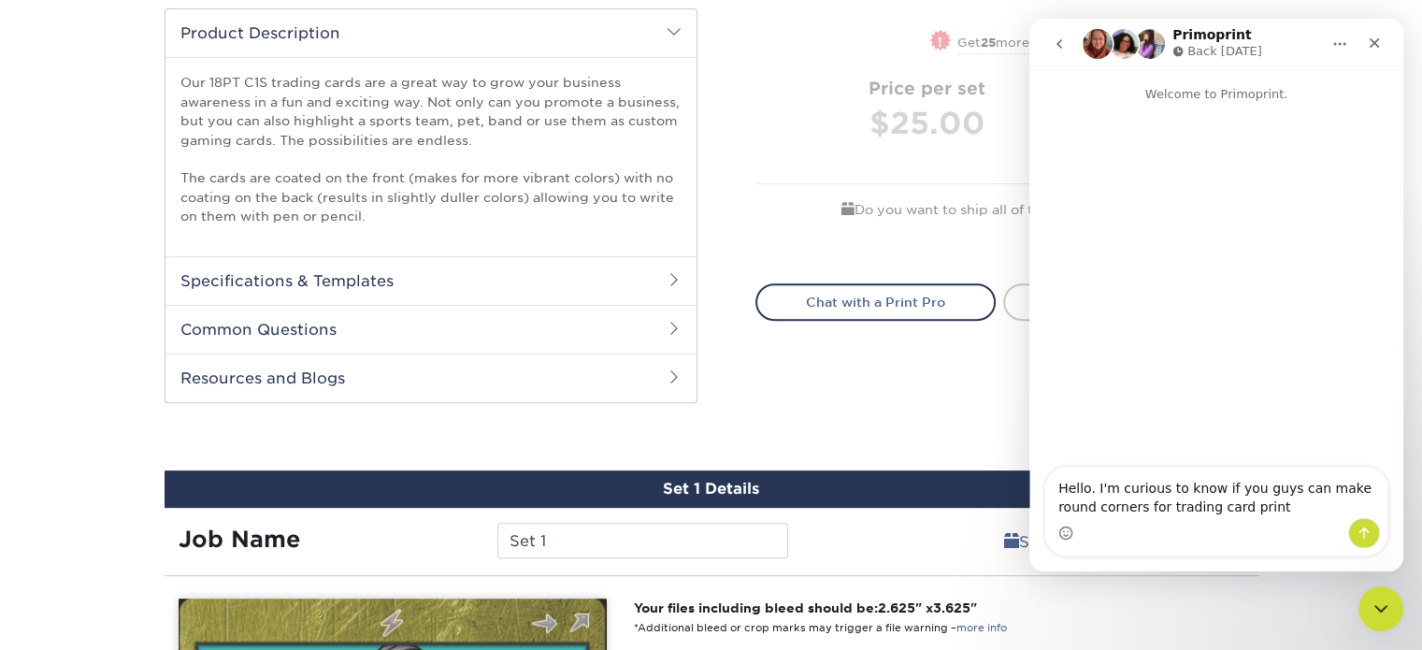
type textarea "Hello. I'm curious to know if you guys can make round corners for trading card …"
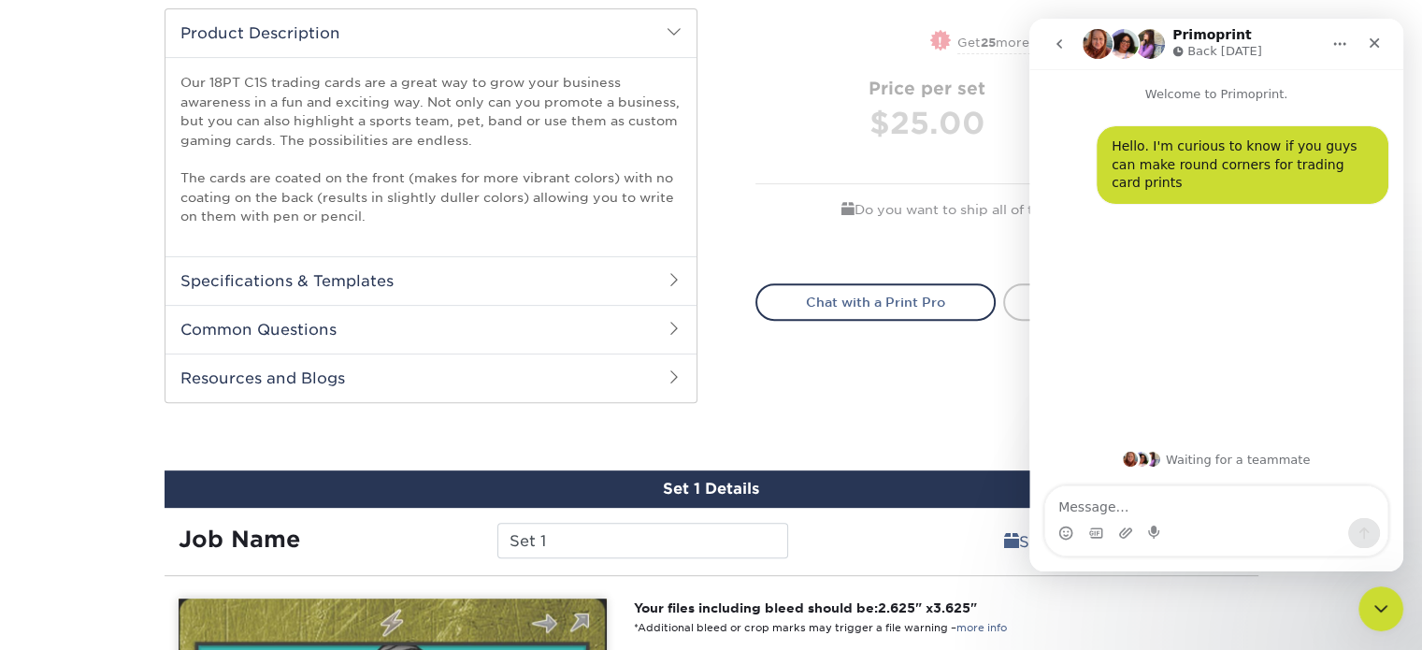
click at [1336, 44] on icon "Home" at bounding box center [1340, 43] width 15 height 15
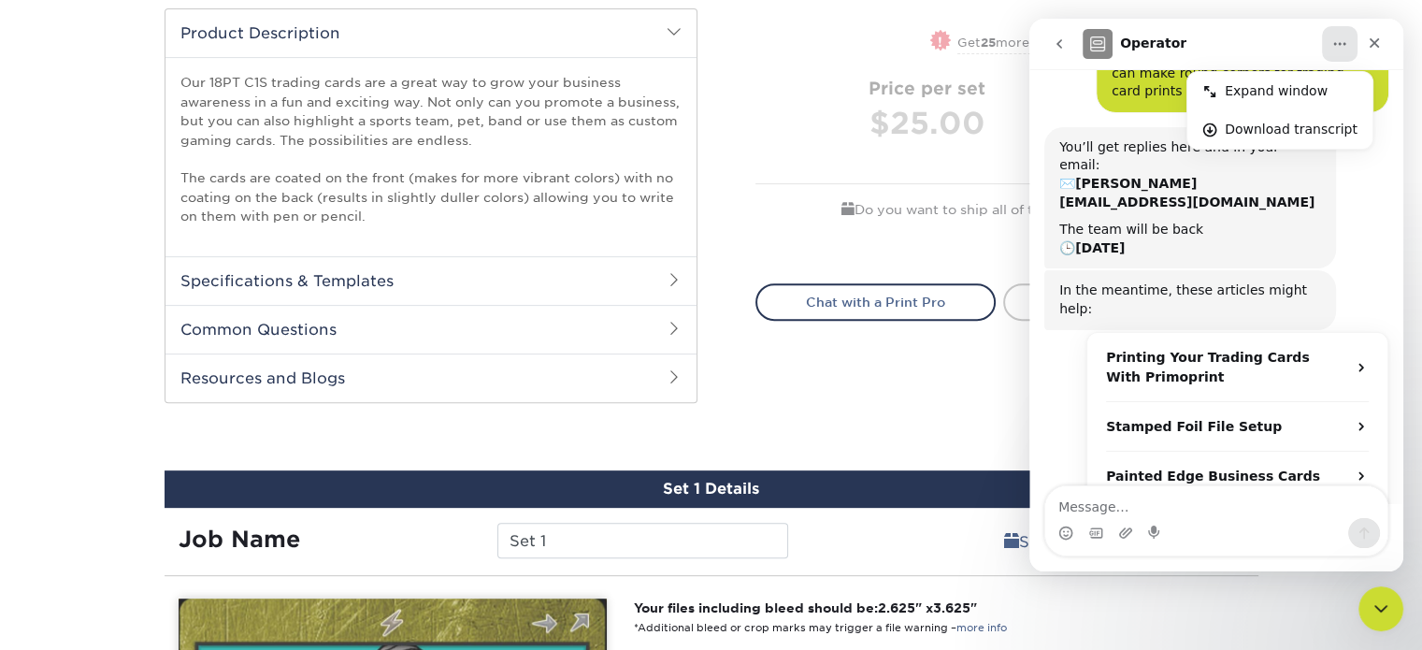
scroll to position [99, 0]
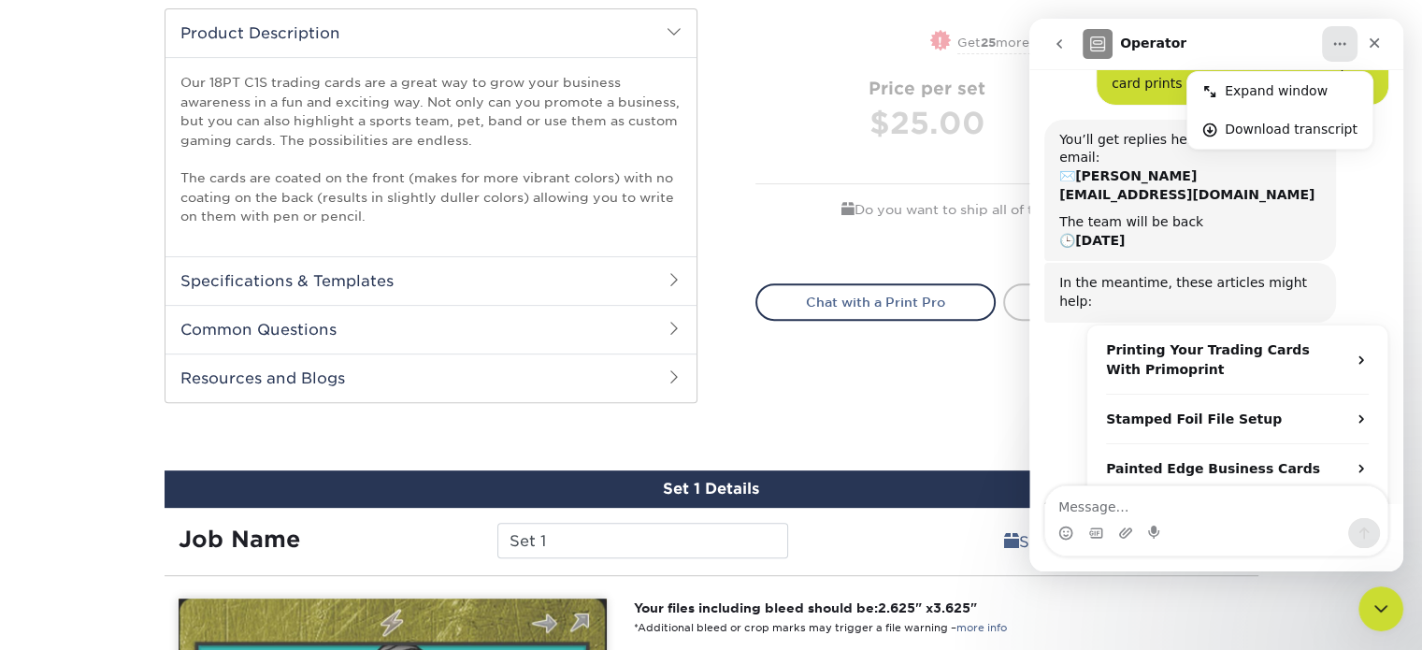
click at [1367, 597] on icon "Close Intercom Messenger" at bounding box center [1378, 606] width 22 height 22
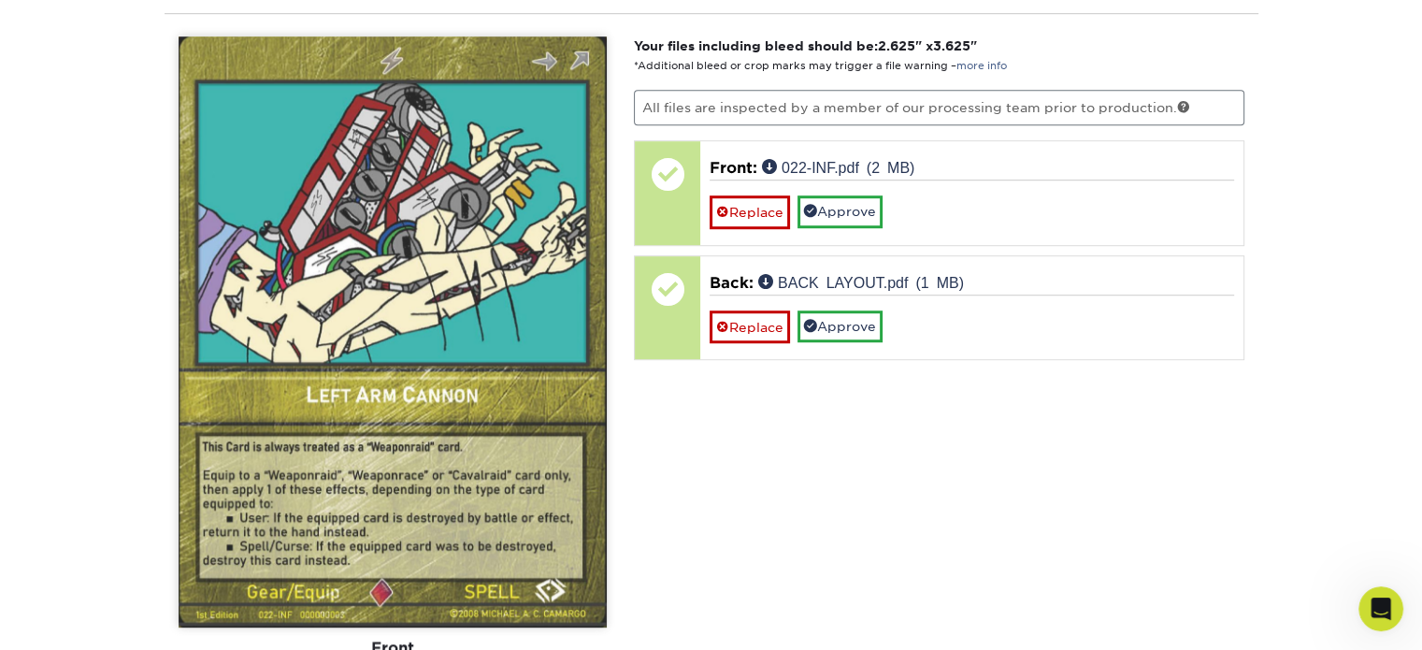
scroll to position [1195, 0]
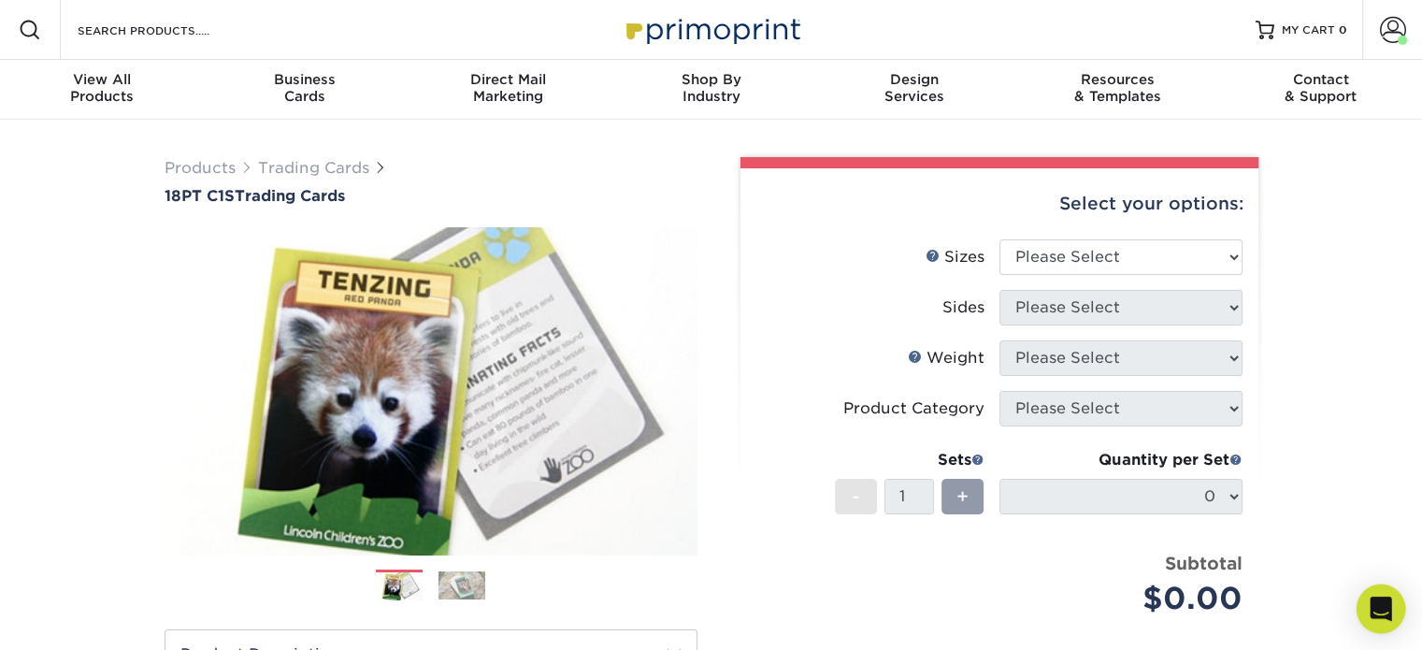
click at [1369, 595] on div "Open Intercom Messenger" at bounding box center [1382, 609] width 50 height 50
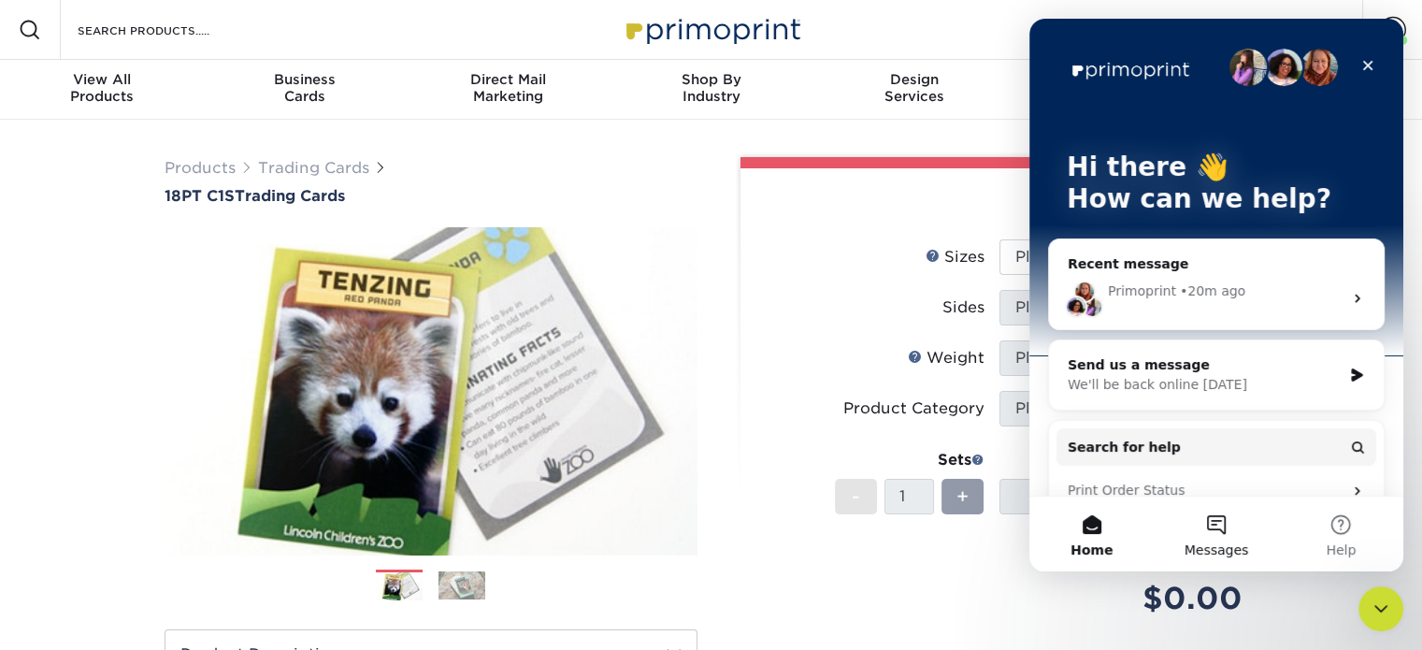
click at [1198, 528] on button "Messages" at bounding box center [1216, 534] width 124 height 75
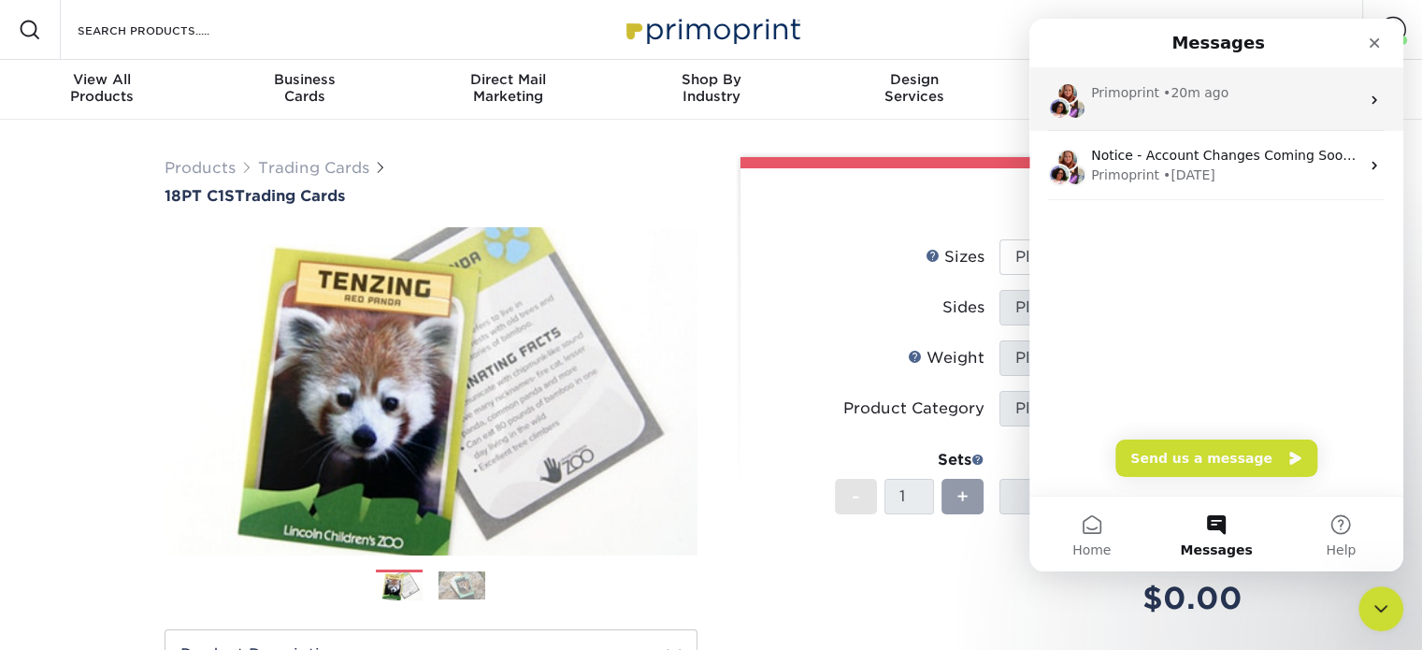
click at [1238, 108] on div "Primoprint • 20m ago" at bounding box center [1217, 99] width 374 height 63
